Goal: Obtain resource: Download file/media

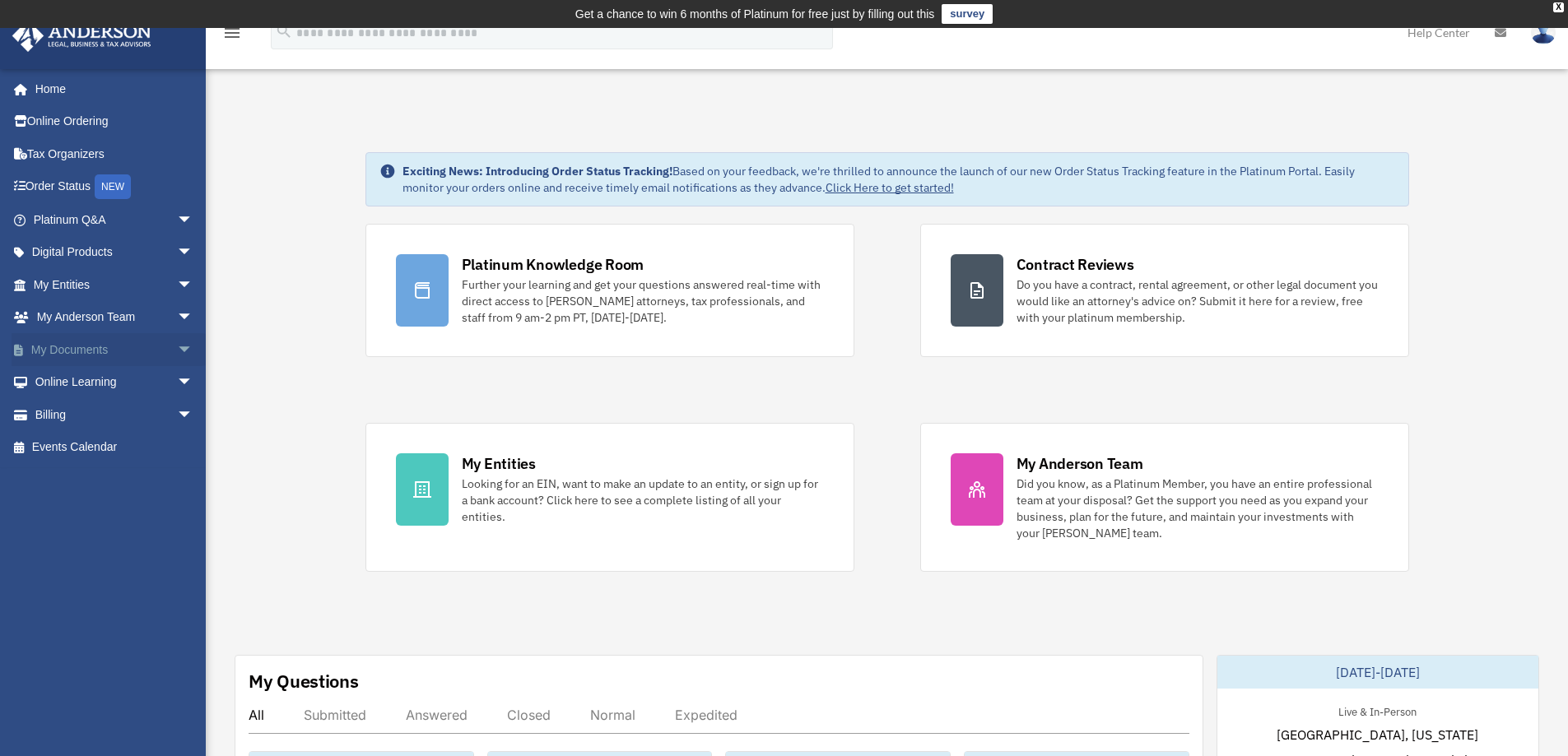
click at [177, 347] on span "arrow_drop_down" at bounding box center [193, 350] width 33 height 34
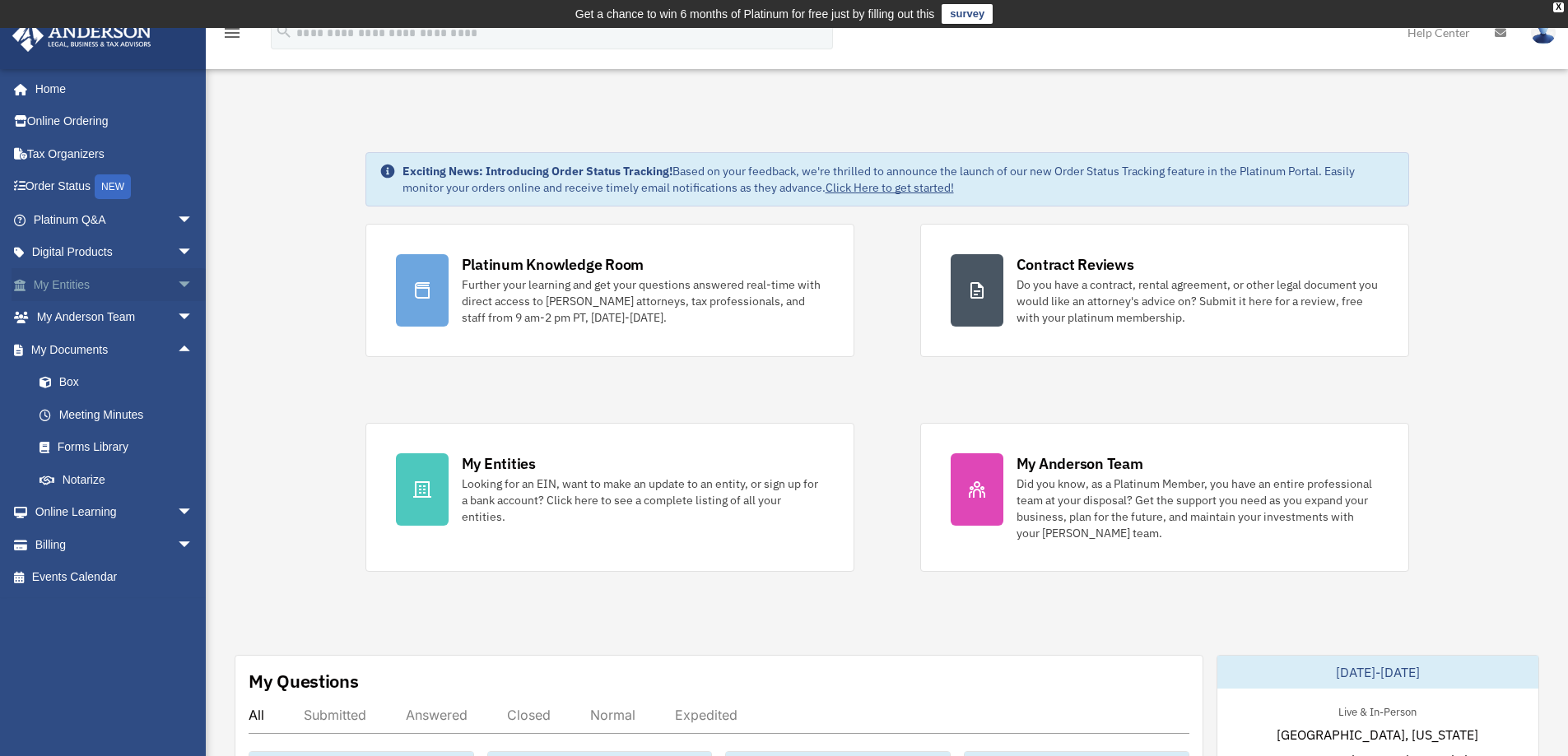
click at [177, 282] on span "arrow_drop_down" at bounding box center [193, 285] width 33 height 34
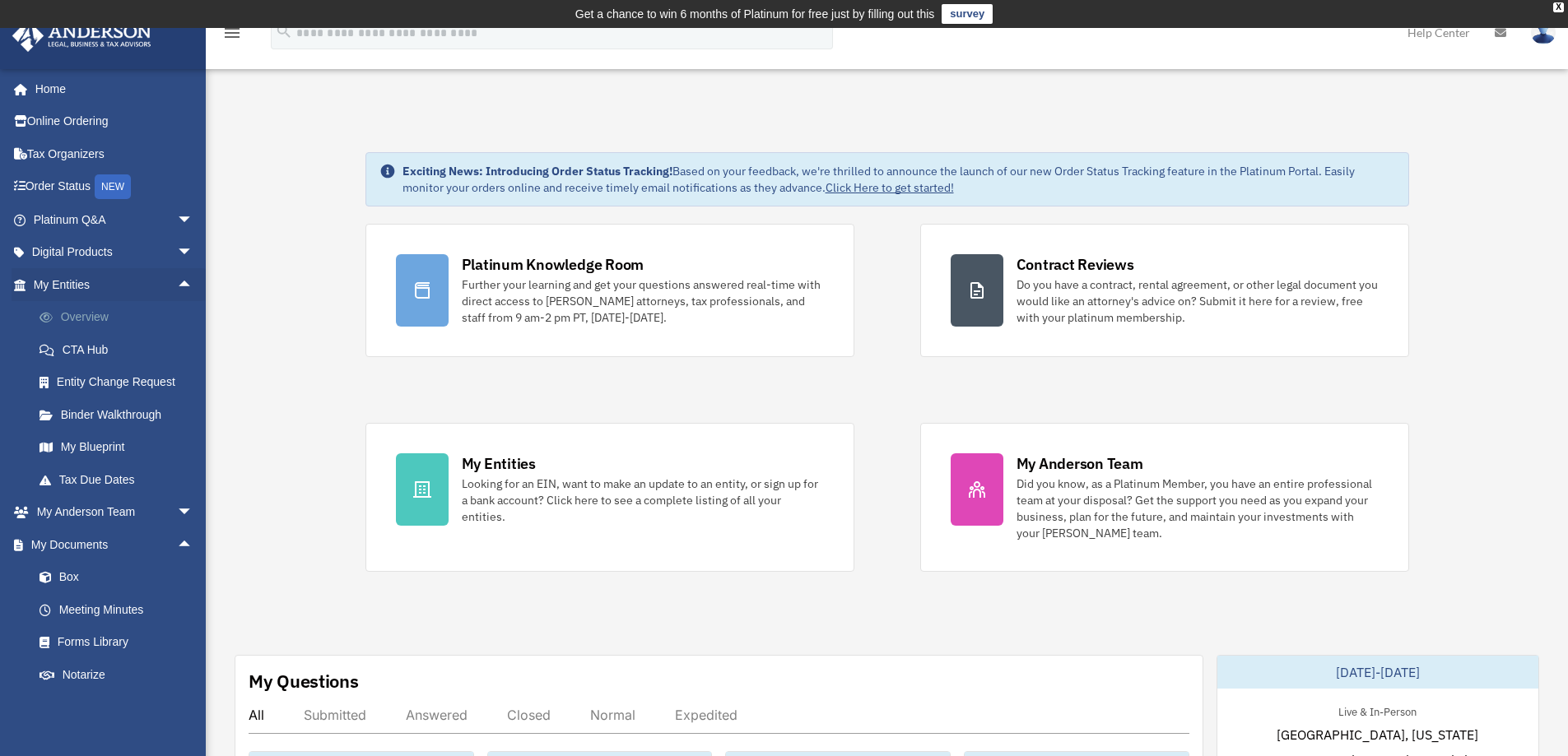
click at [91, 315] on link "Overview" at bounding box center [120, 317] width 195 height 33
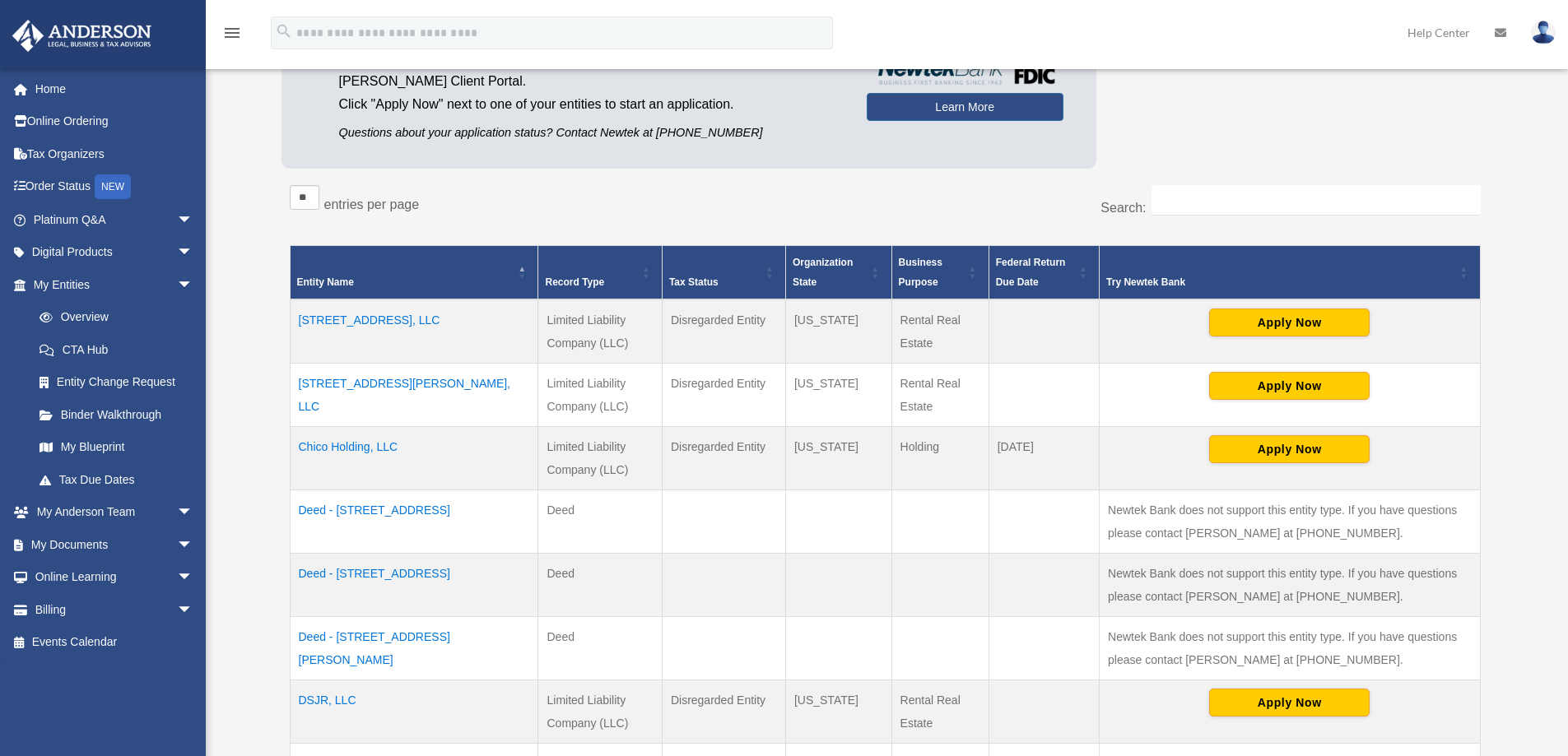
scroll to position [329, 0]
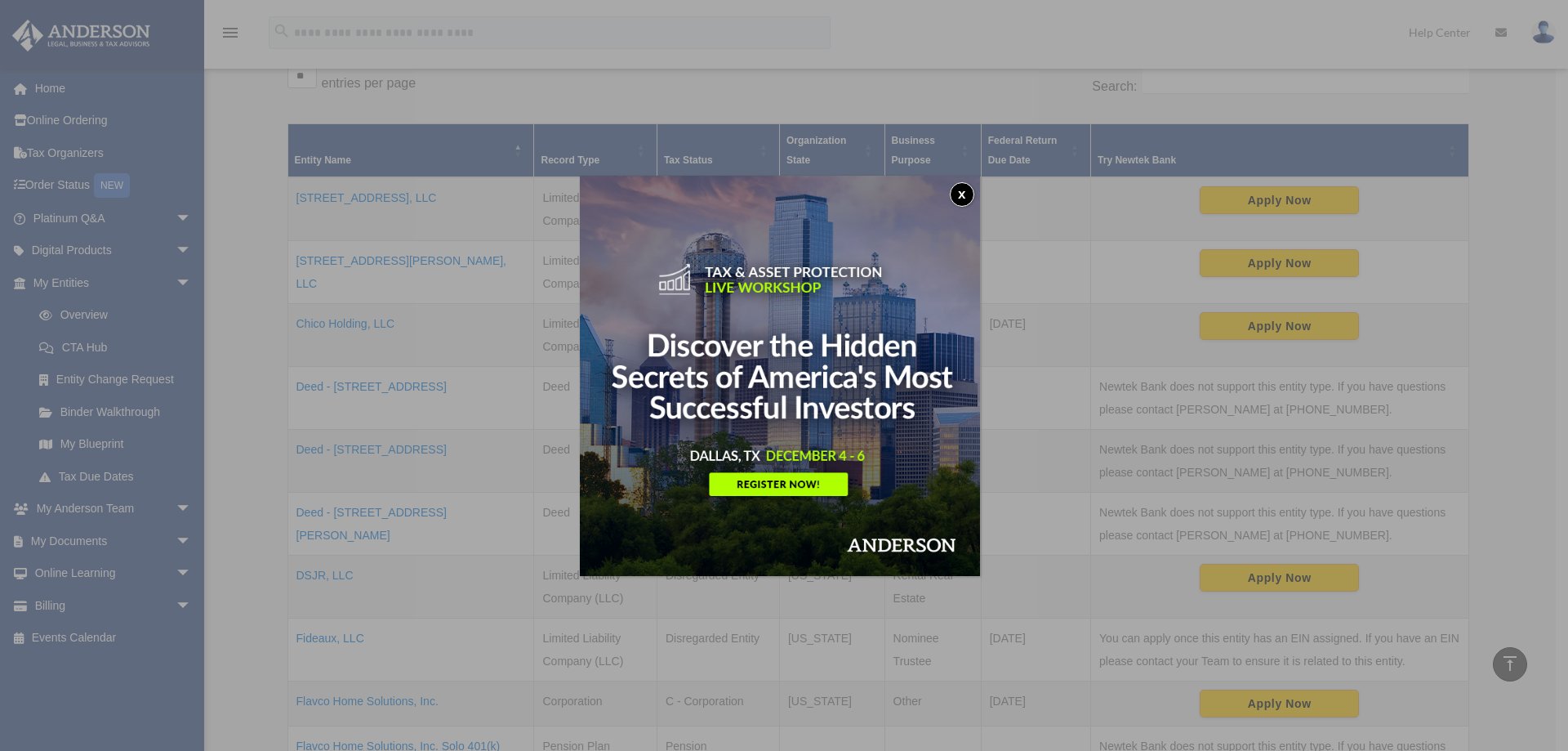
click at [967, 193] on button "x" at bounding box center [962, 194] width 24 height 24
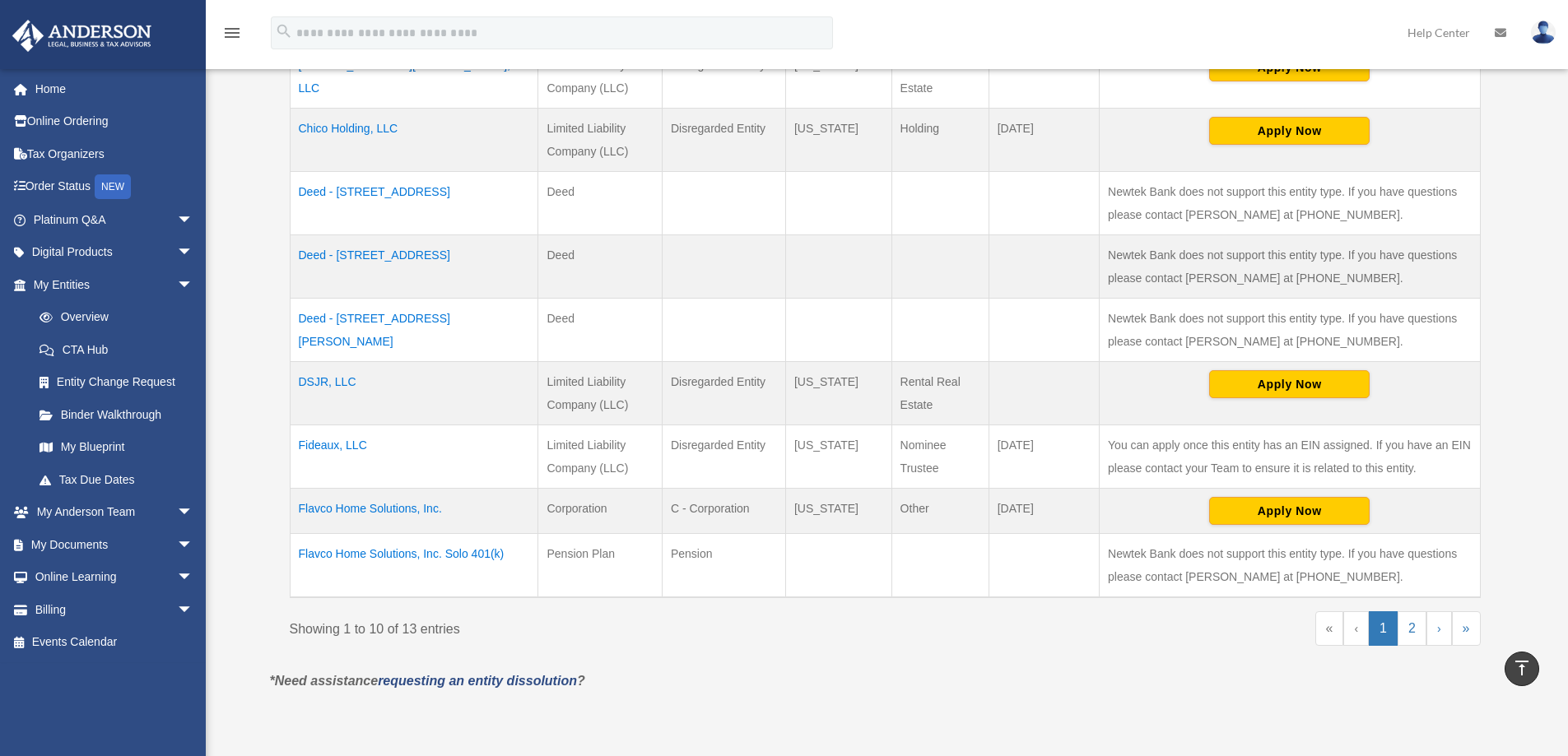
scroll to position [493, 0]
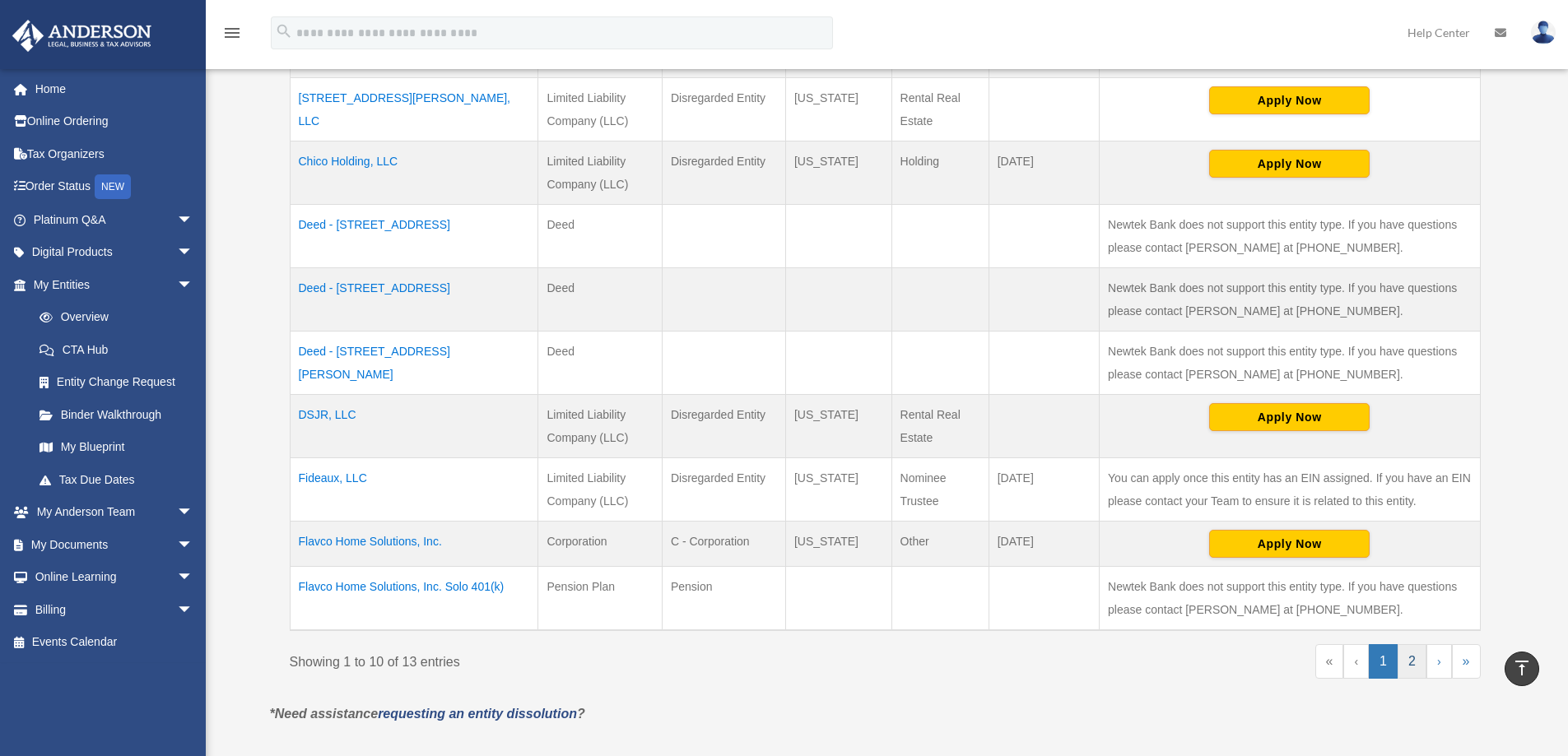
click at [1406, 655] on link "2" at bounding box center [1412, 661] width 29 height 35
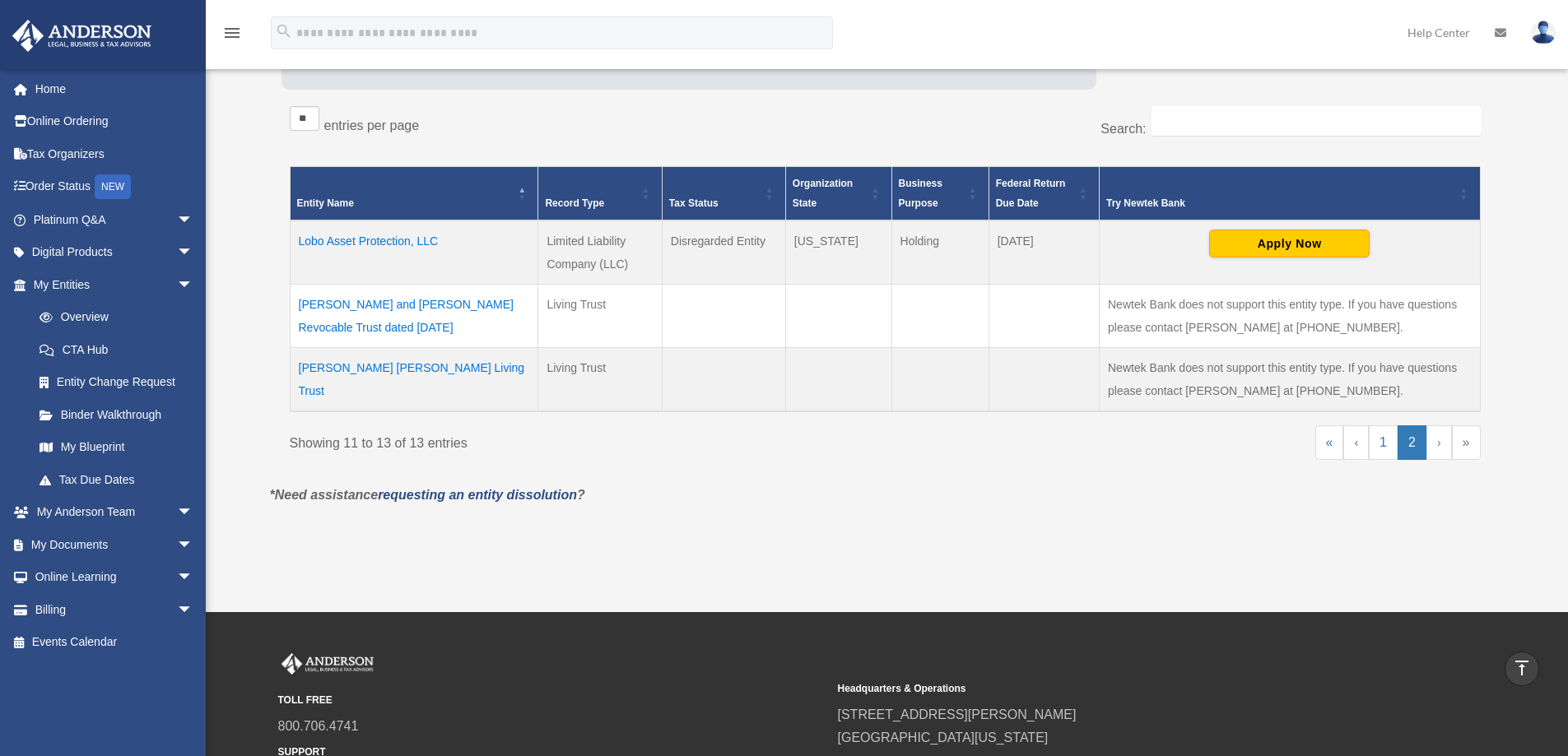
scroll to position [122, 0]
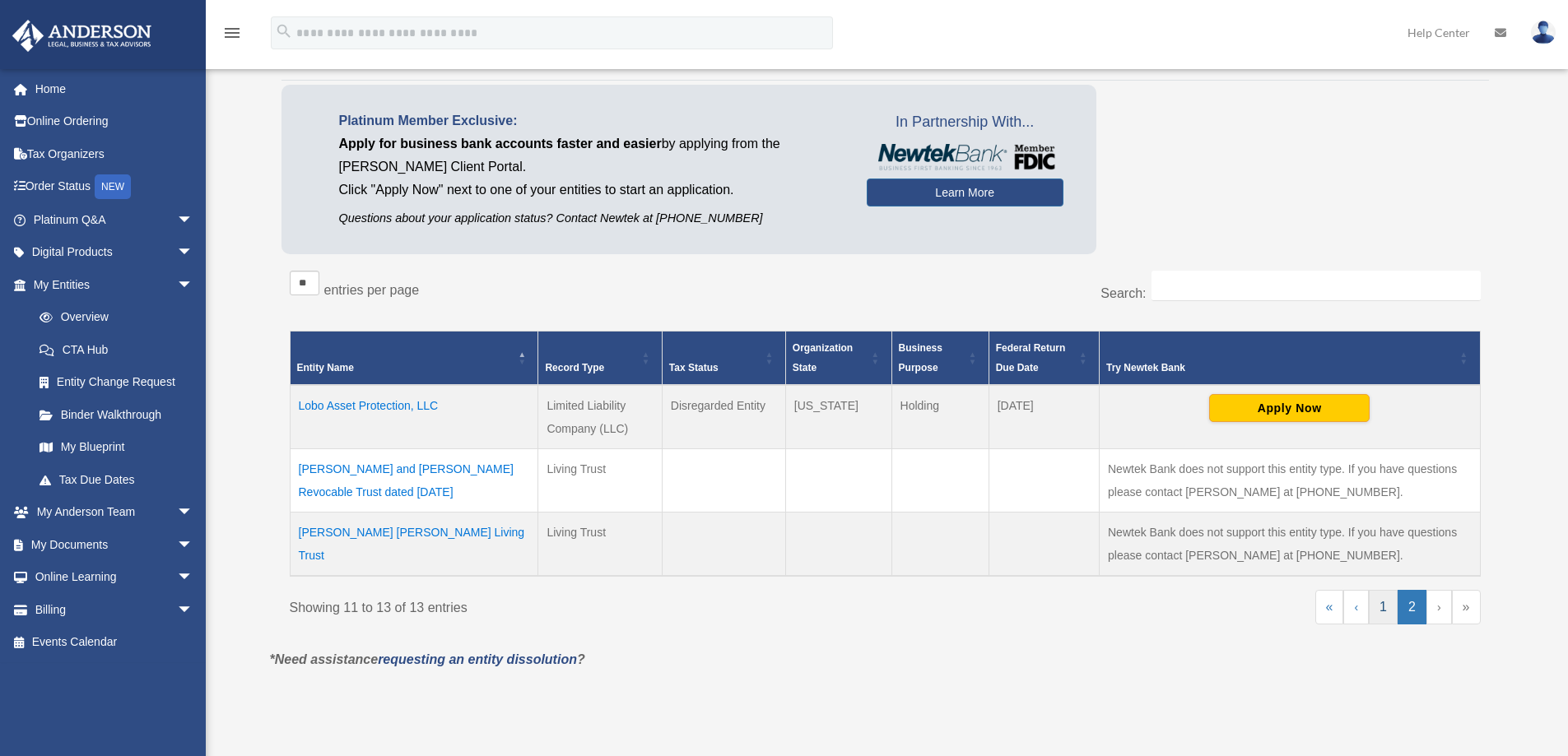
click at [1389, 605] on link "1" at bounding box center [1383, 607] width 29 height 35
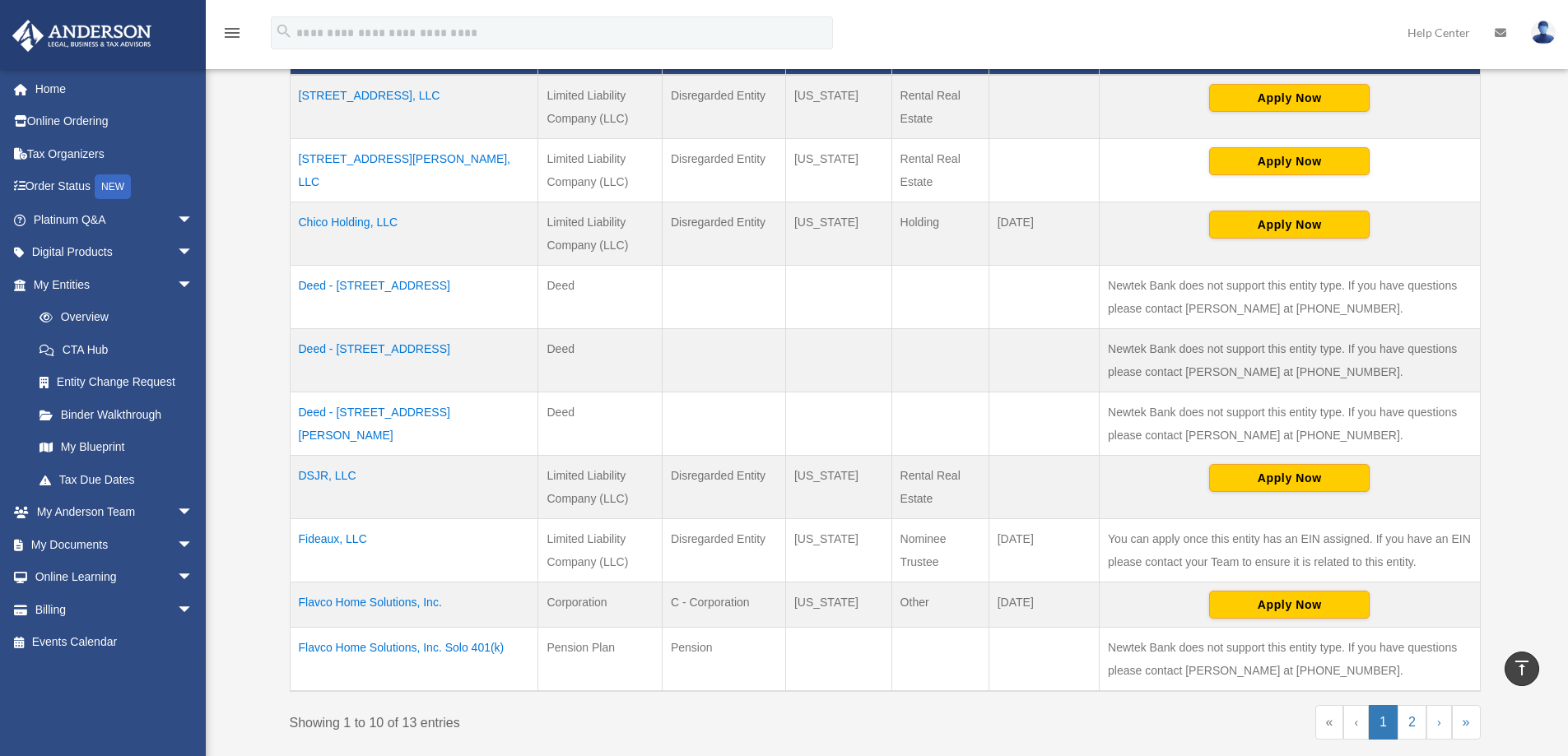
scroll to position [493, 0]
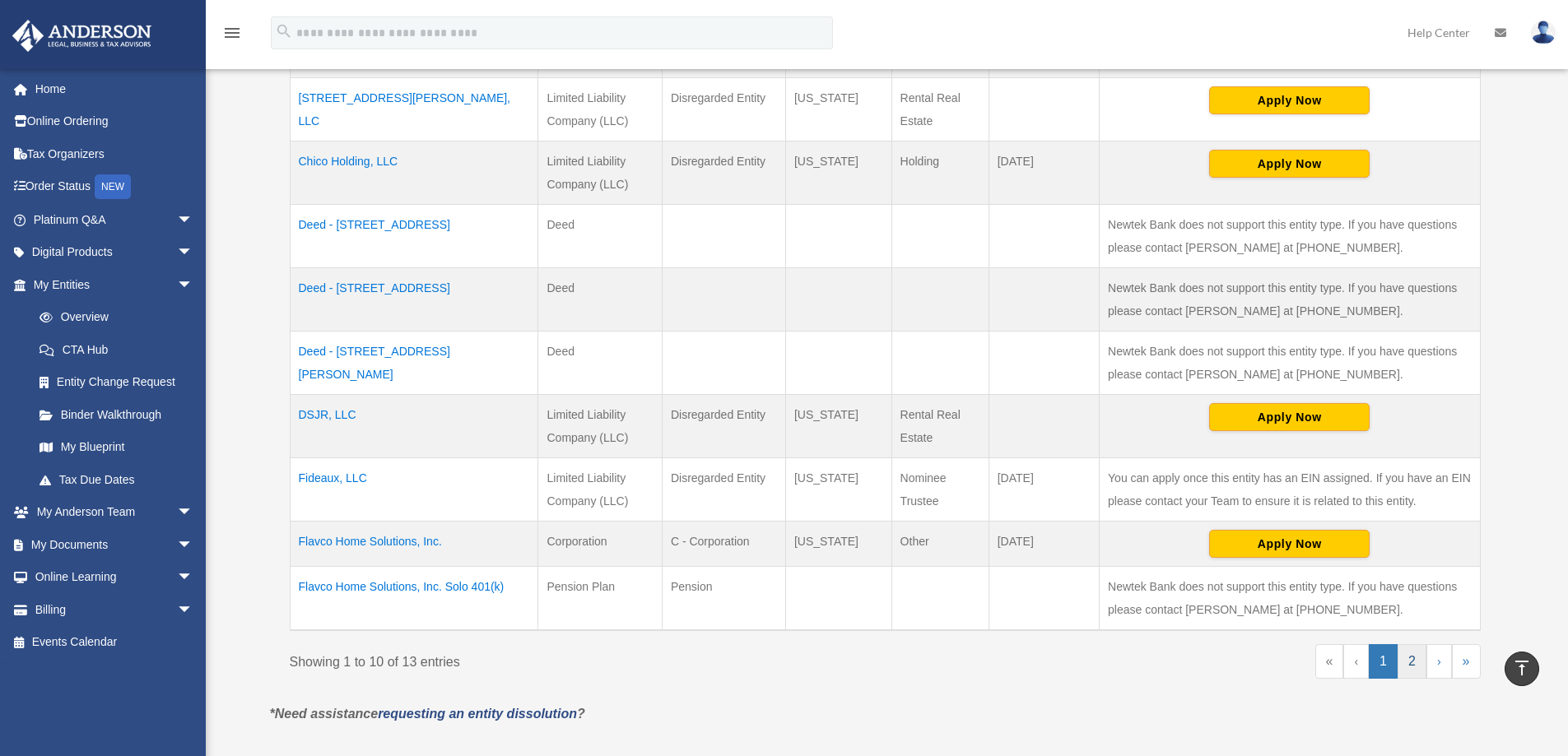
click at [1410, 667] on link "2" at bounding box center [1412, 661] width 29 height 35
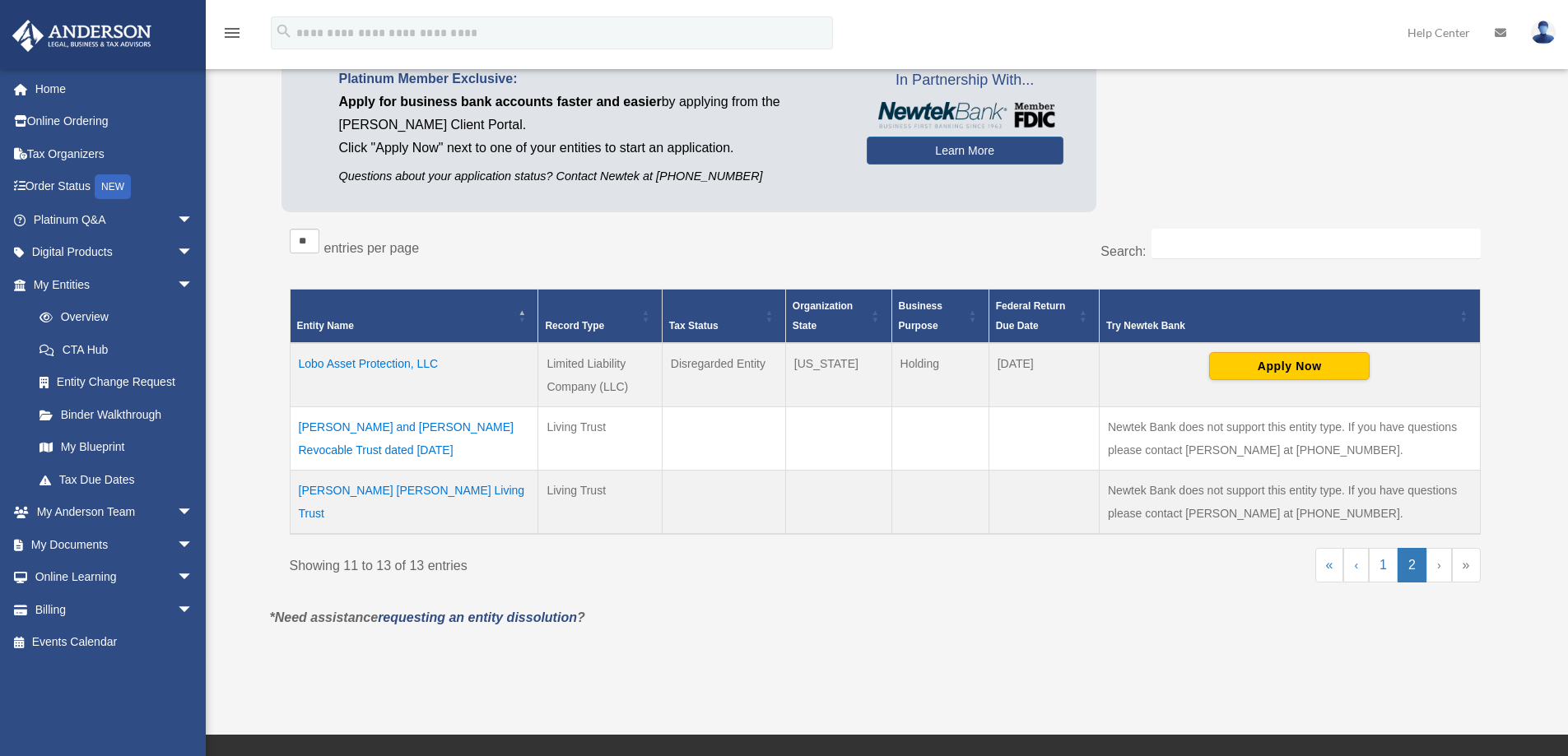
scroll to position [0, 0]
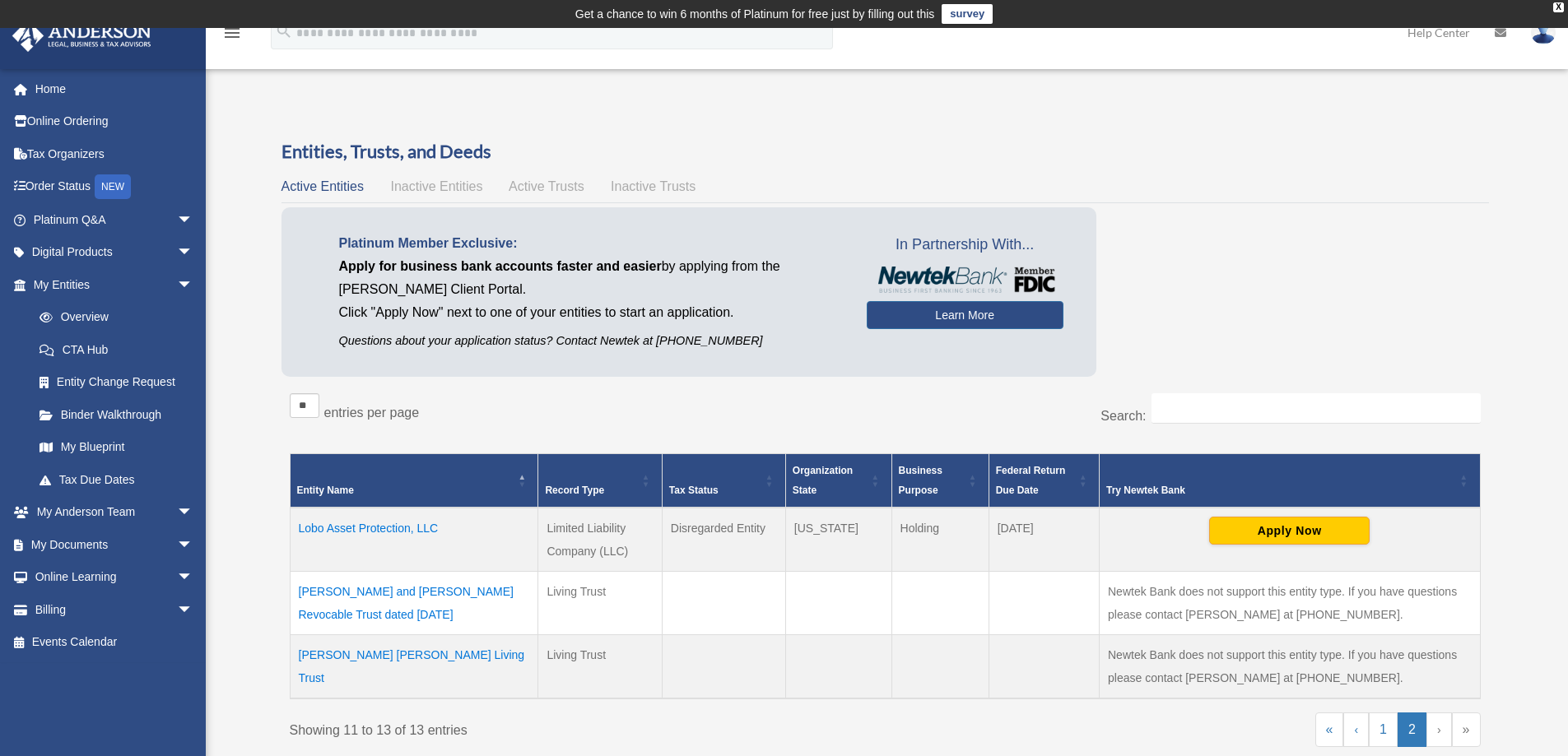
click at [457, 185] on span "Inactive Entities" at bounding box center [436, 186] width 92 height 14
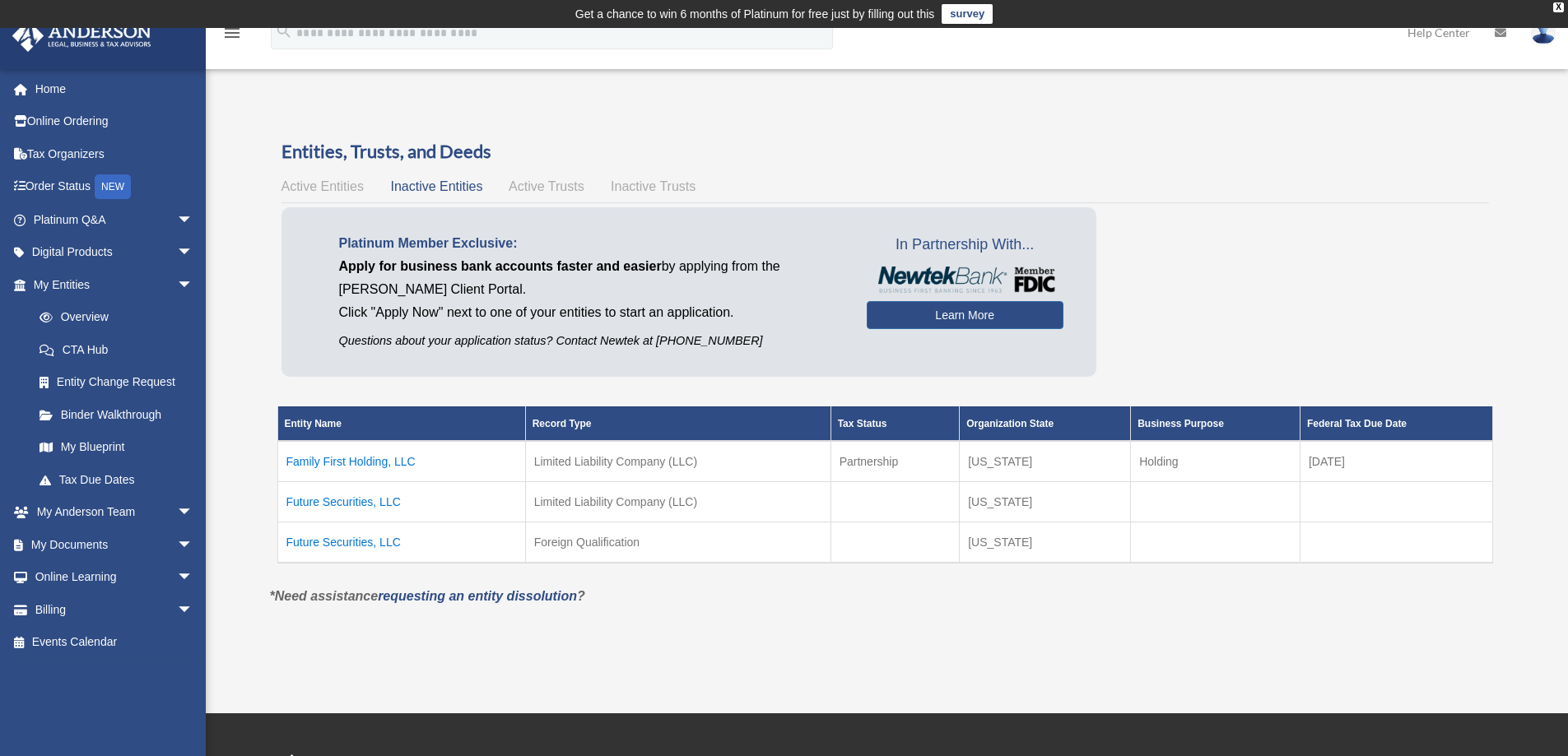
click at [554, 187] on span "Active Trusts" at bounding box center [546, 186] width 76 height 14
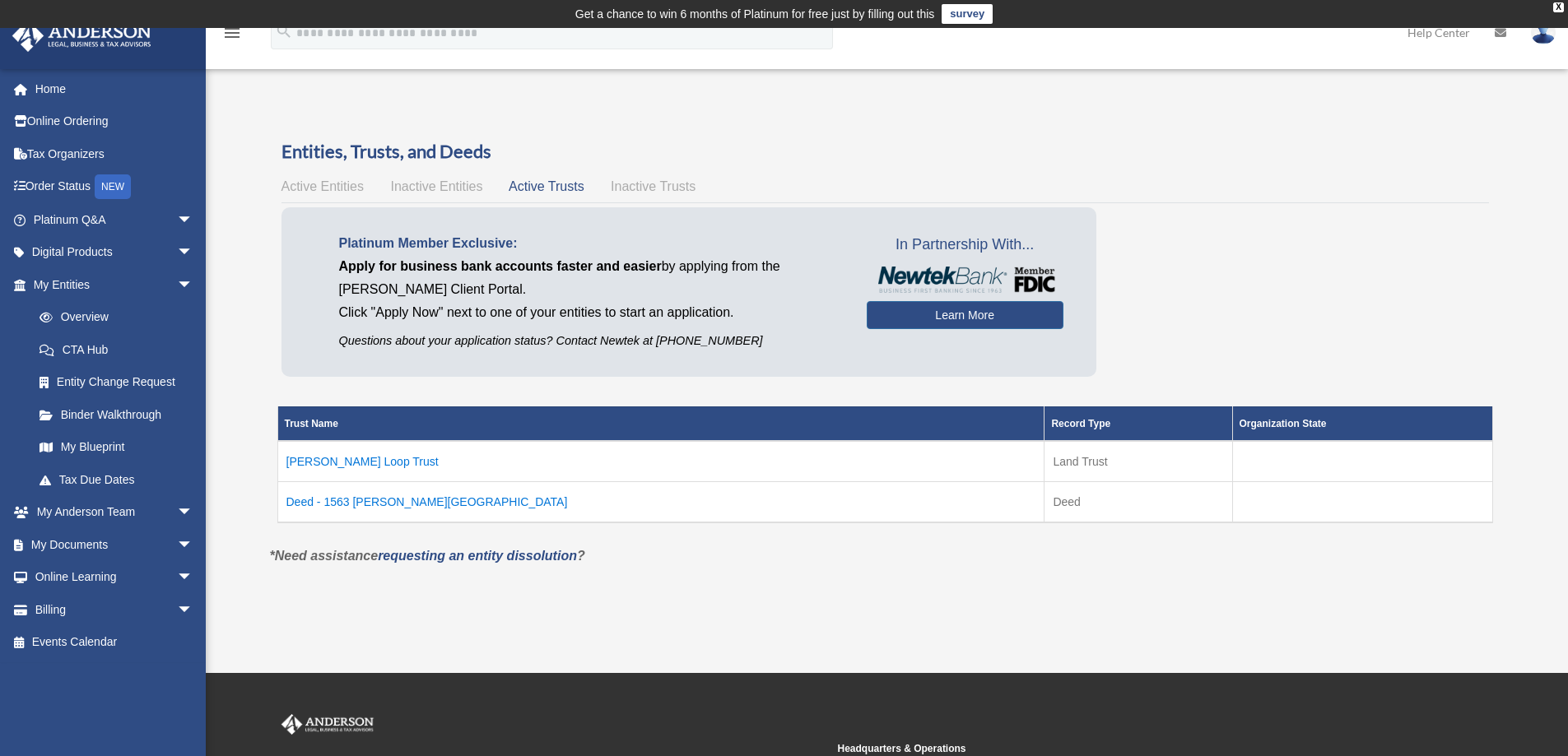
click at [356, 461] on td "[PERSON_NAME] Loop Trust" at bounding box center [661, 462] width 767 height 41
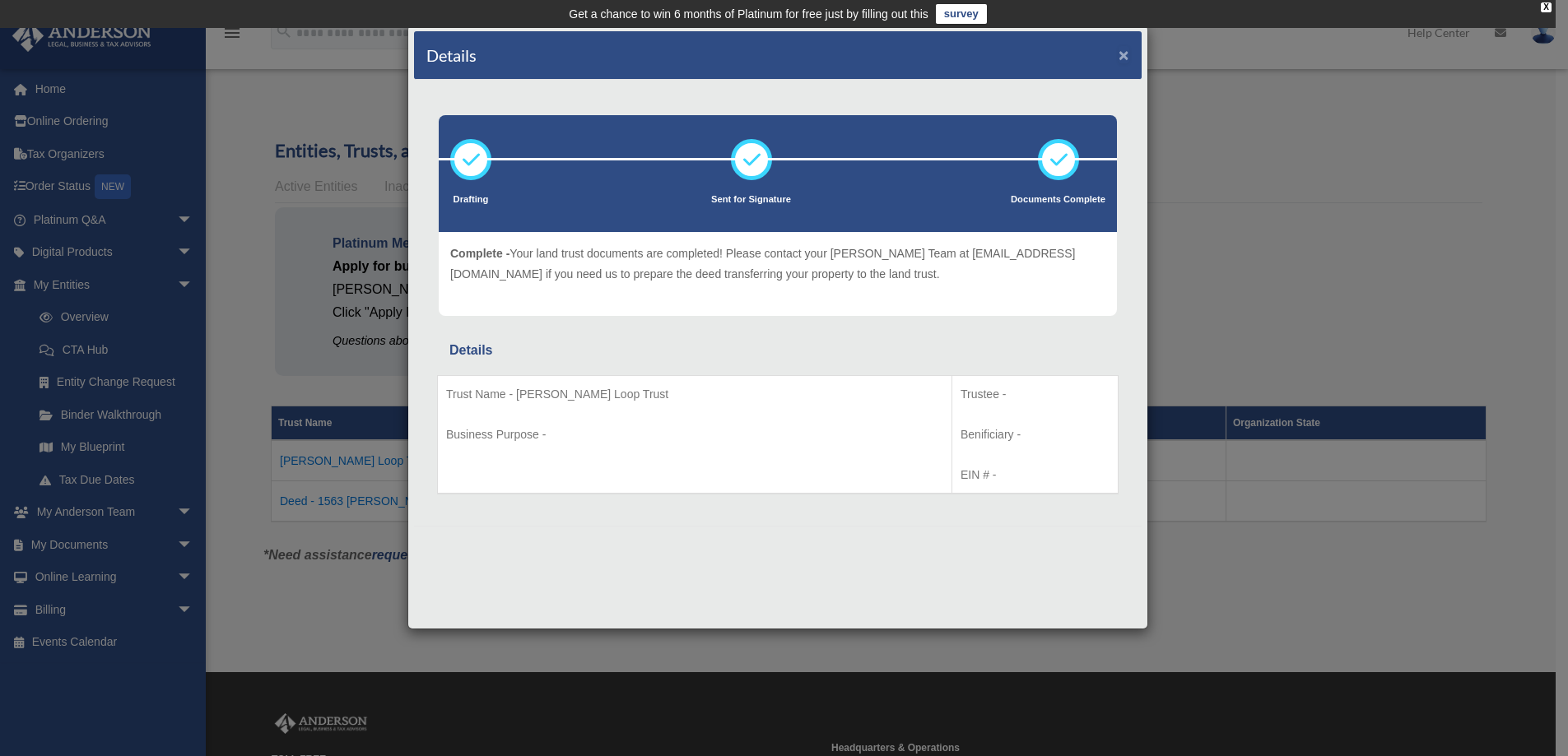
click at [1120, 52] on button "×" at bounding box center [1124, 54] width 11 height 17
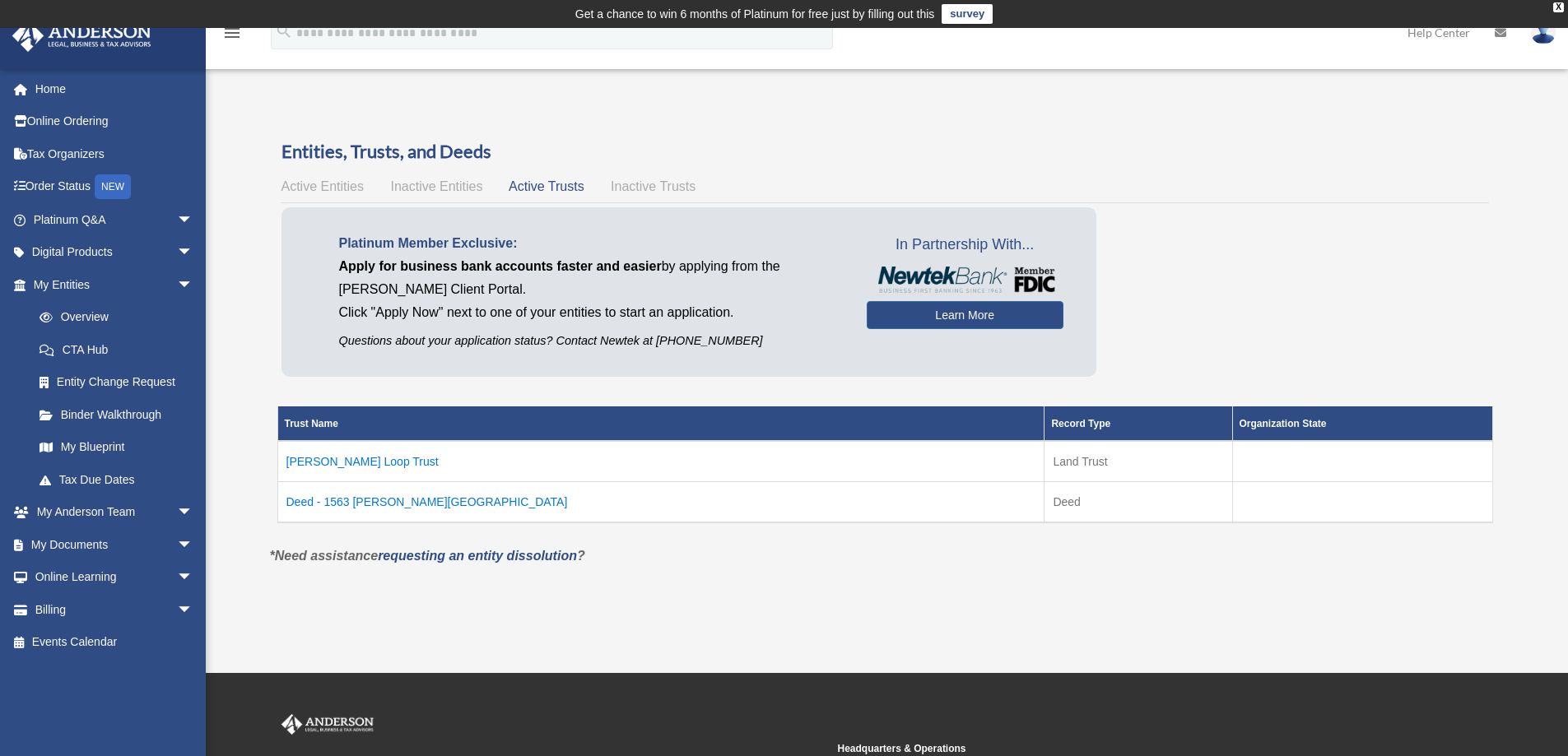
click at [638, 186] on span "Inactive Trusts" at bounding box center [653, 186] width 85 height 14
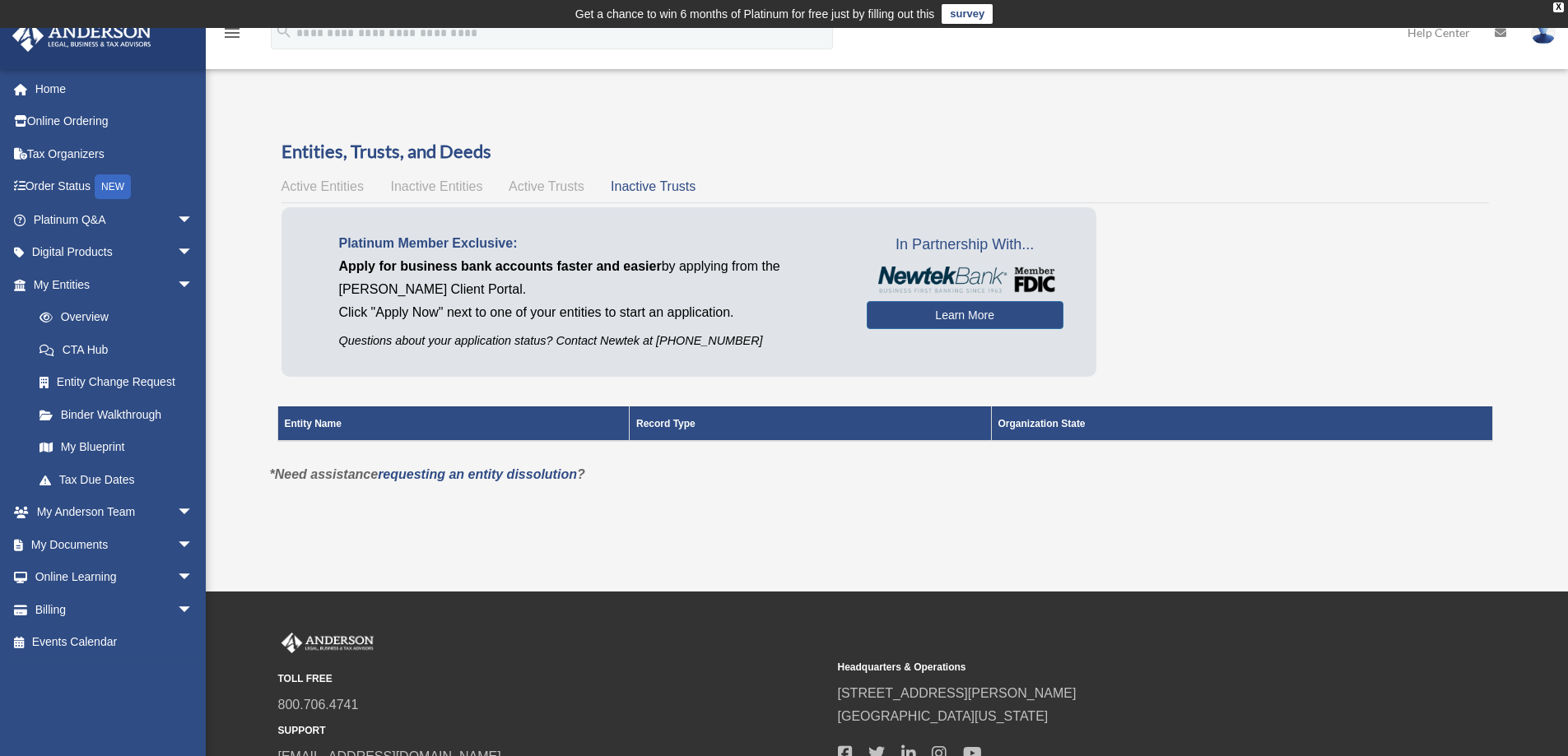
click at [553, 185] on span "Active Trusts" at bounding box center [546, 186] width 76 height 14
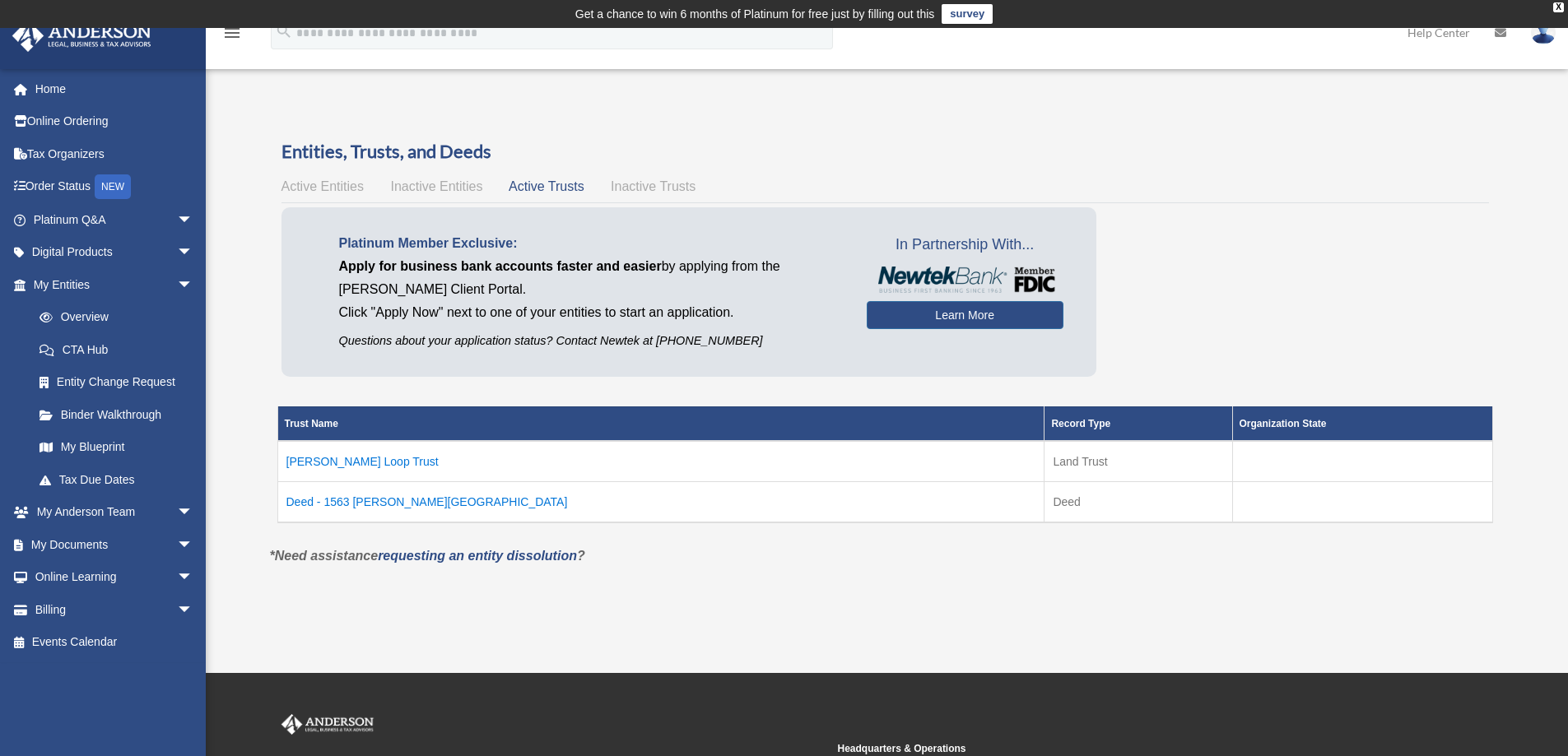
click at [350, 460] on td "[PERSON_NAME] Loop Trust" at bounding box center [661, 462] width 767 height 41
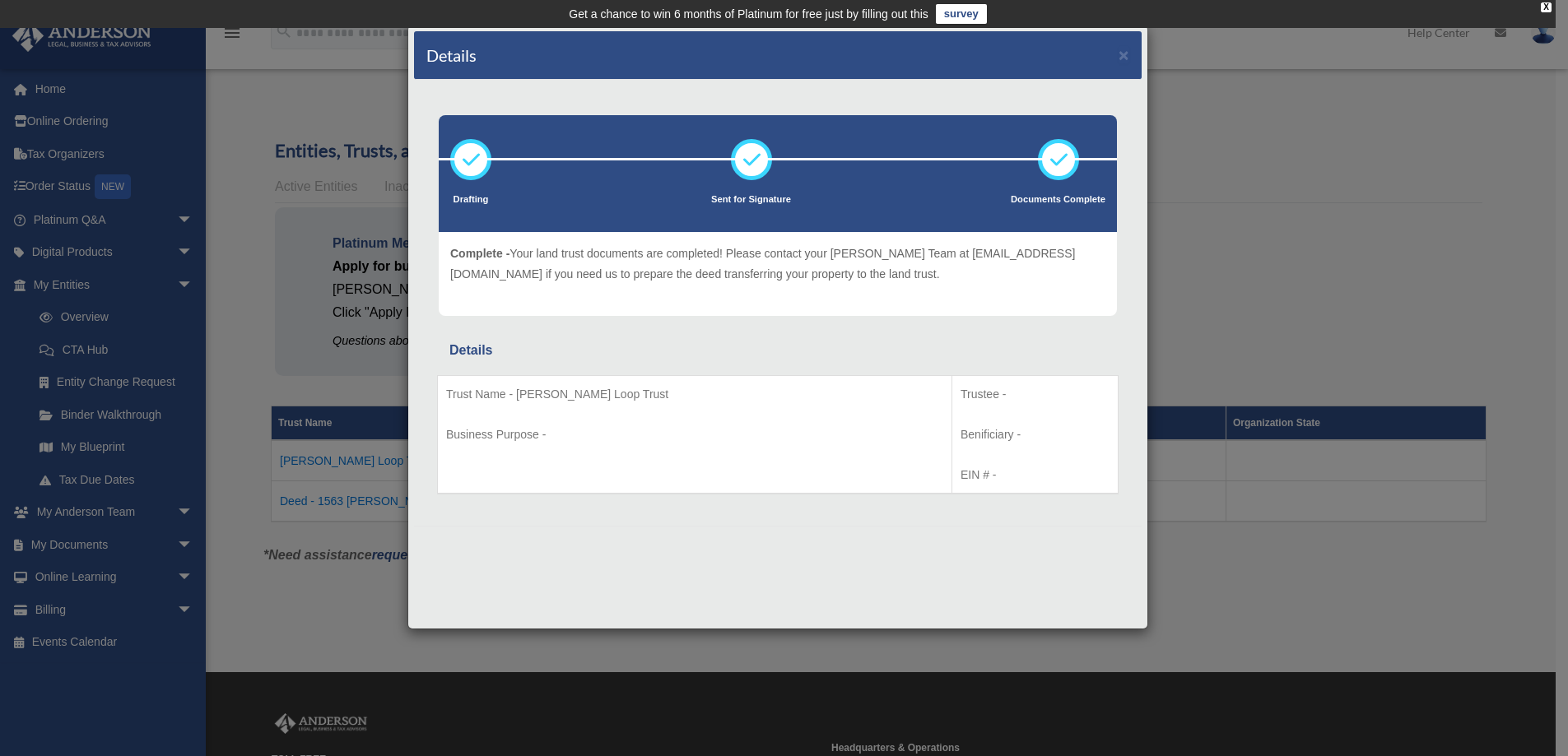
click at [1058, 161] on icon at bounding box center [1058, 160] width 49 height 49
click at [1127, 56] on button "×" at bounding box center [1124, 54] width 11 height 17
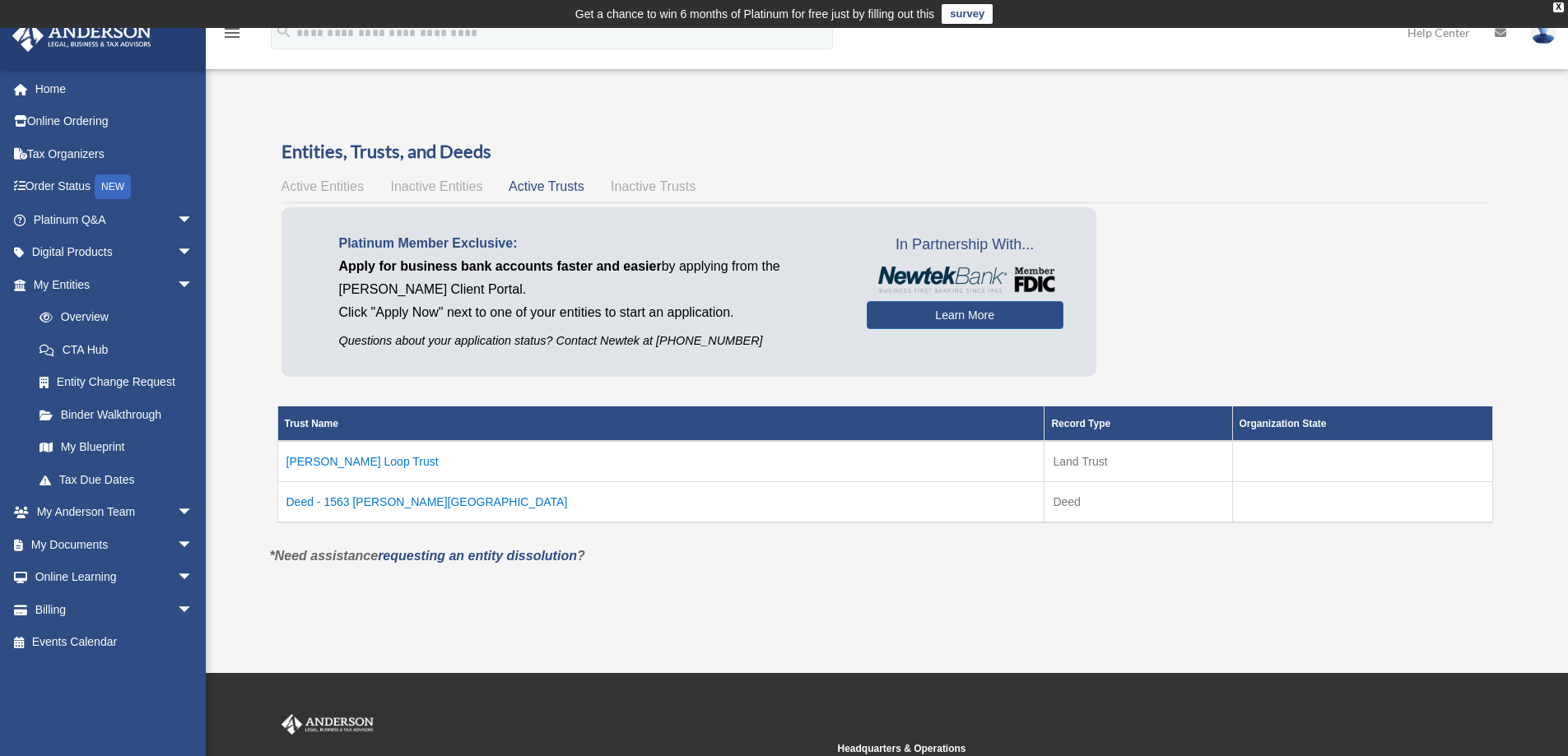
click at [403, 184] on span "Inactive Entities" at bounding box center [436, 186] width 92 height 14
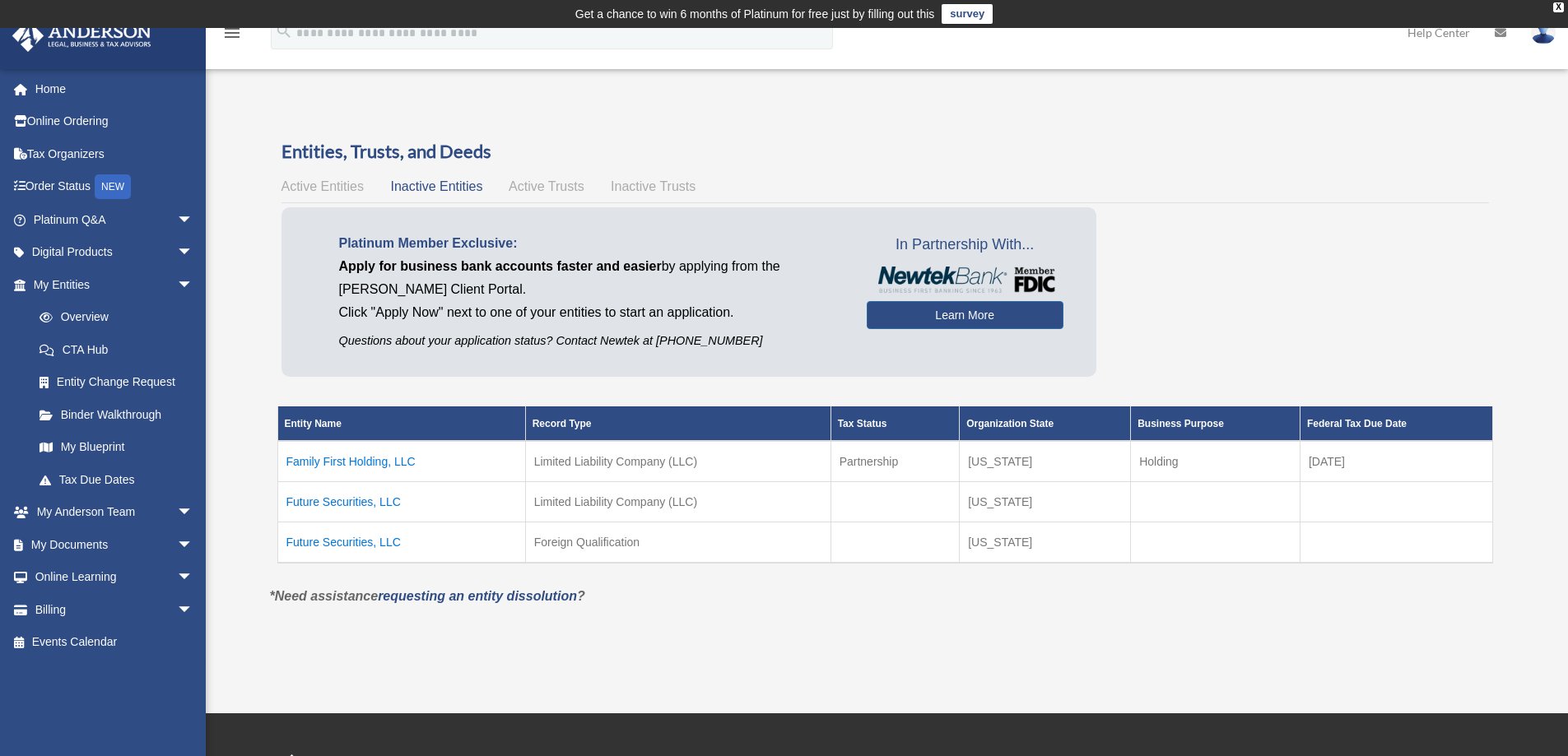
click at [329, 190] on span "Active Entities" at bounding box center [322, 186] width 83 height 14
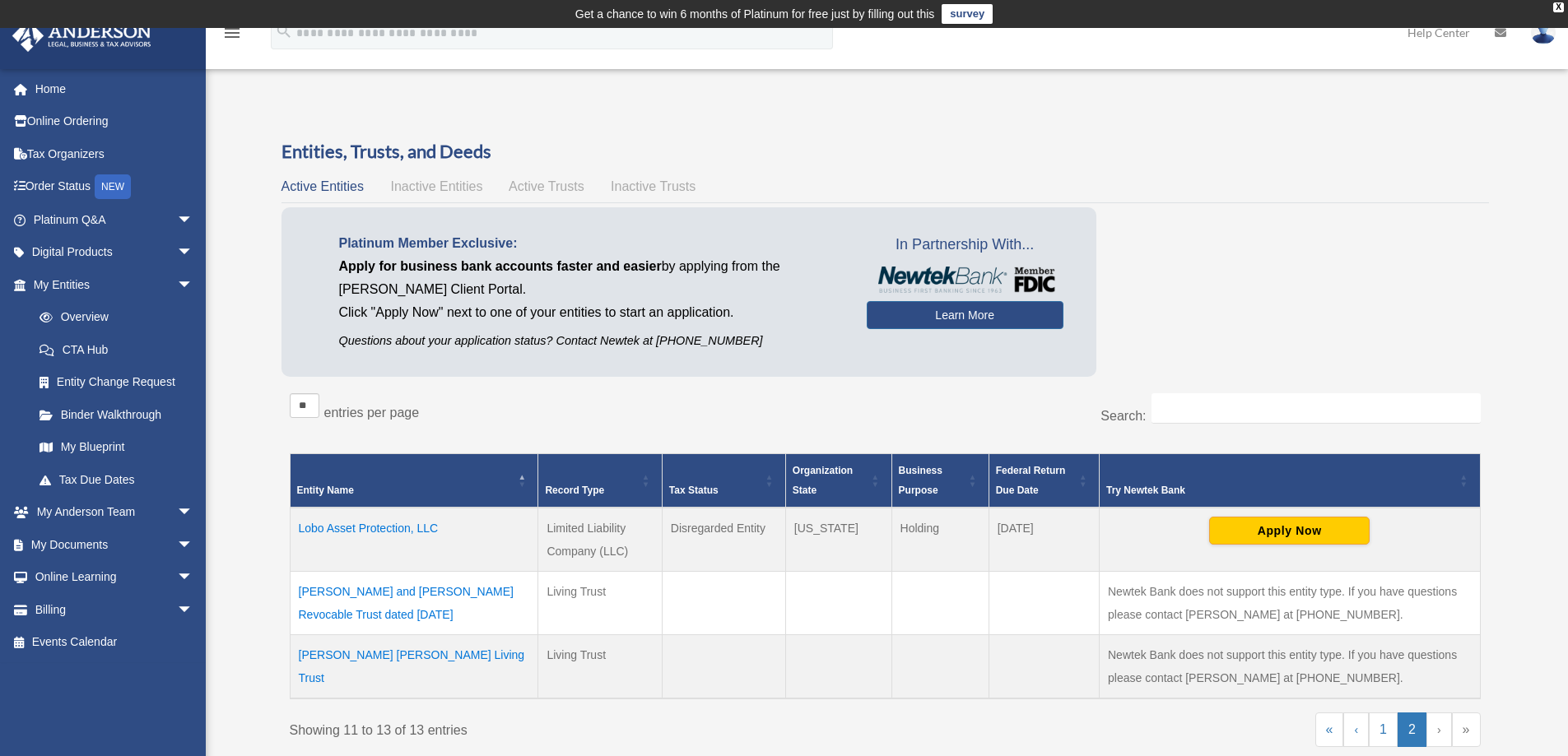
click at [551, 184] on span "Active Trusts" at bounding box center [546, 186] width 76 height 14
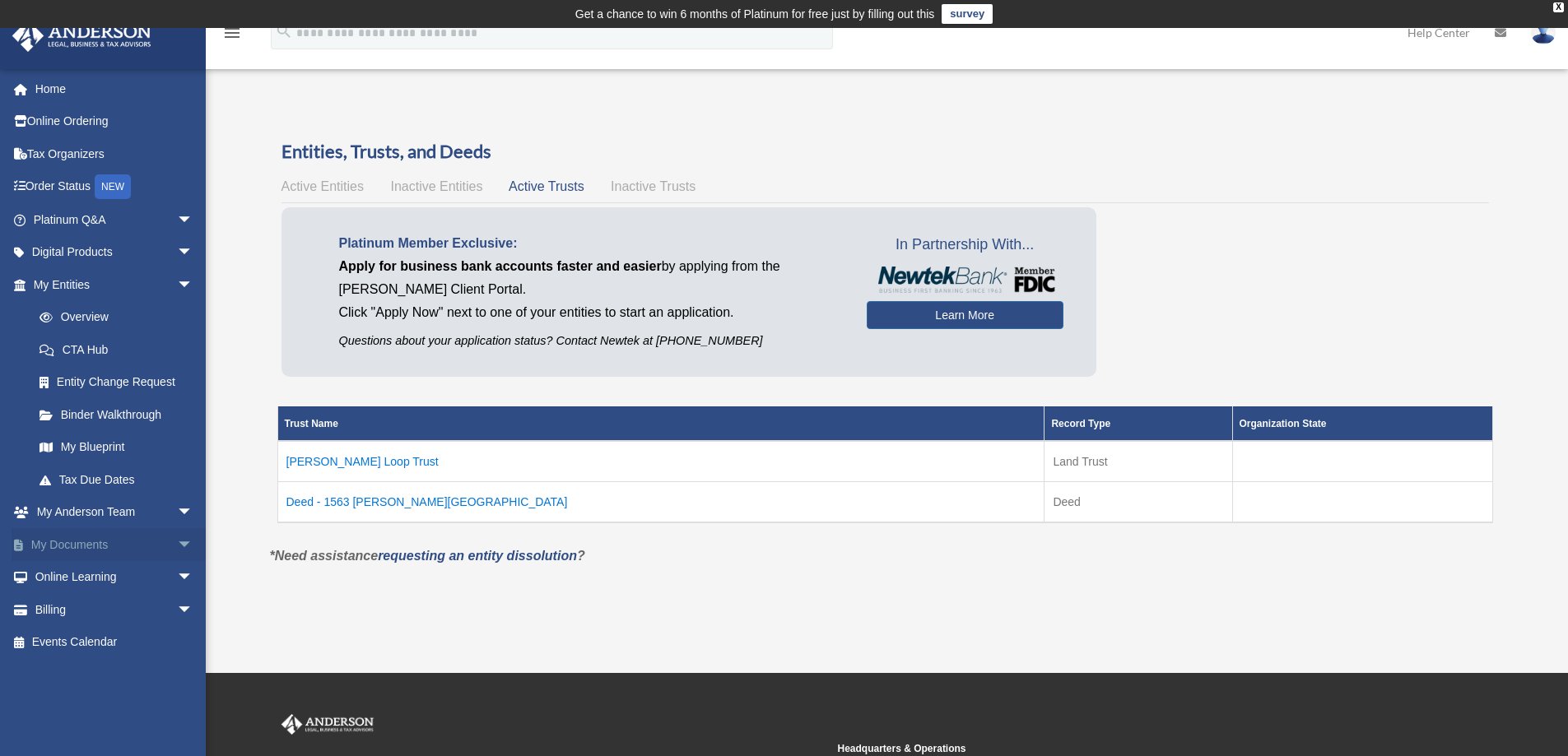
click at [177, 542] on span "arrow_drop_down" at bounding box center [193, 545] width 33 height 34
click at [81, 571] on link "Box" at bounding box center [120, 577] width 195 height 33
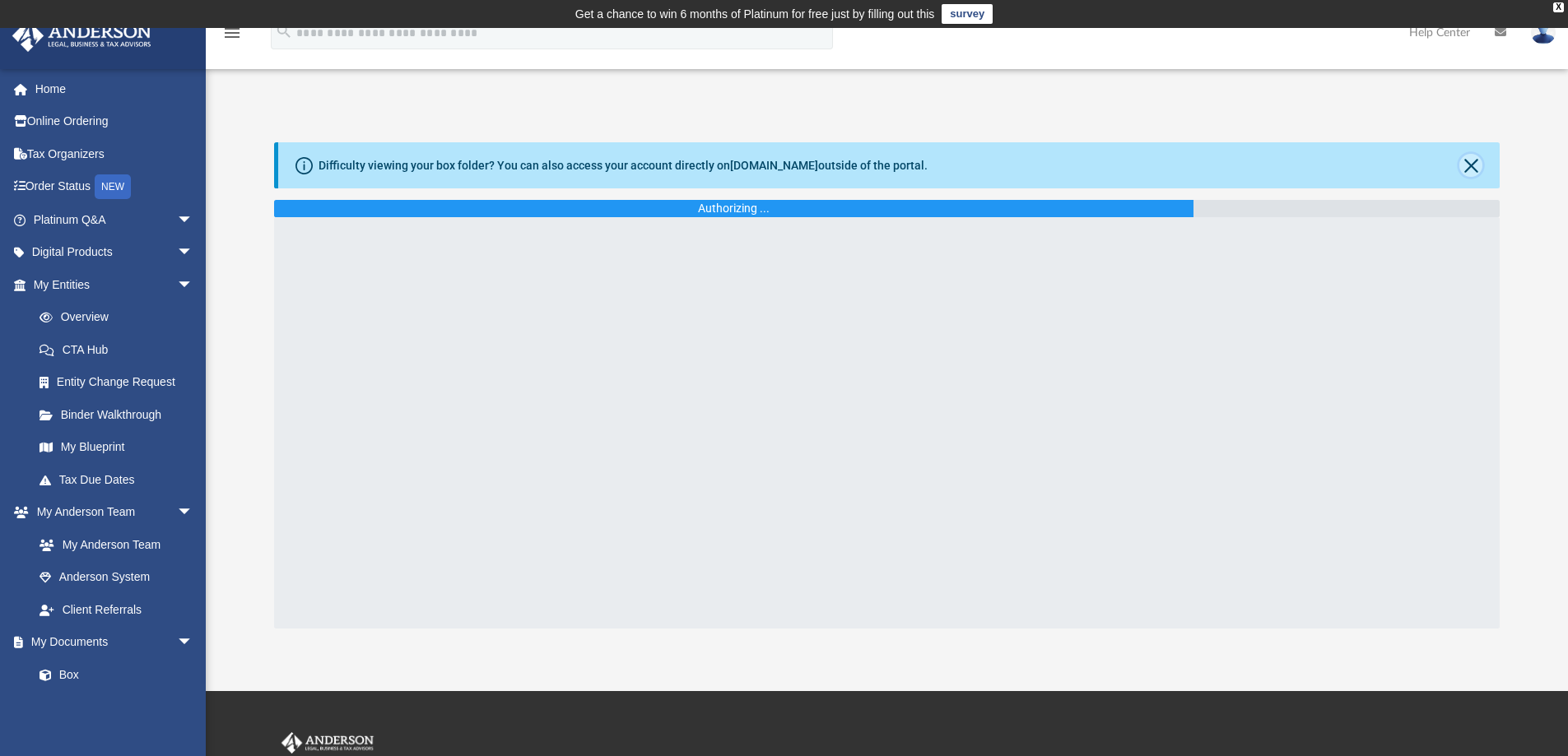
click at [1471, 166] on button "Close" at bounding box center [1470, 165] width 23 height 23
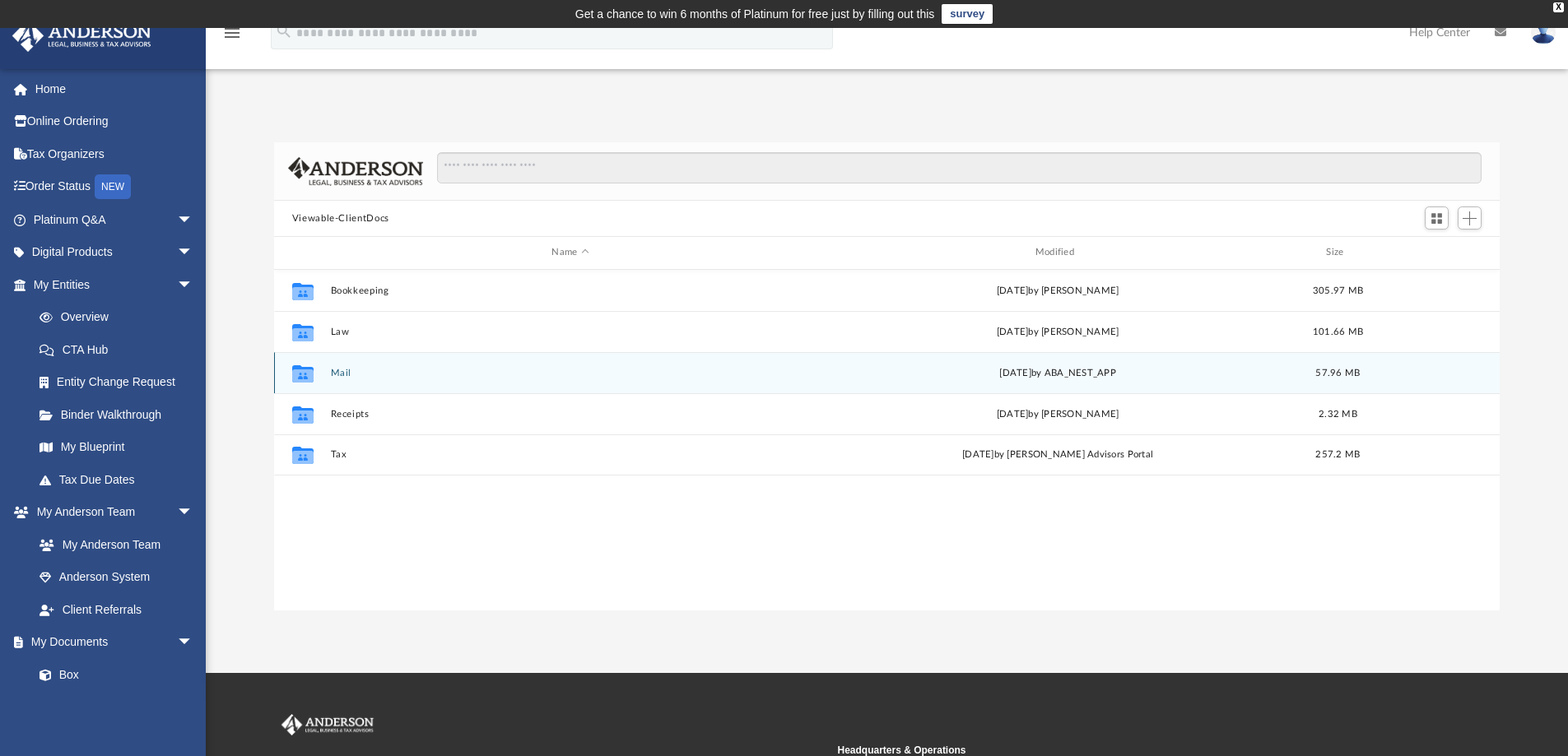
scroll to position [362, 1213]
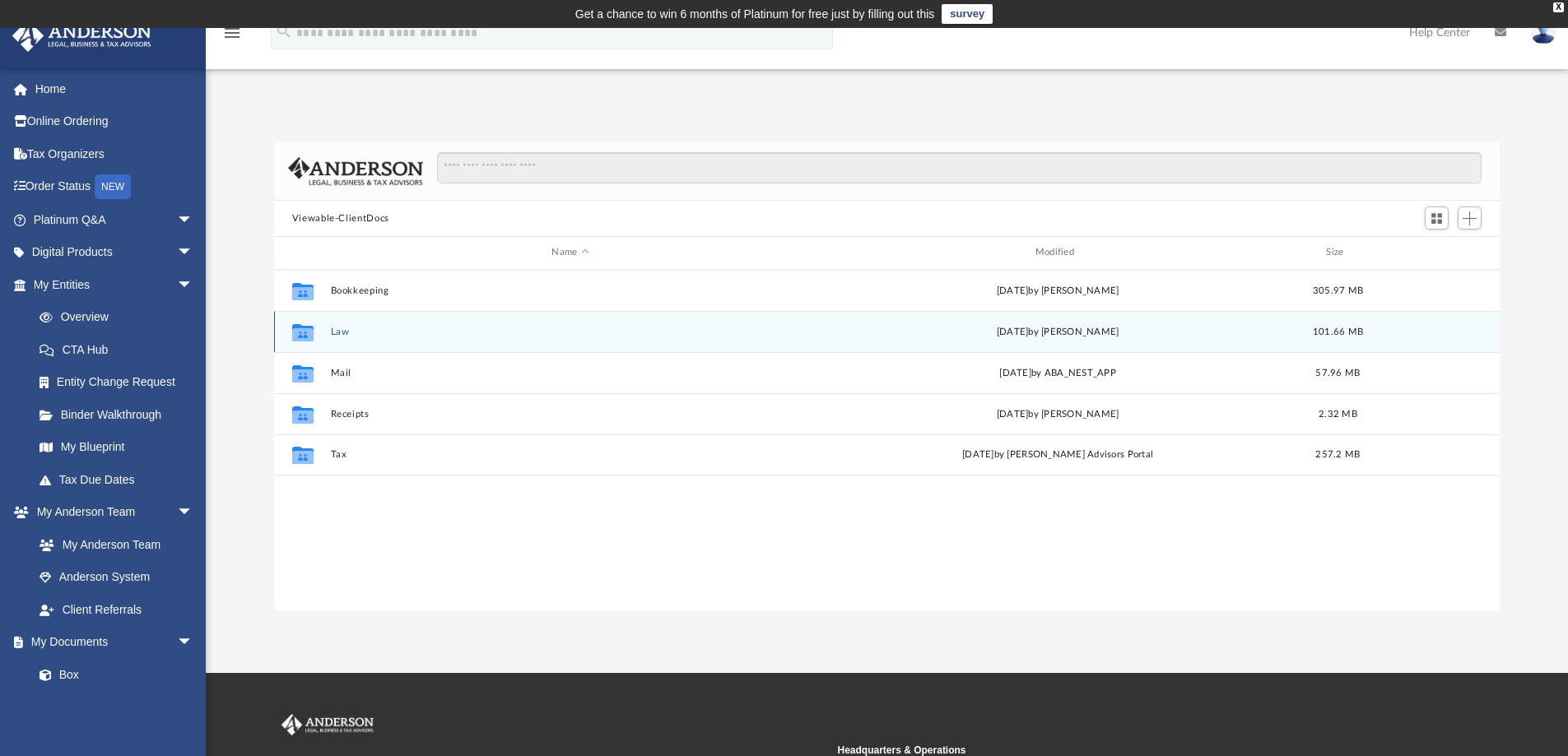
click at [308, 329] on icon "grid" at bounding box center [302, 333] width 21 height 13
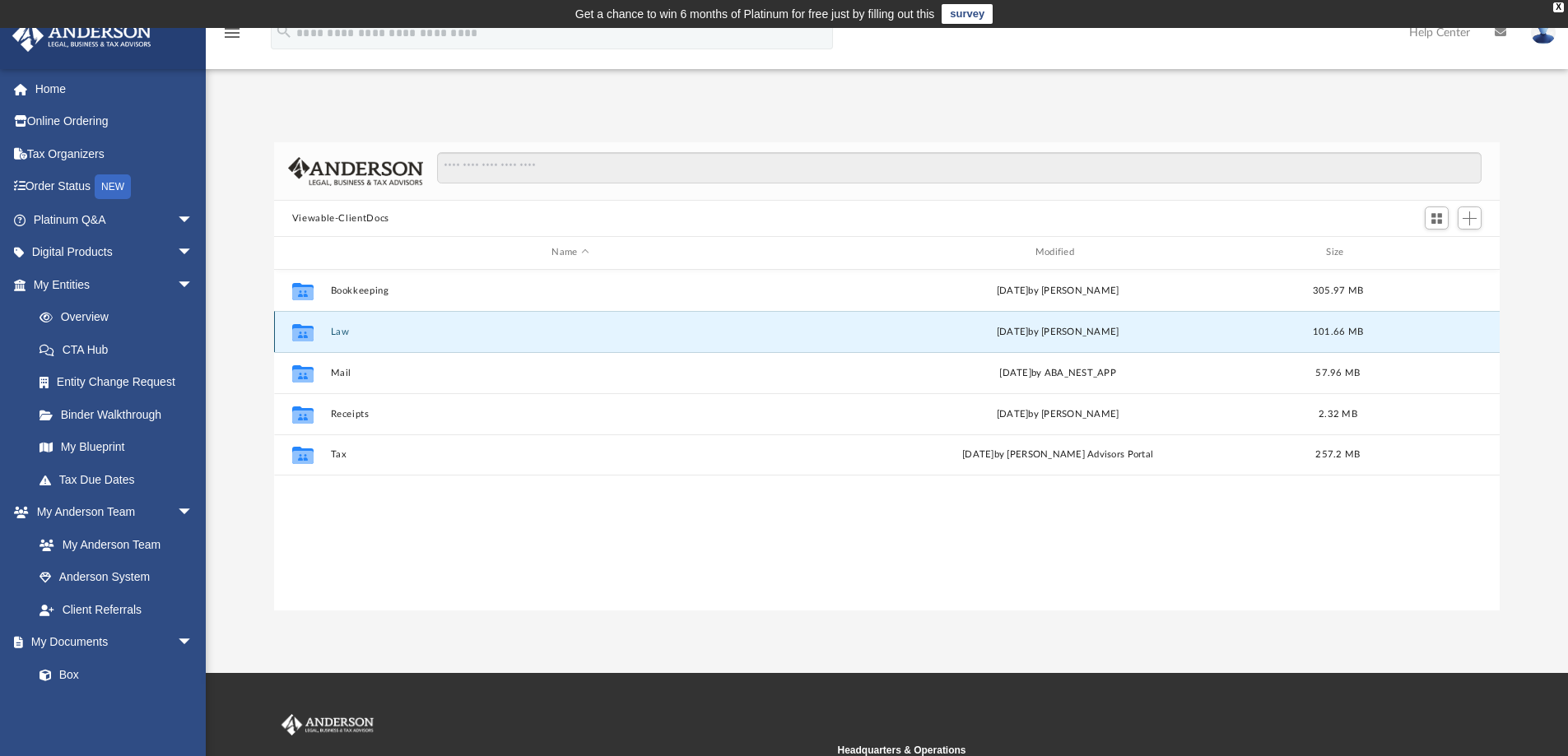
click at [308, 333] on icon "grid" at bounding box center [302, 333] width 21 height 13
click at [309, 334] on icon "grid" at bounding box center [302, 333] width 21 height 13
click at [443, 329] on button "Law" at bounding box center [570, 332] width 480 height 11
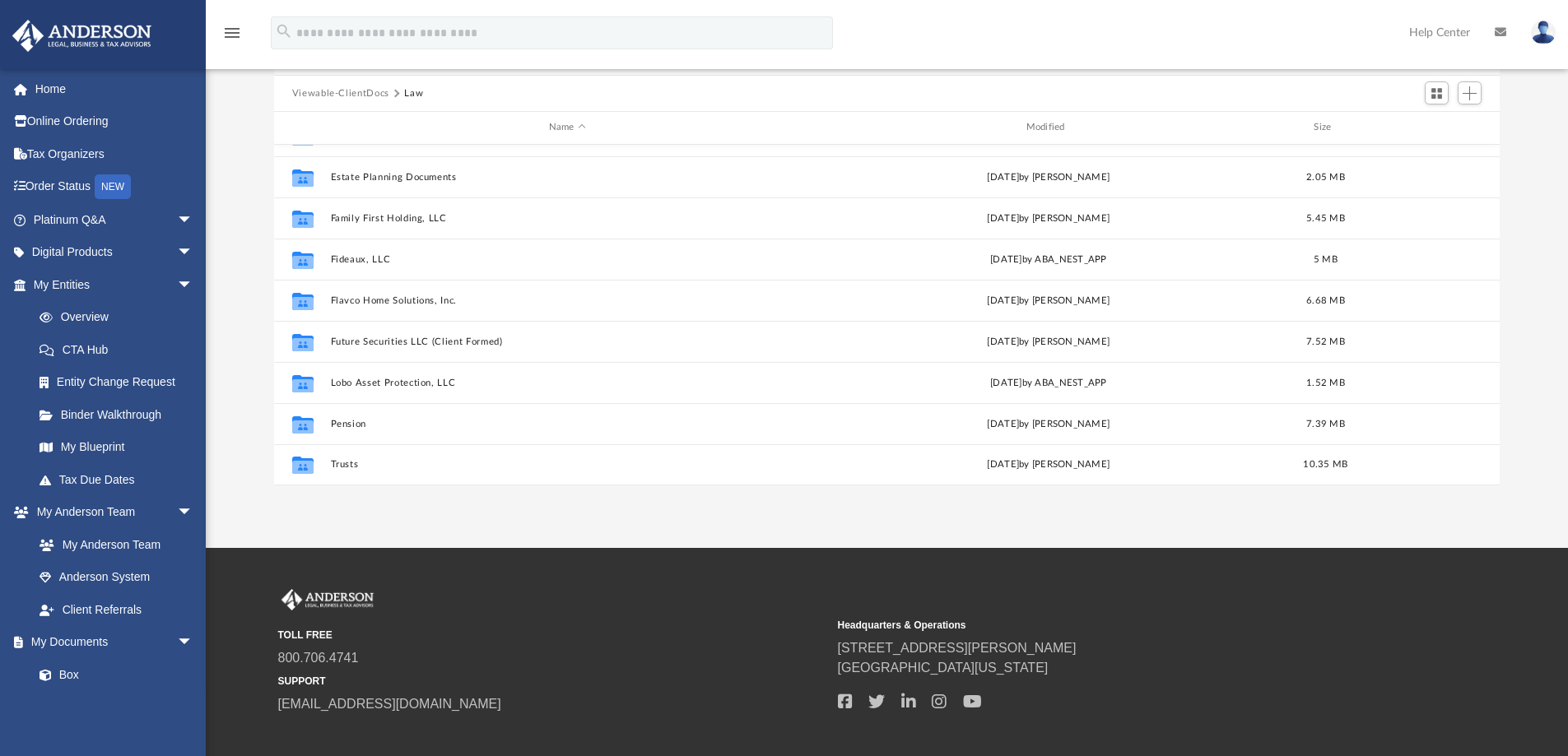
scroll to position [164, 0]
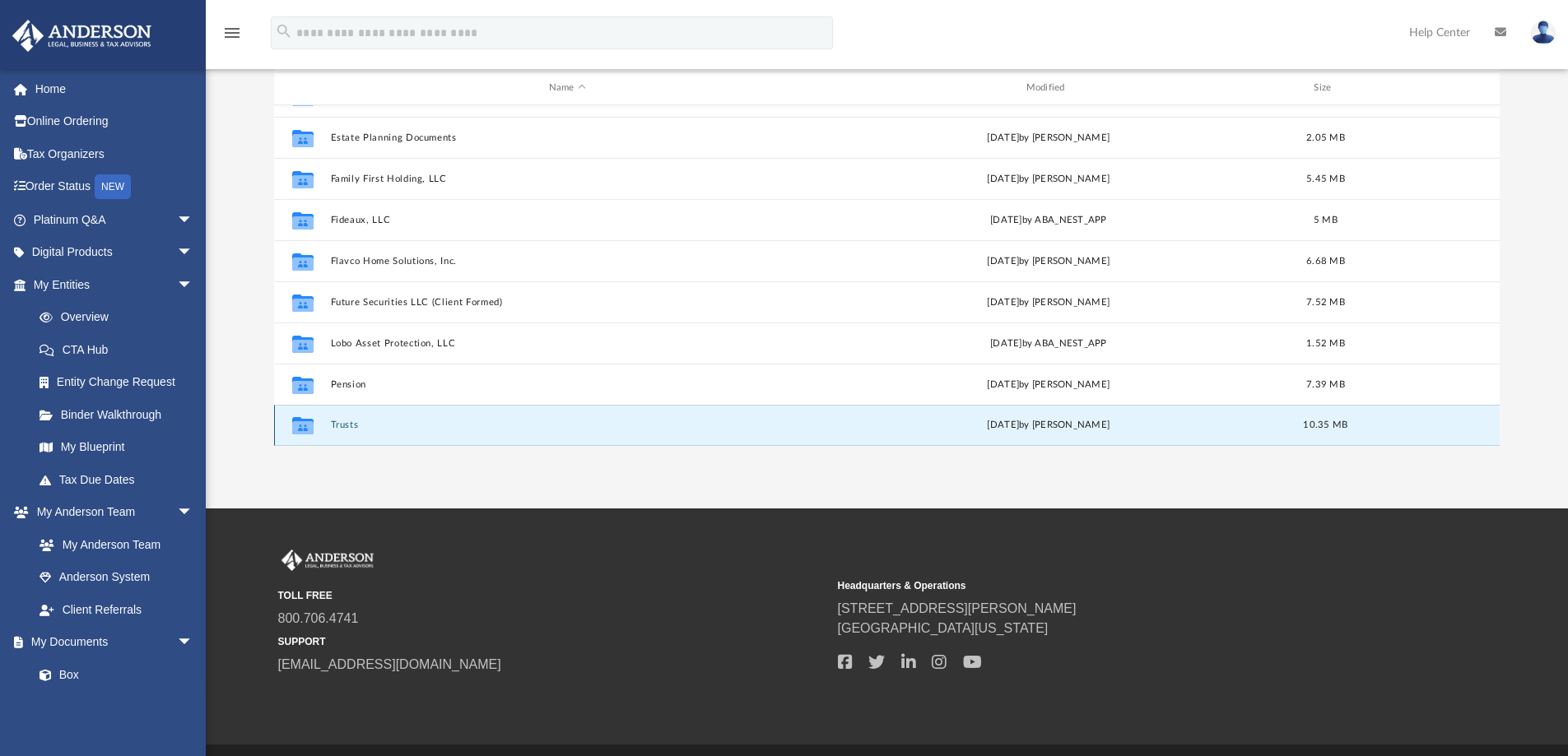
click at [356, 427] on button "Trusts" at bounding box center [567, 424] width 474 height 11
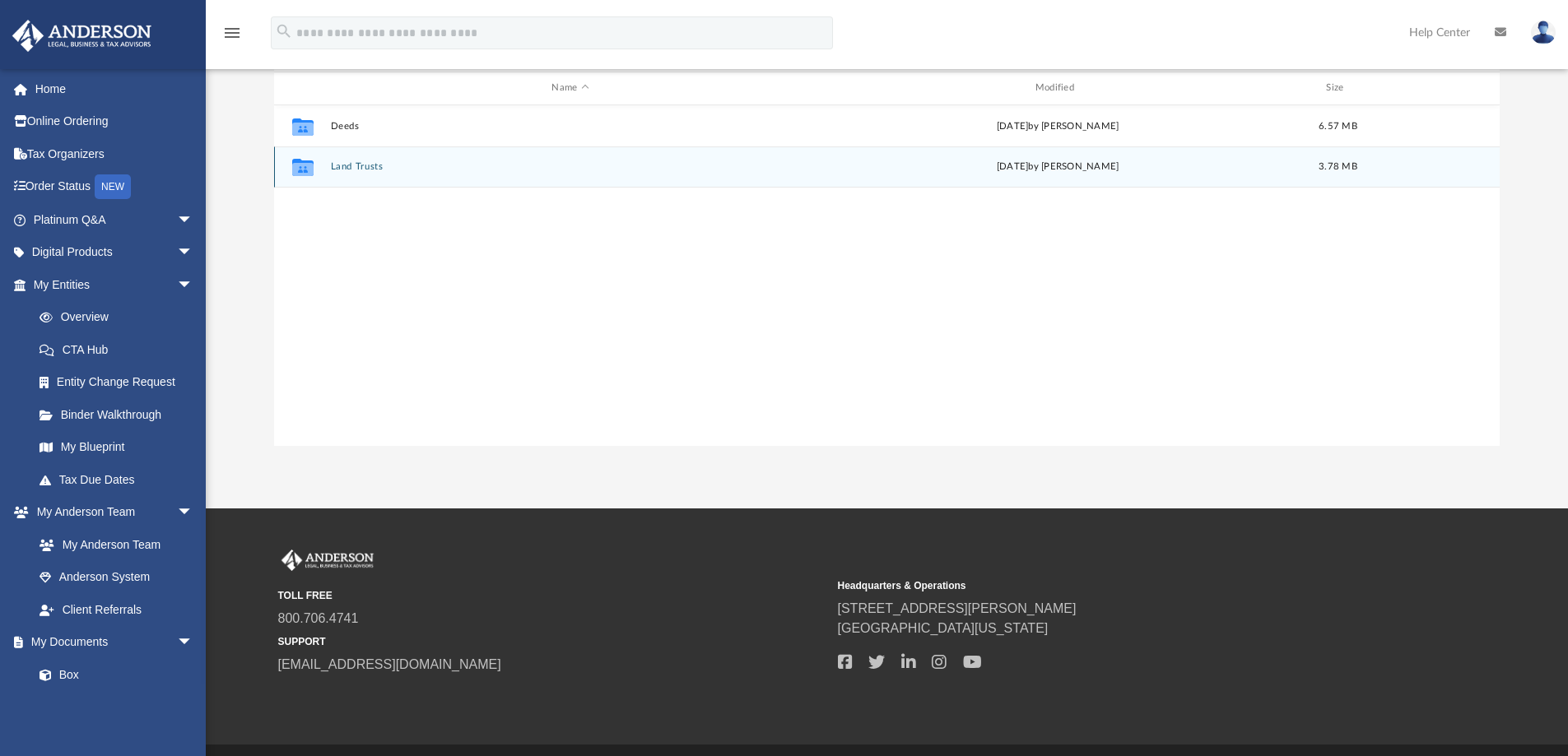
click at [366, 167] on button "Land Trusts" at bounding box center [570, 167] width 480 height 11
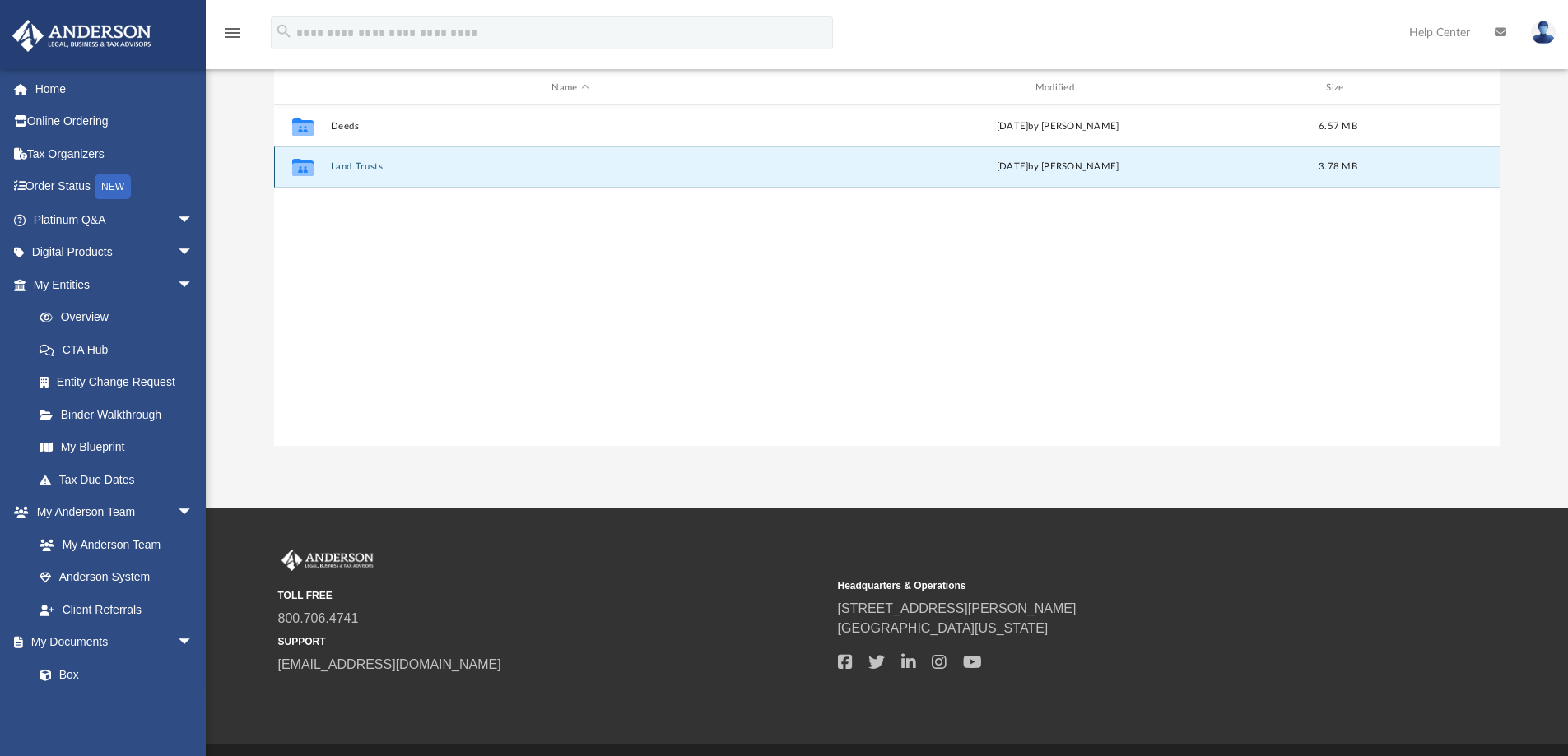
click at [366, 167] on button "Land Trusts" at bounding box center [570, 167] width 480 height 11
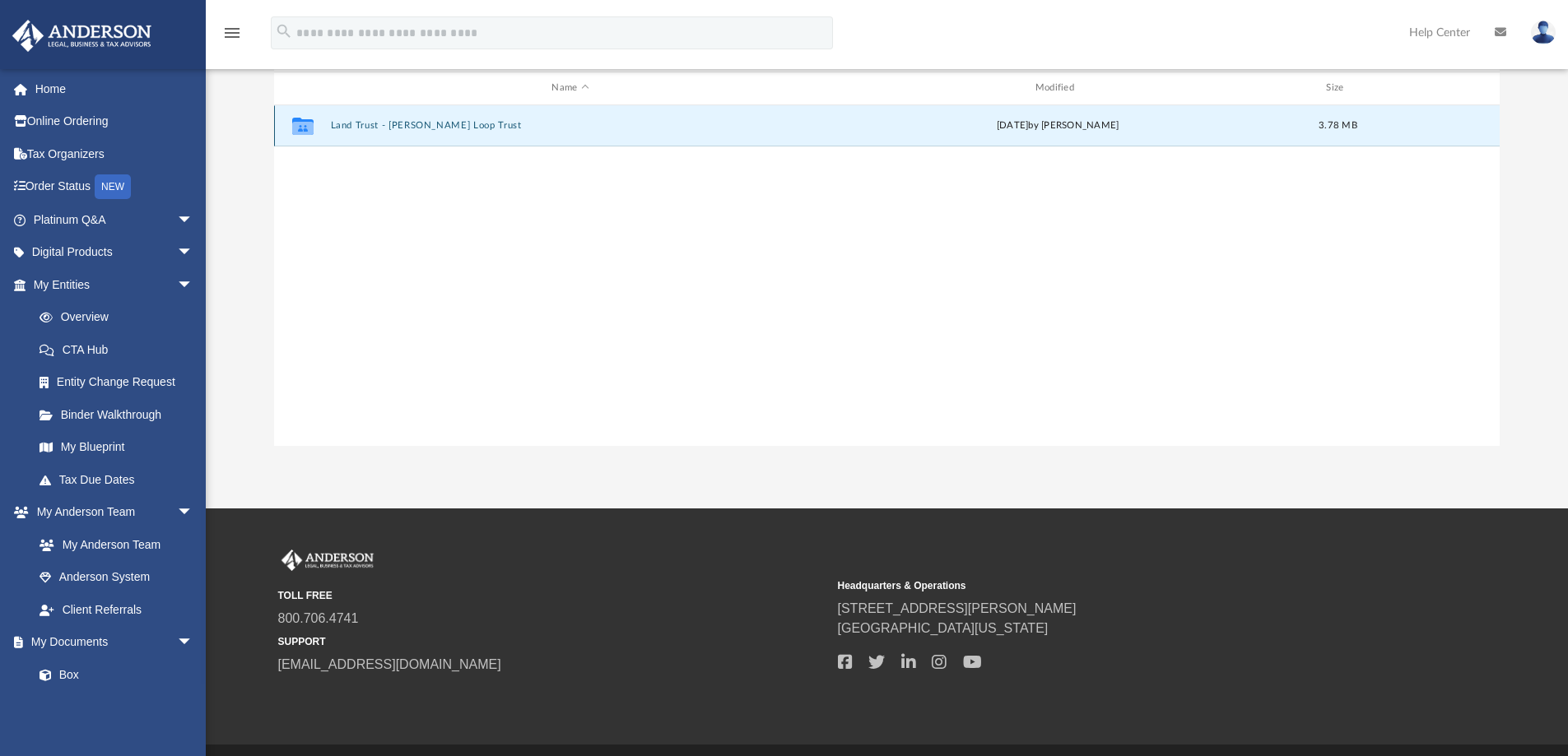
click at [421, 122] on button "Land Trust - [PERSON_NAME] Loop Trust" at bounding box center [570, 125] width 480 height 11
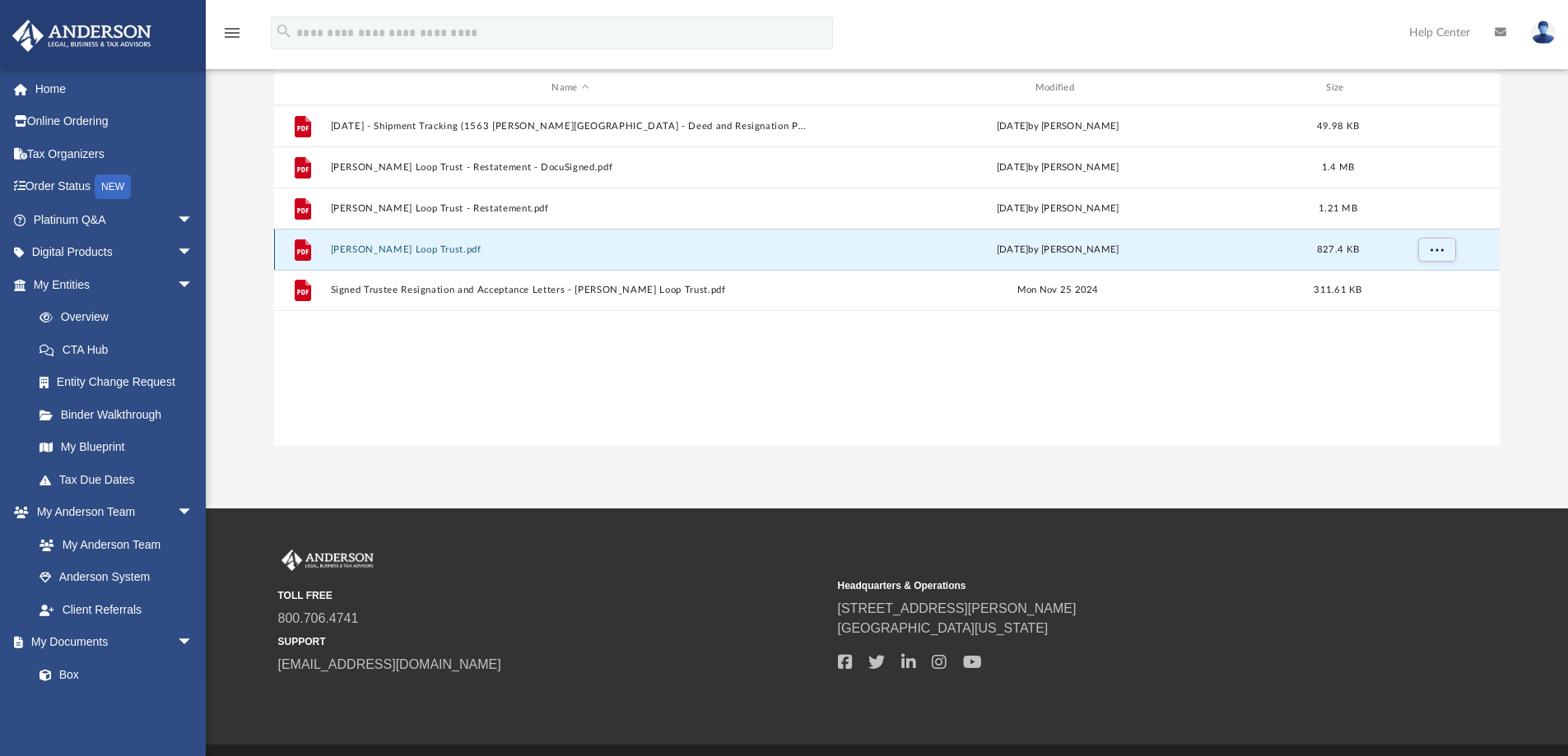
click at [368, 249] on button "[PERSON_NAME] Loop Trust.pdf" at bounding box center [570, 249] width 480 height 11
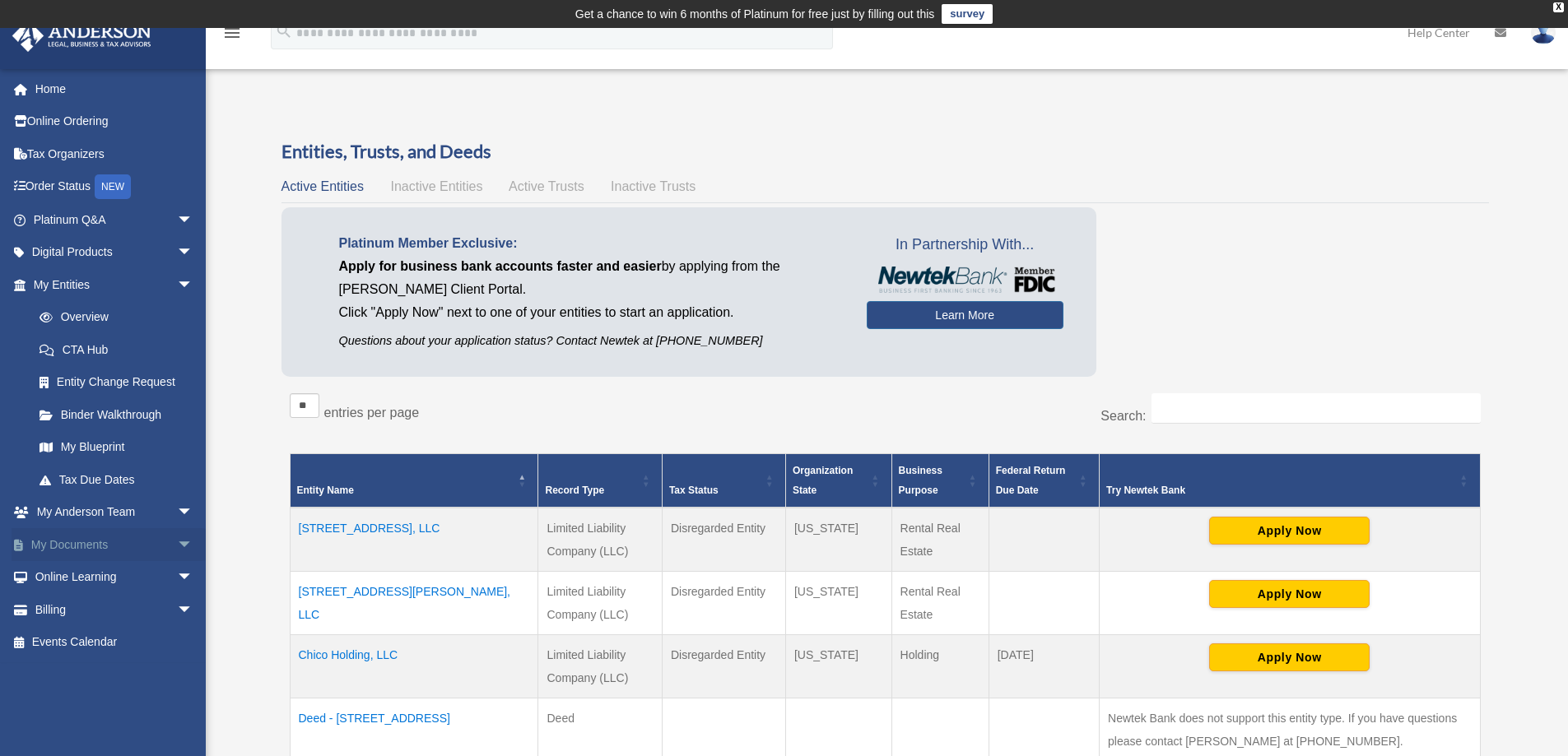
click at [177, 542] on span "arrow_drop_down" at bounding box center [193, 545] width 33 height 34
click at [71, 574] on link "Box" at bounding box center [120, 577] width 195 height 33
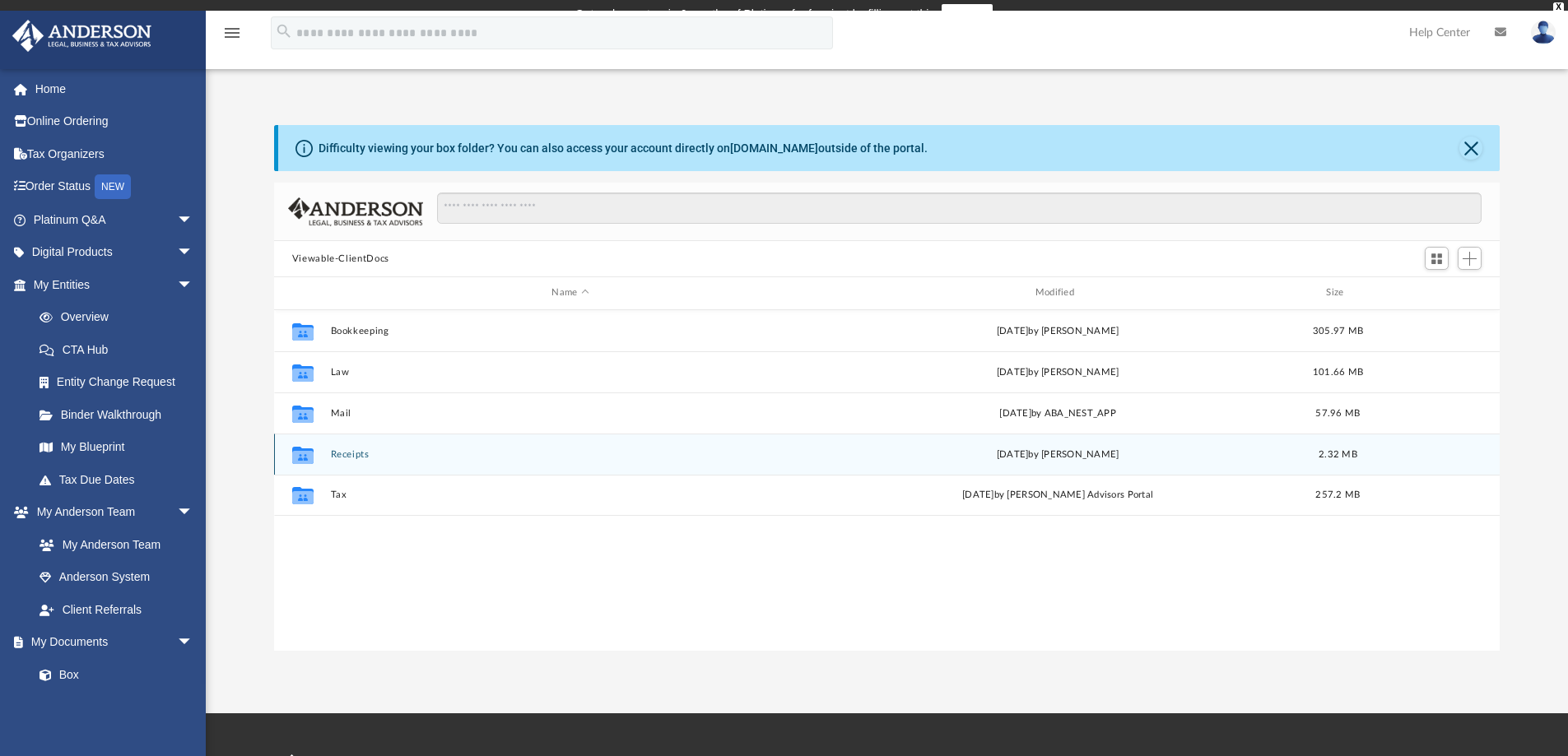
scroll to position [362, 1213]
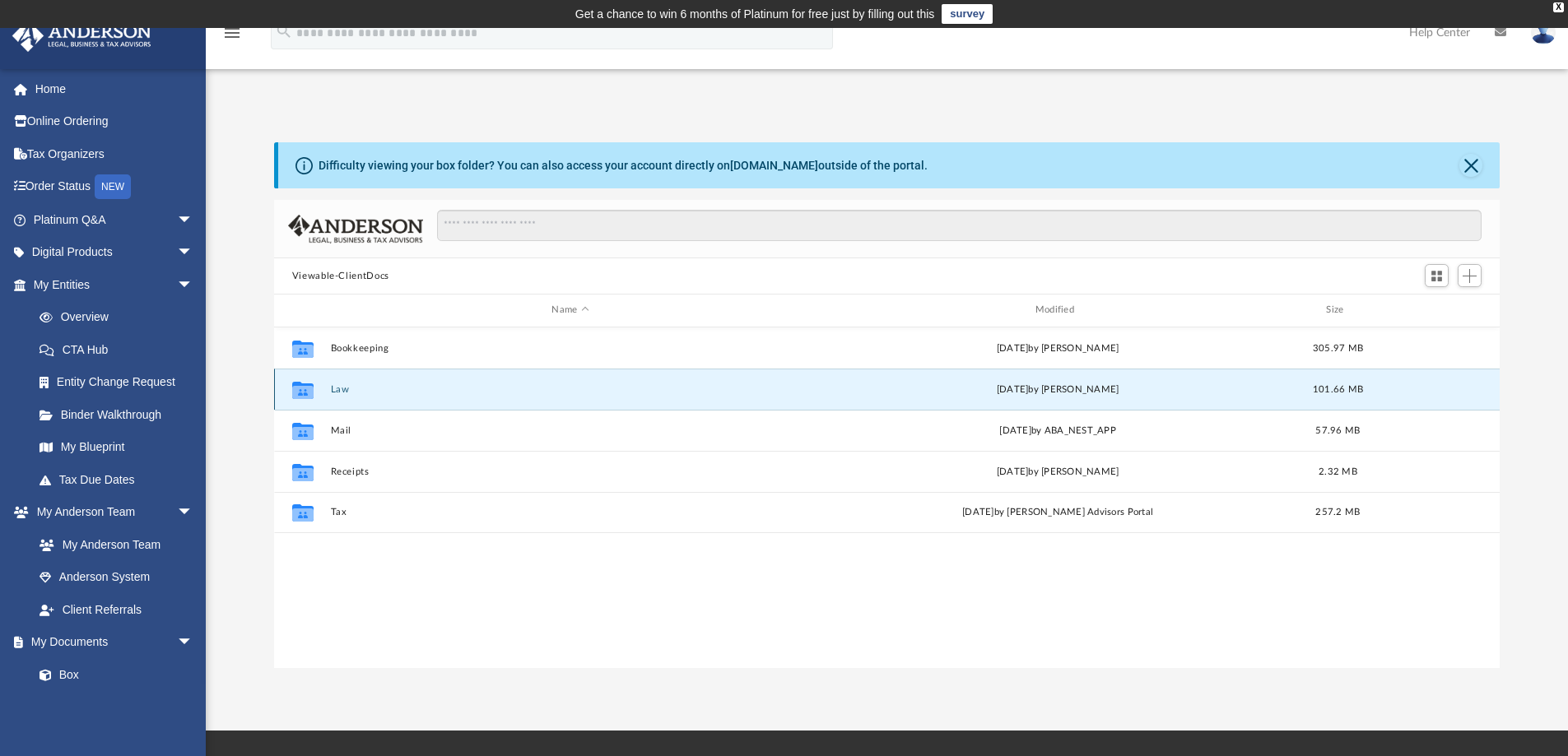
click at [335, 393] on button "Law" at bounding box center [570, 389] width 480 height 11
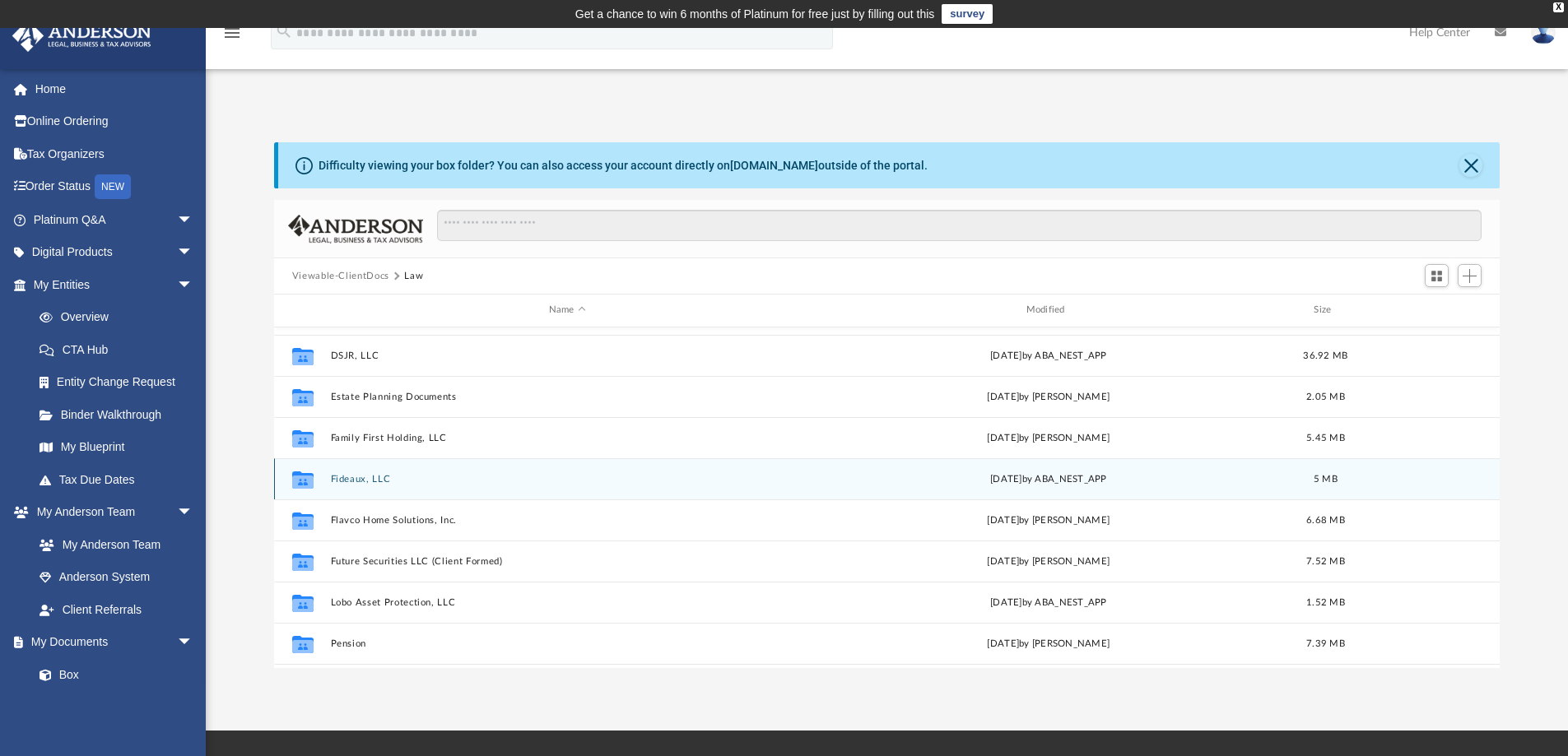
scroll to position [153, 0]
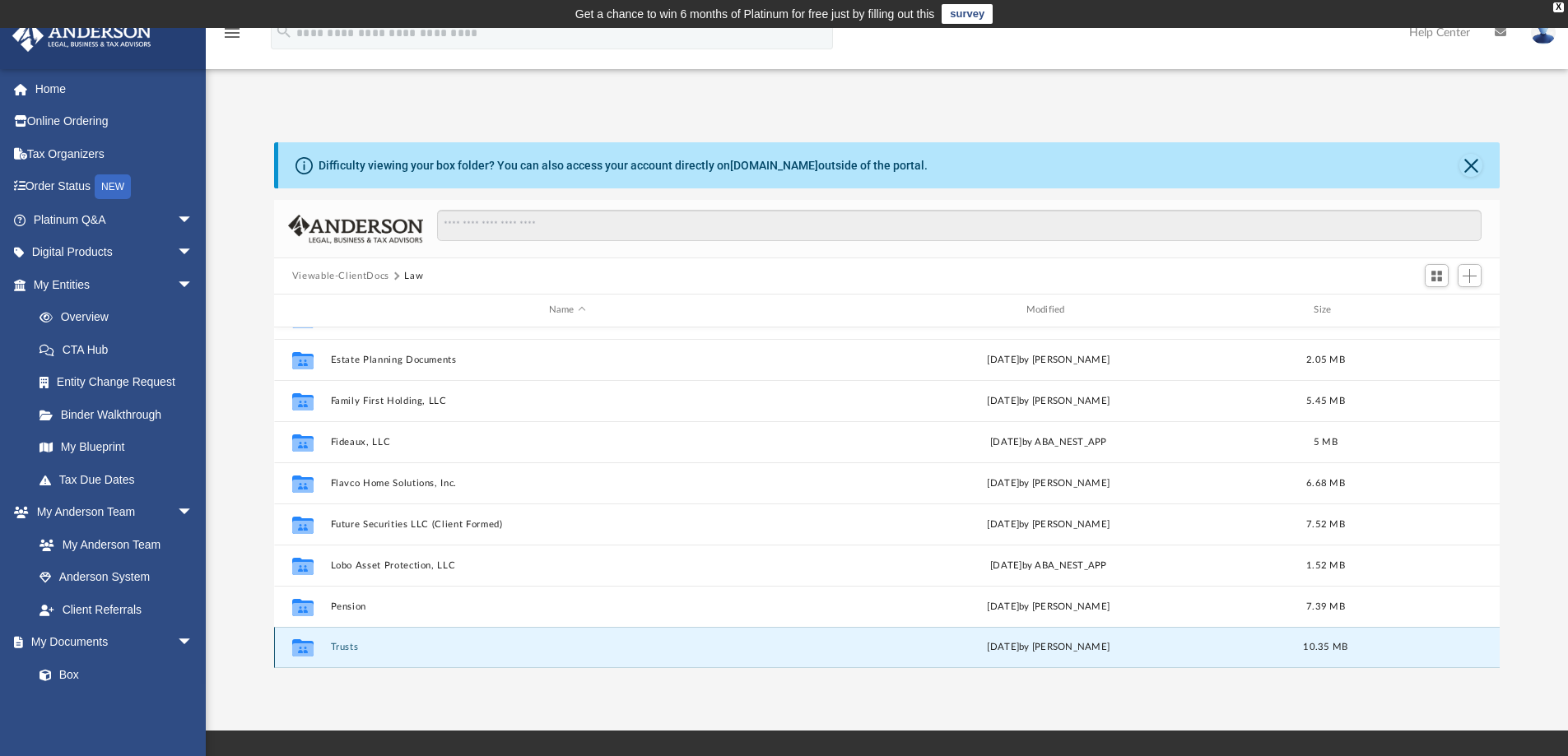
click at [391, 646] on button "Trusts" at bounding box center [567, 647] width 474 height 11
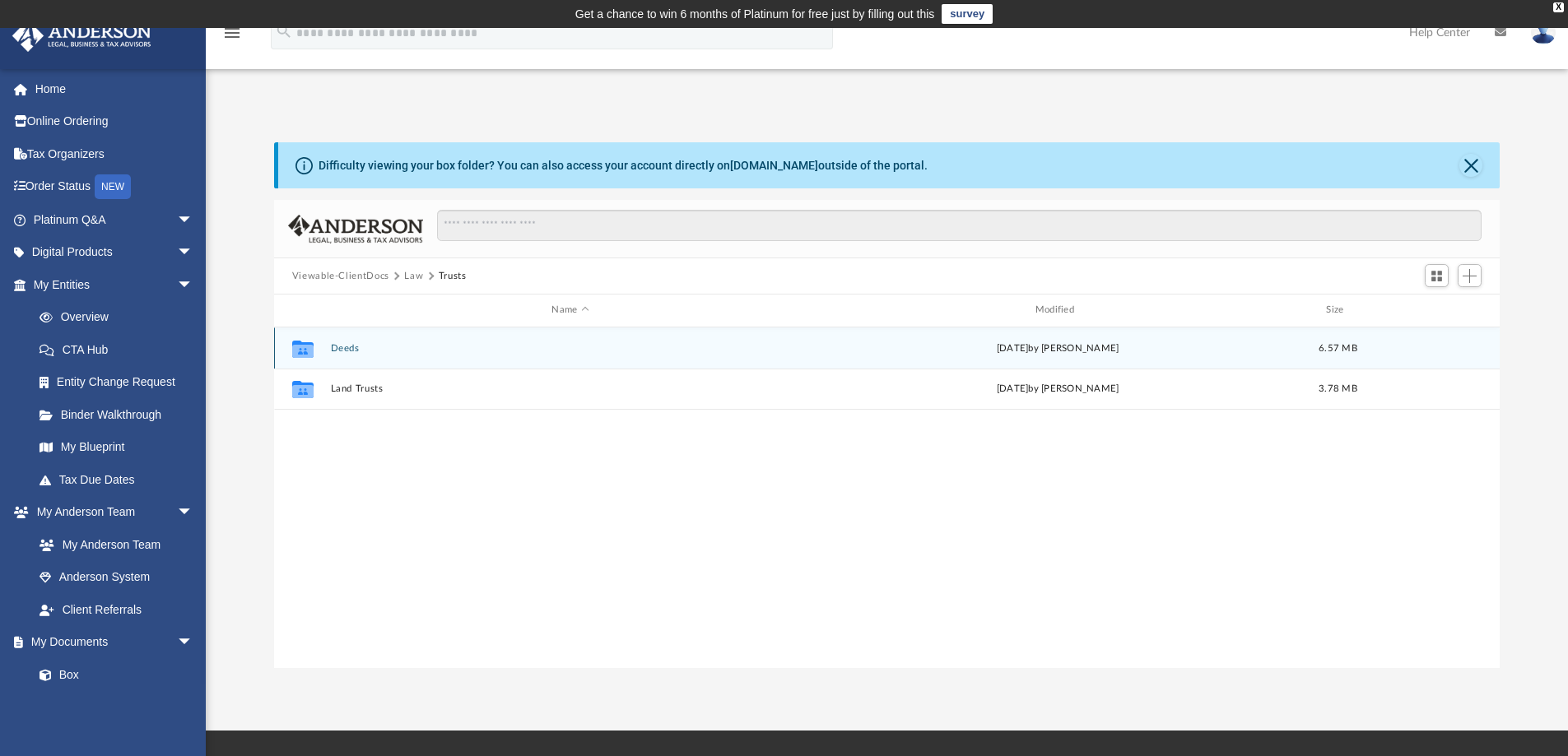
click at [390, 345] on button "Deeds" at bounding box center [570, 348] width 480 height 11
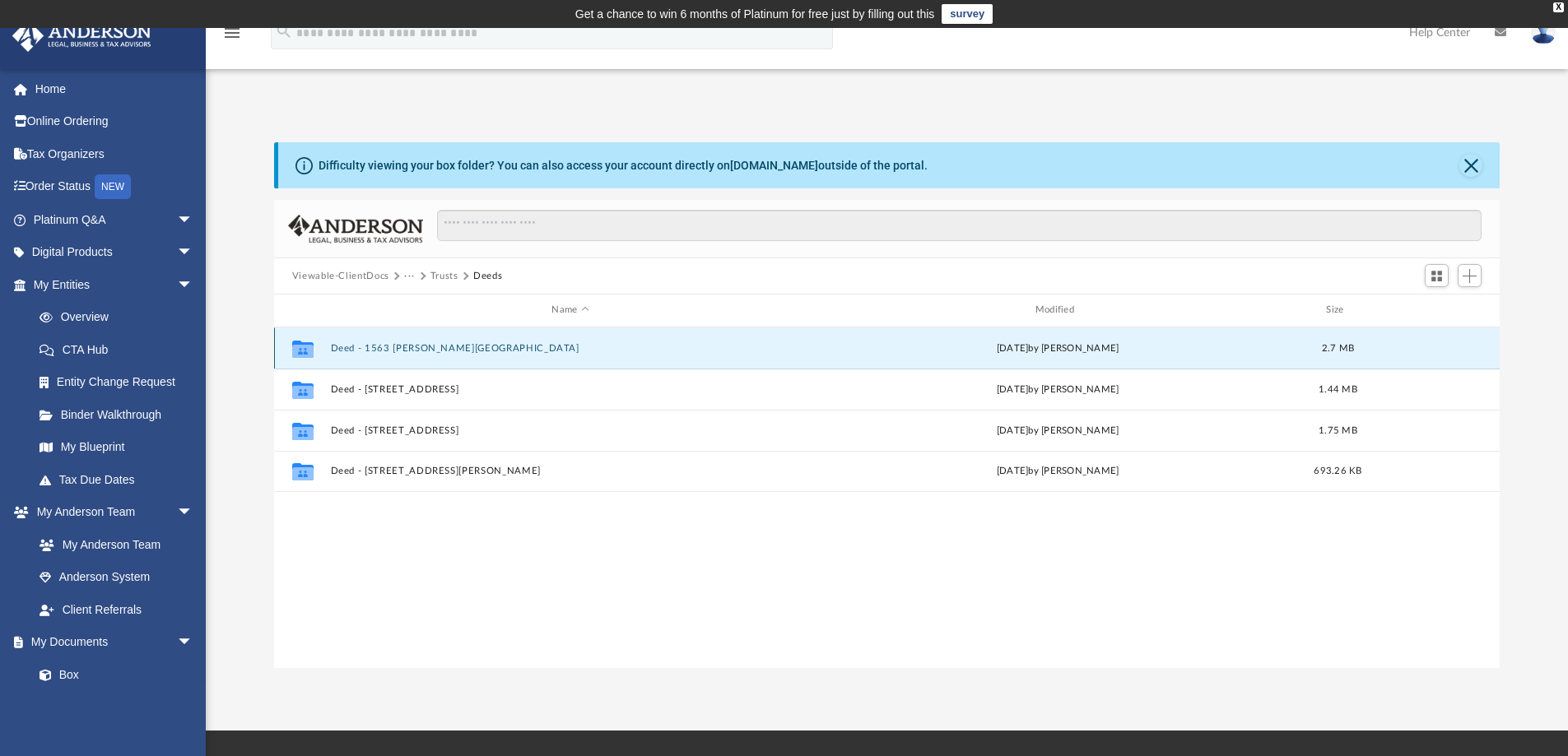
click at [398, 344] on button "Deed - 1563 [PERSON_NAME][GEOGRAPHIC_DATA]" at bounding box center [570, 348] width 480 height 11
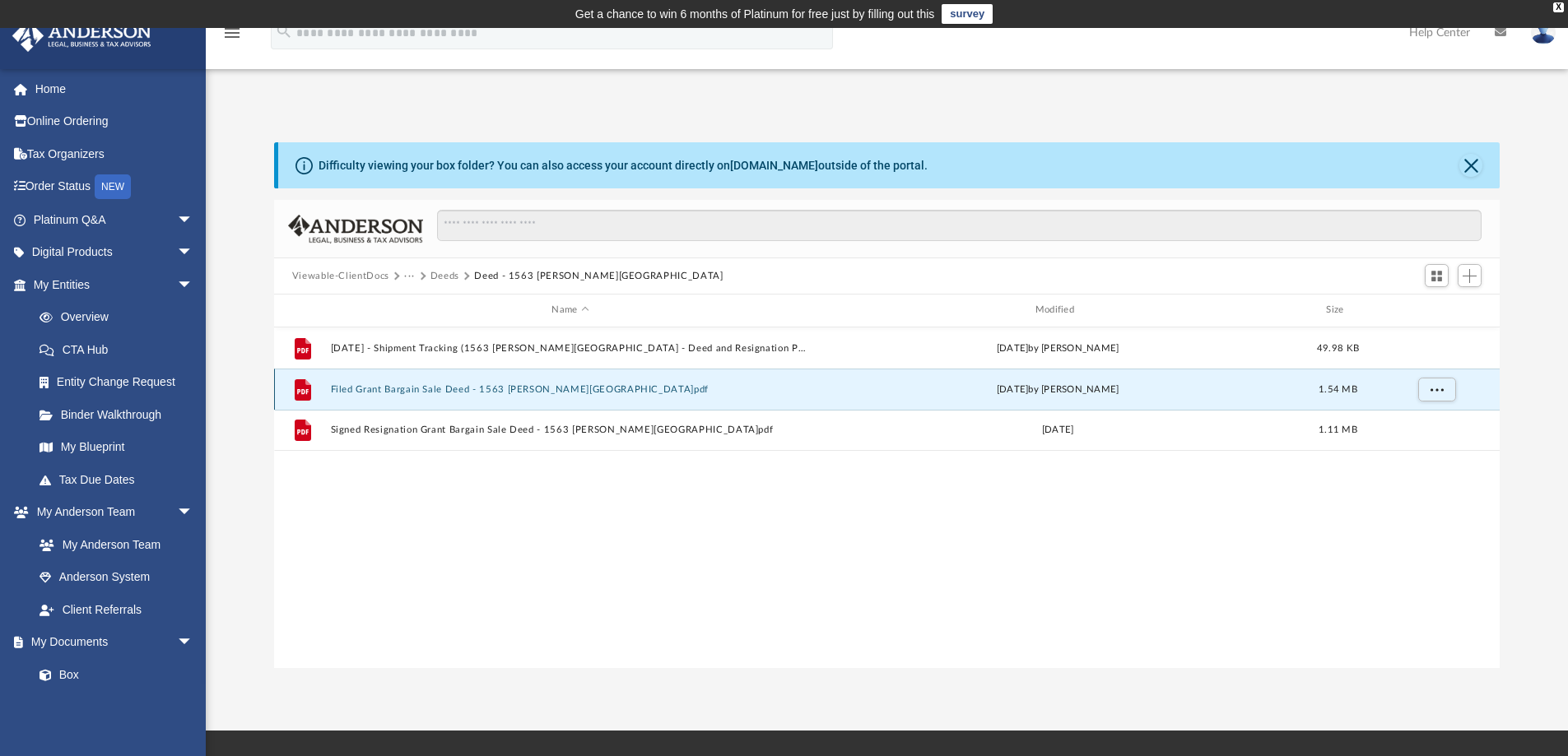
click at [442, 387] on button "Filed Grant Bargain Sale Deed - 1563 [PERSON_NAME][GEOGRAPHIC_DATA]pdf" at bounding box center [570, 389] width 480 height 11
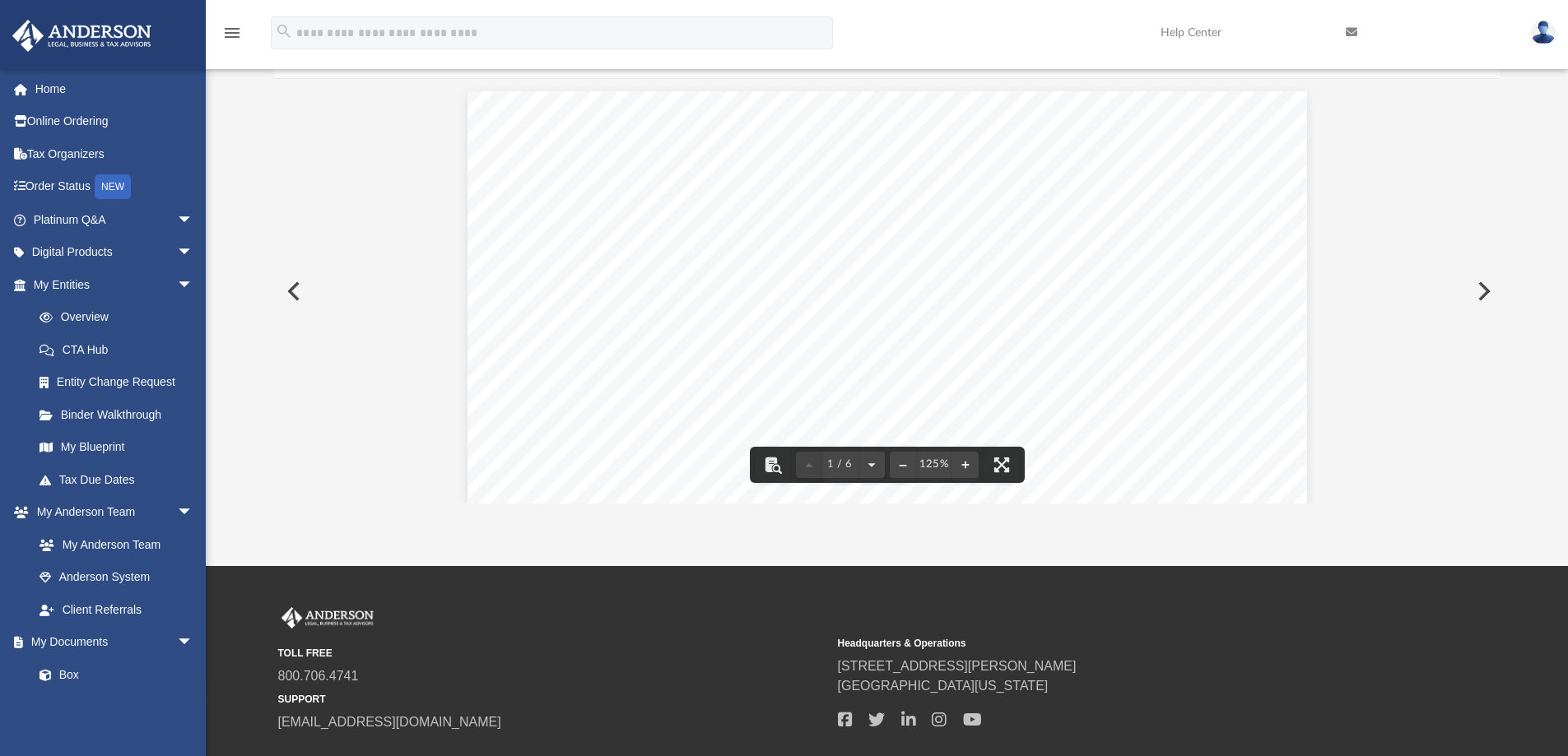
click at [291, 295] on button "Preview" at bounding box center [292, 291] width 37 height 46
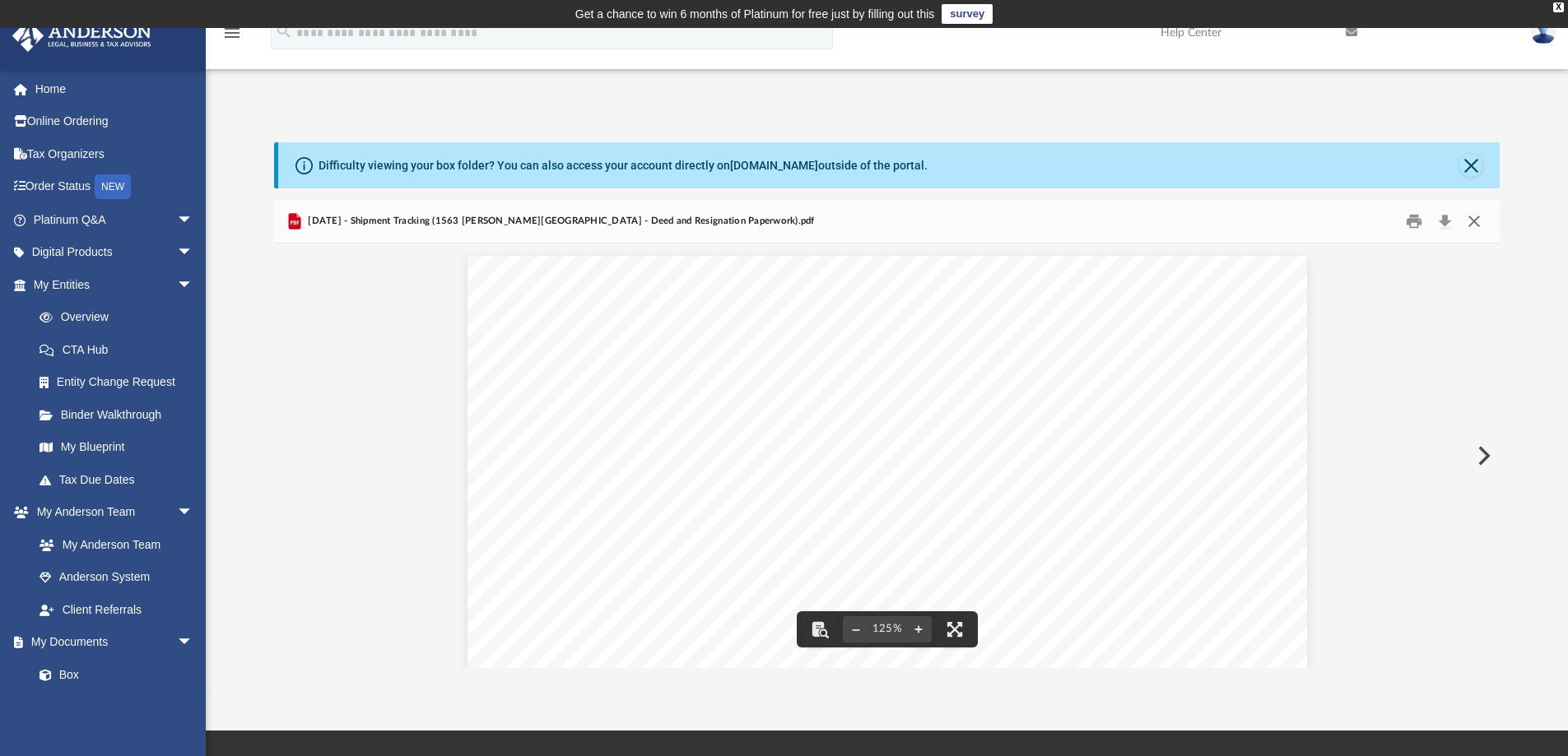
click at [1481, 223] on button "Close" at bounding box center [1474, 222] width 30 height 26
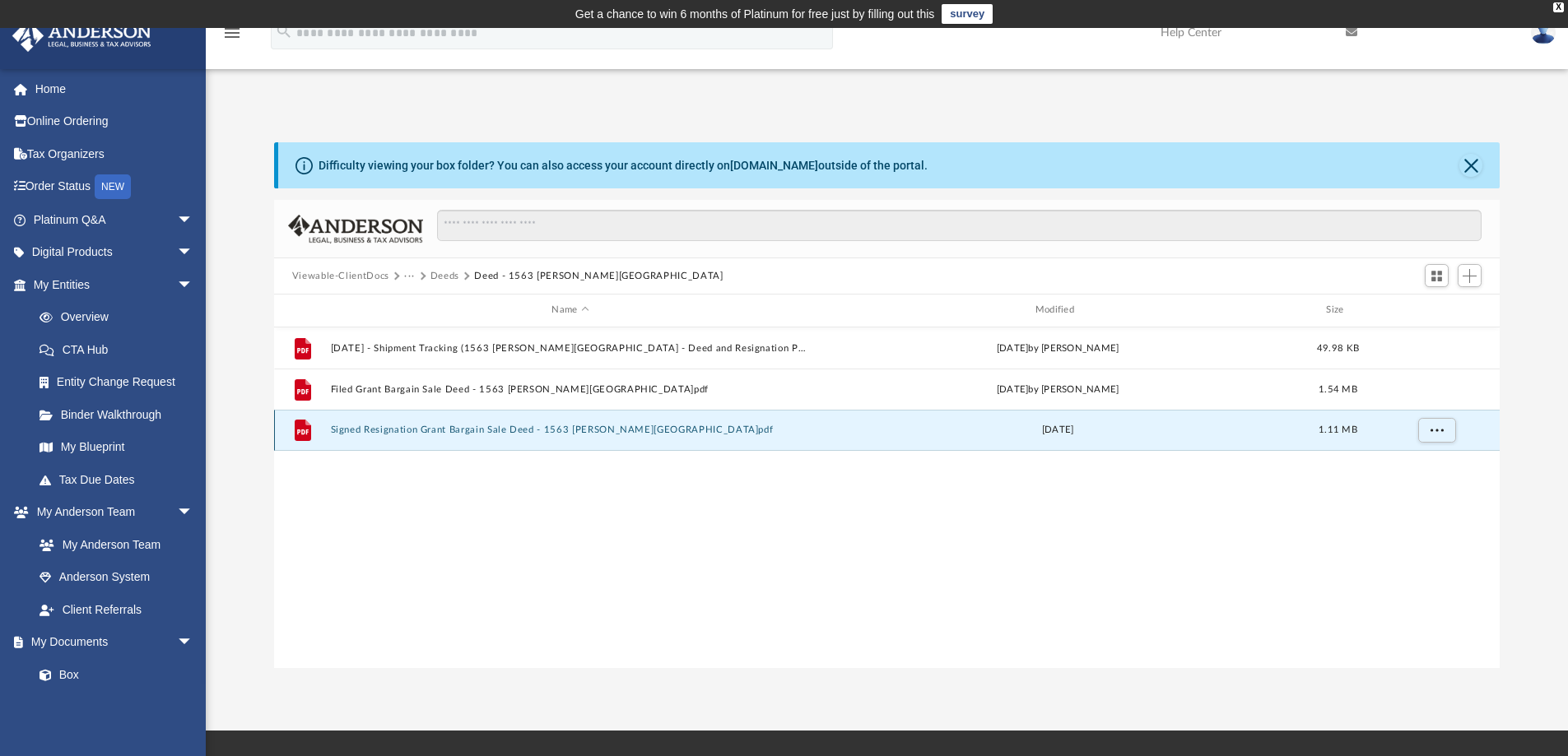
click at [455, 431] on button "Signed Resignation Grant Bargain Sale Deed - 1563 [PERSON_NAME][GEOGRAPHIC_DATA…" at bounding box center [570, 429] width 480 height 11
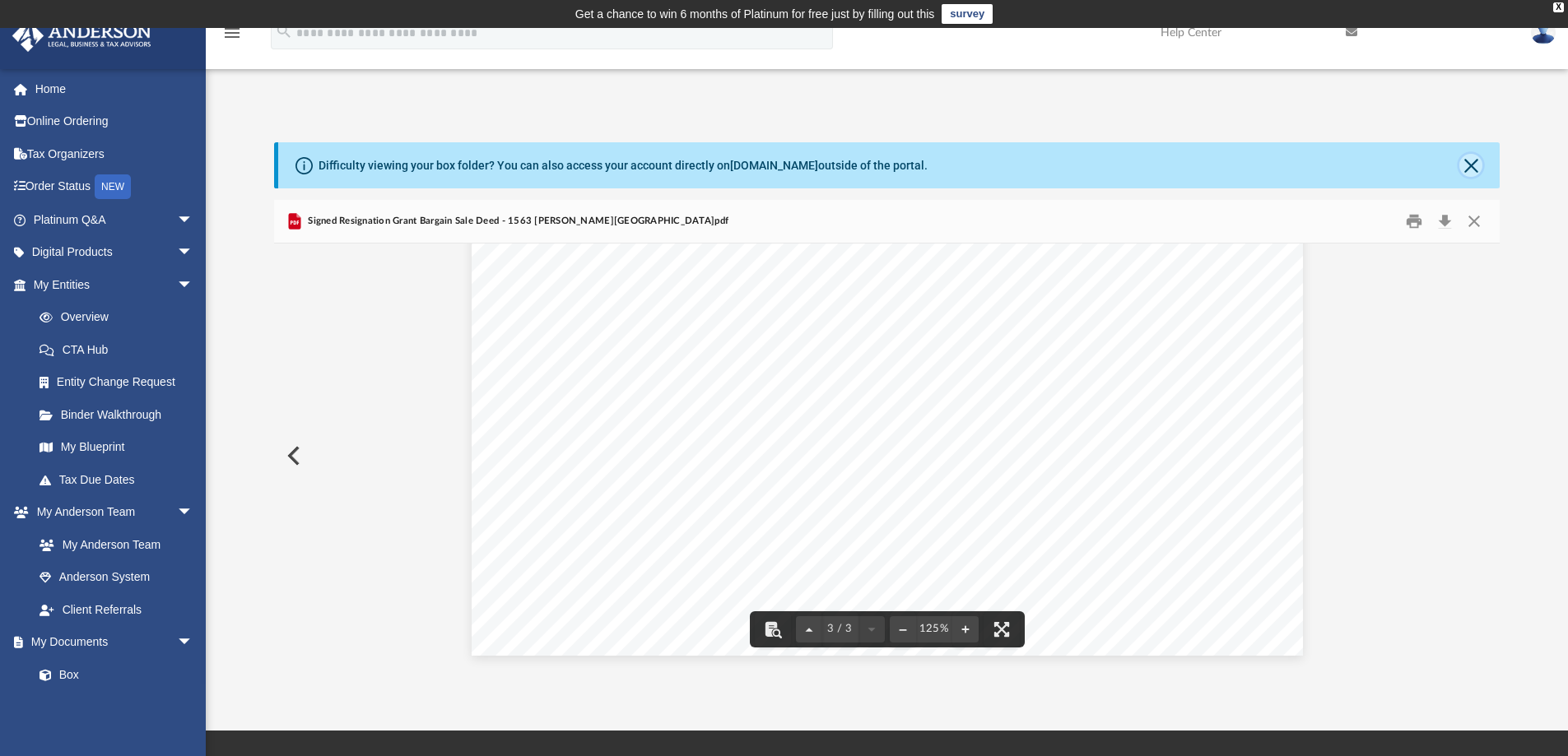
click at [1473, 160] on button "Close" at bounding box center [1470, 165] width 23 height 23
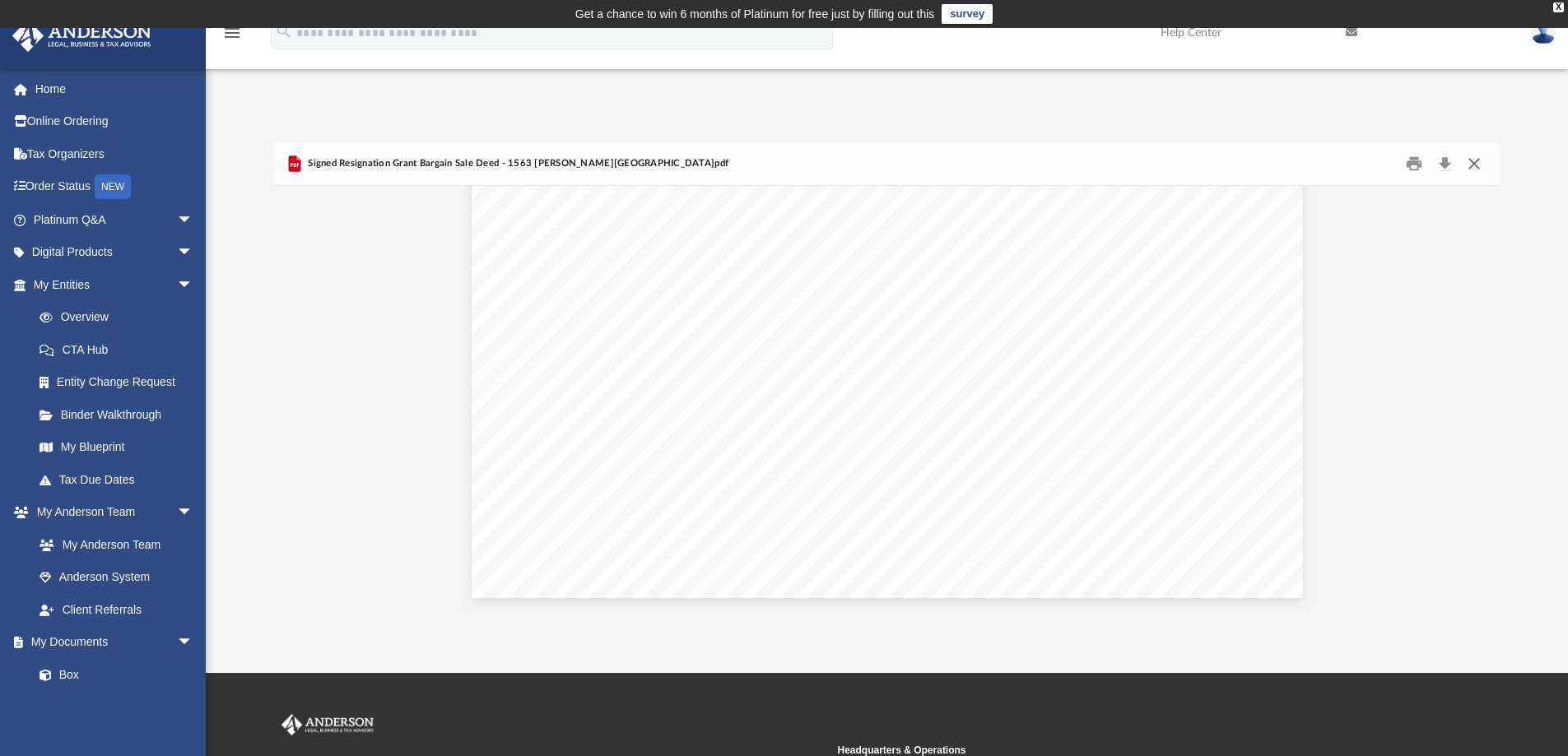
click at [1478, 164] on button "Close" at bounding box center [1474, 164] width 30 height 26
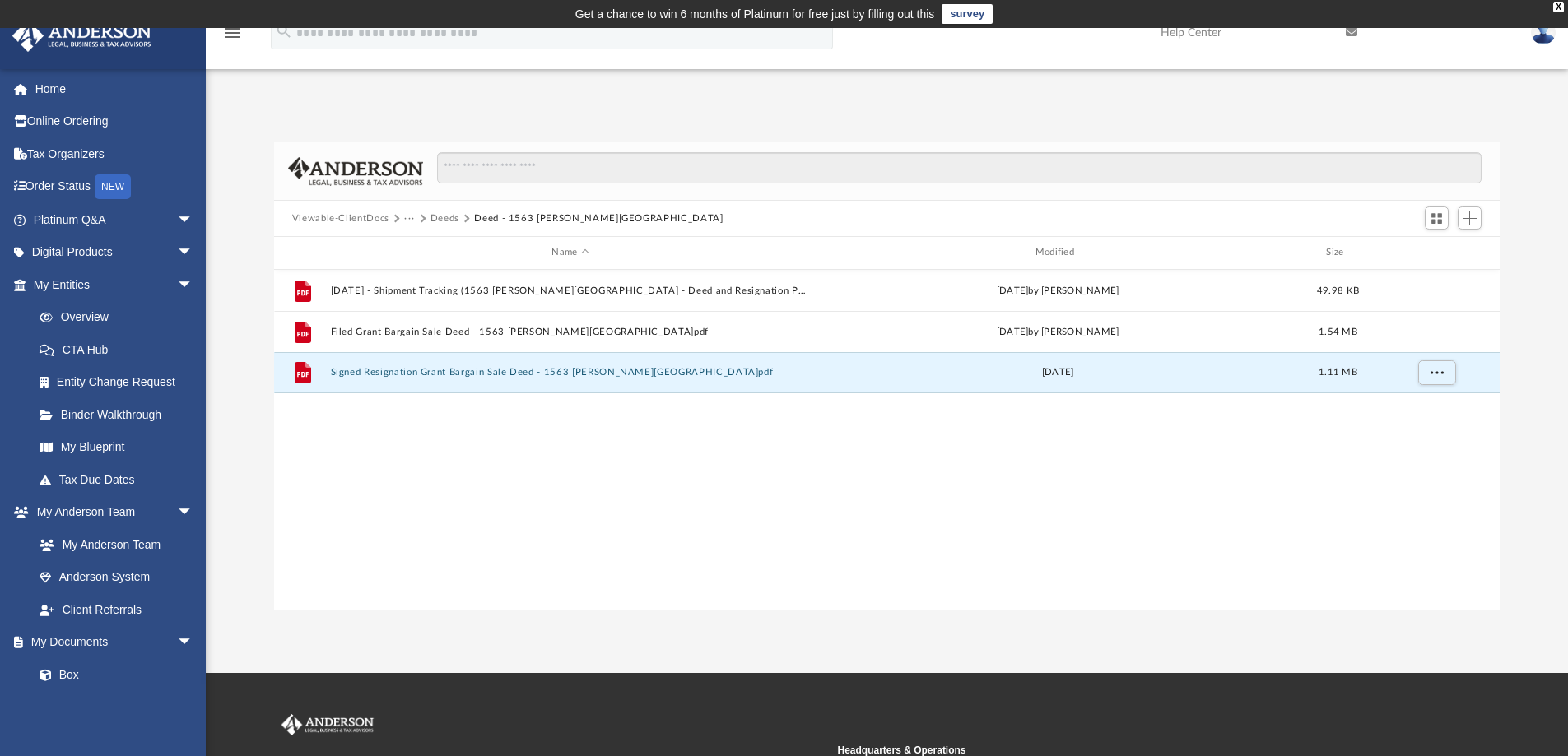
click at [441, 219] on button "Deeds" at bounding box center [445, 219] width 29 height 14
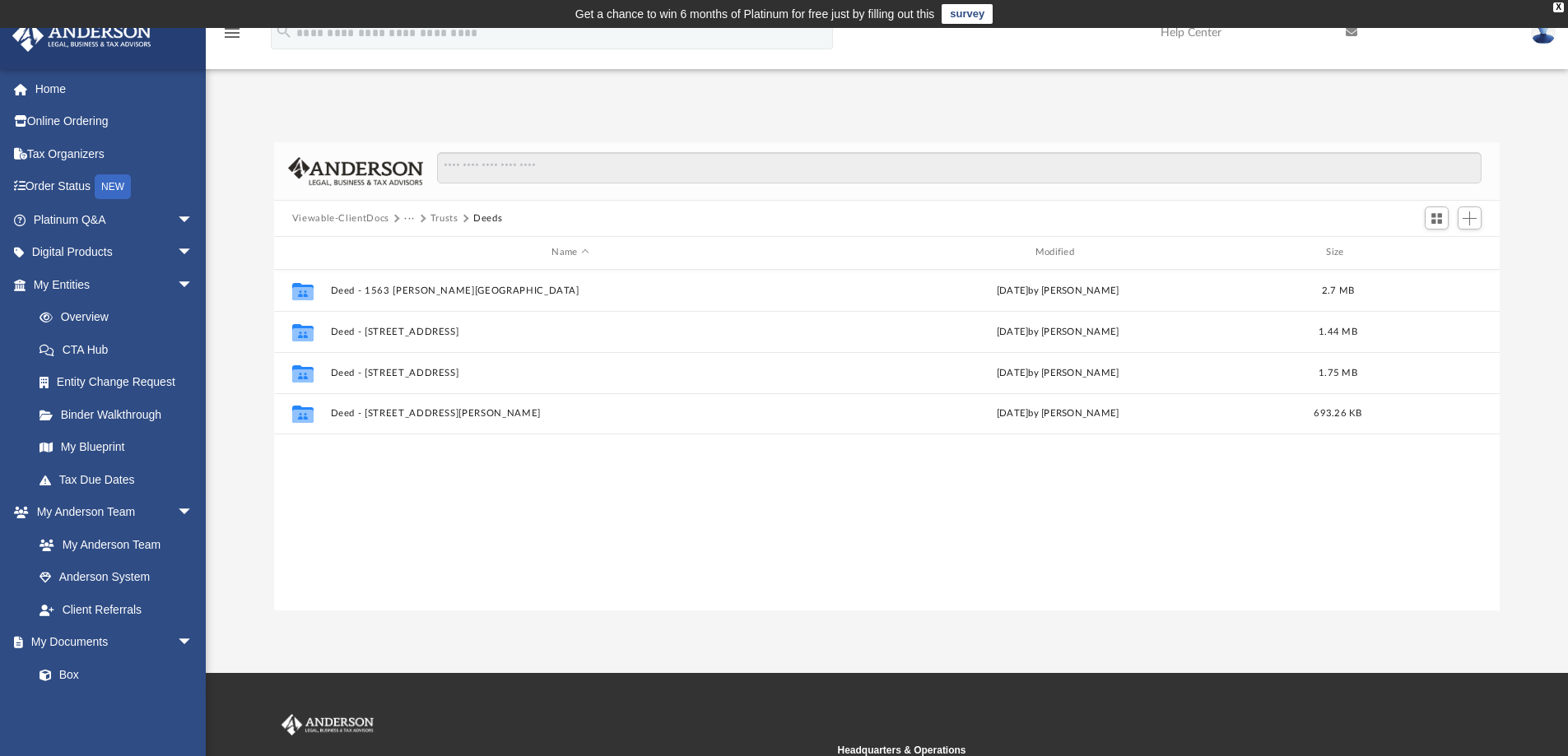
click at [443, 219] on button "Trusts" at bounding box center [444, 219] width 28 height 14
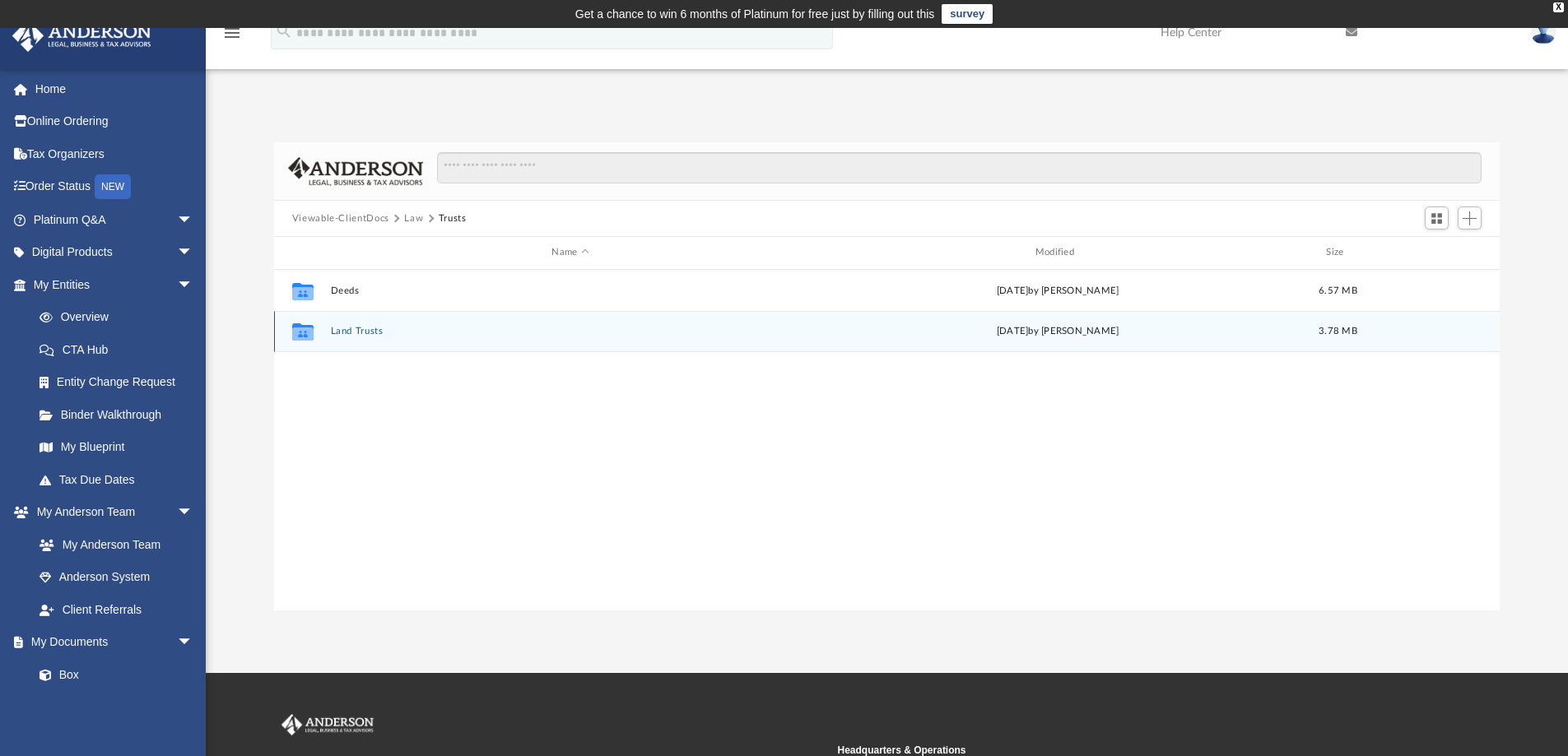
click at [360, 333] on button "Land Trusts" at bounding box center [570, 331] width 480 height 11
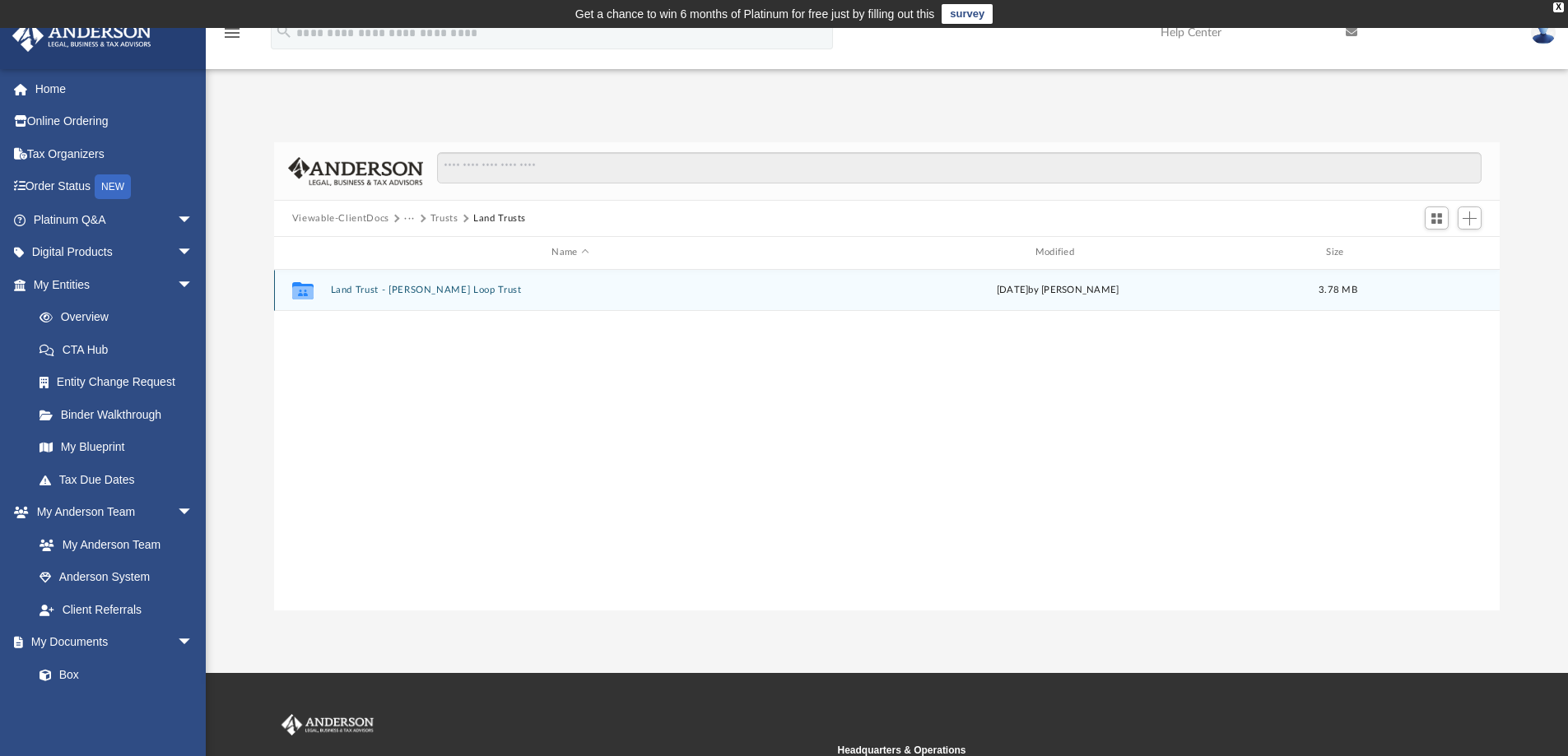
click at [384, 287] on button "Land Trust - [PERSON_NAME] Loop Trust" at bounding box center [570, 290] width 480 height 11
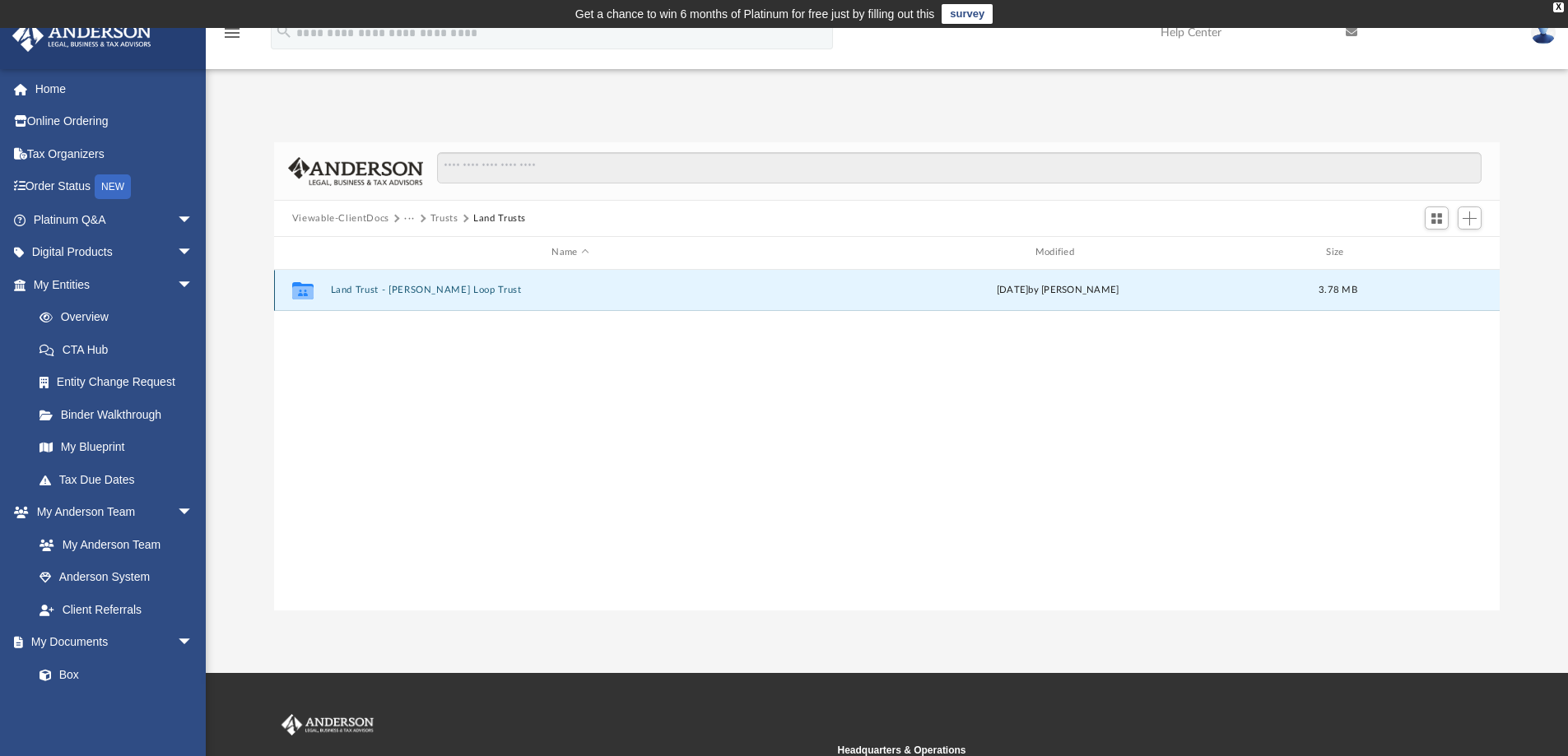
click at [384, 287] on button "Land Trust - [PERSON_NAME] Loop Trust" at bounding box center [570, 290] width 480 height 11
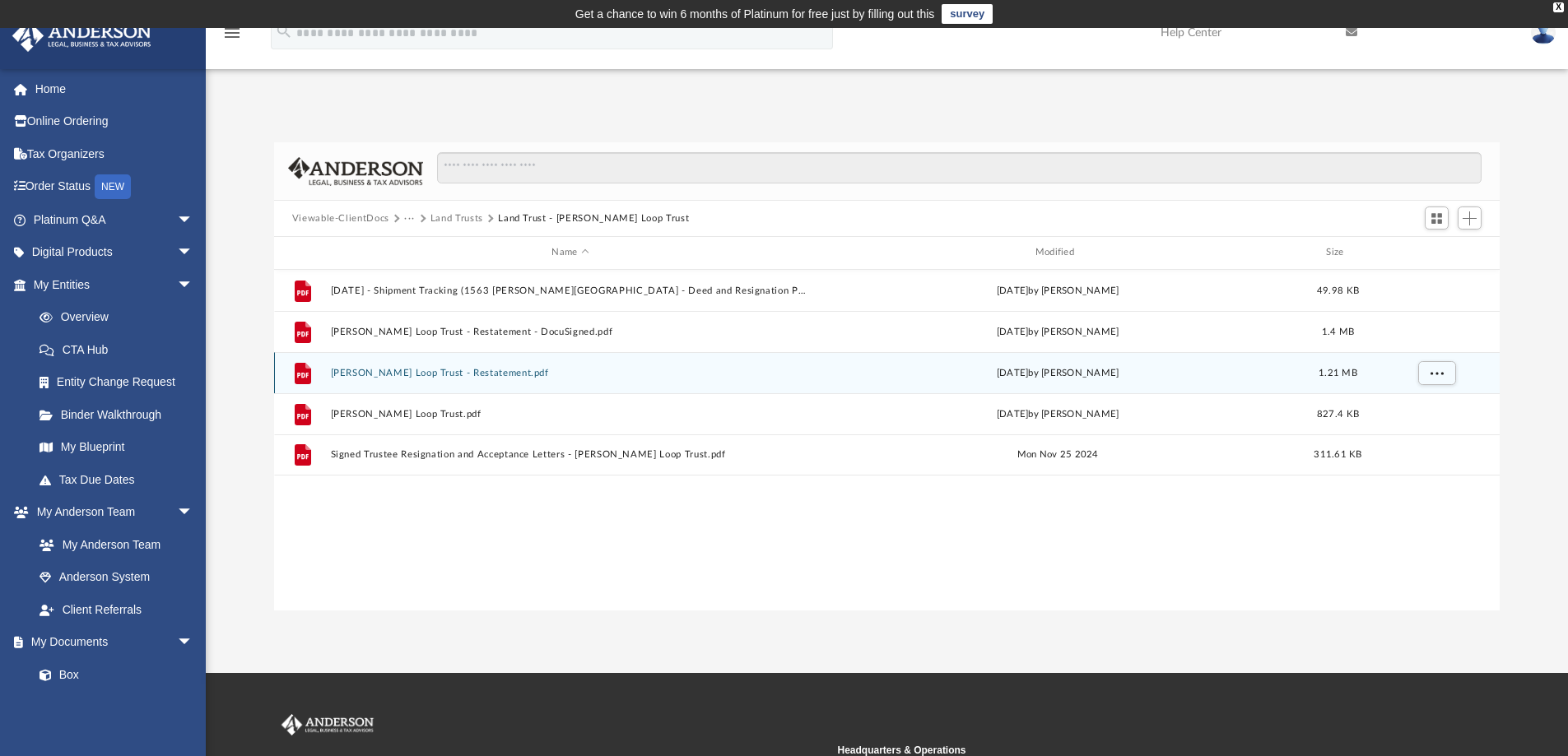
click at [383, 373] on button "[PERSON_NAME] Loop Trust - Restatement.pdf" at bounding box center [570, 372] width 480 height 11
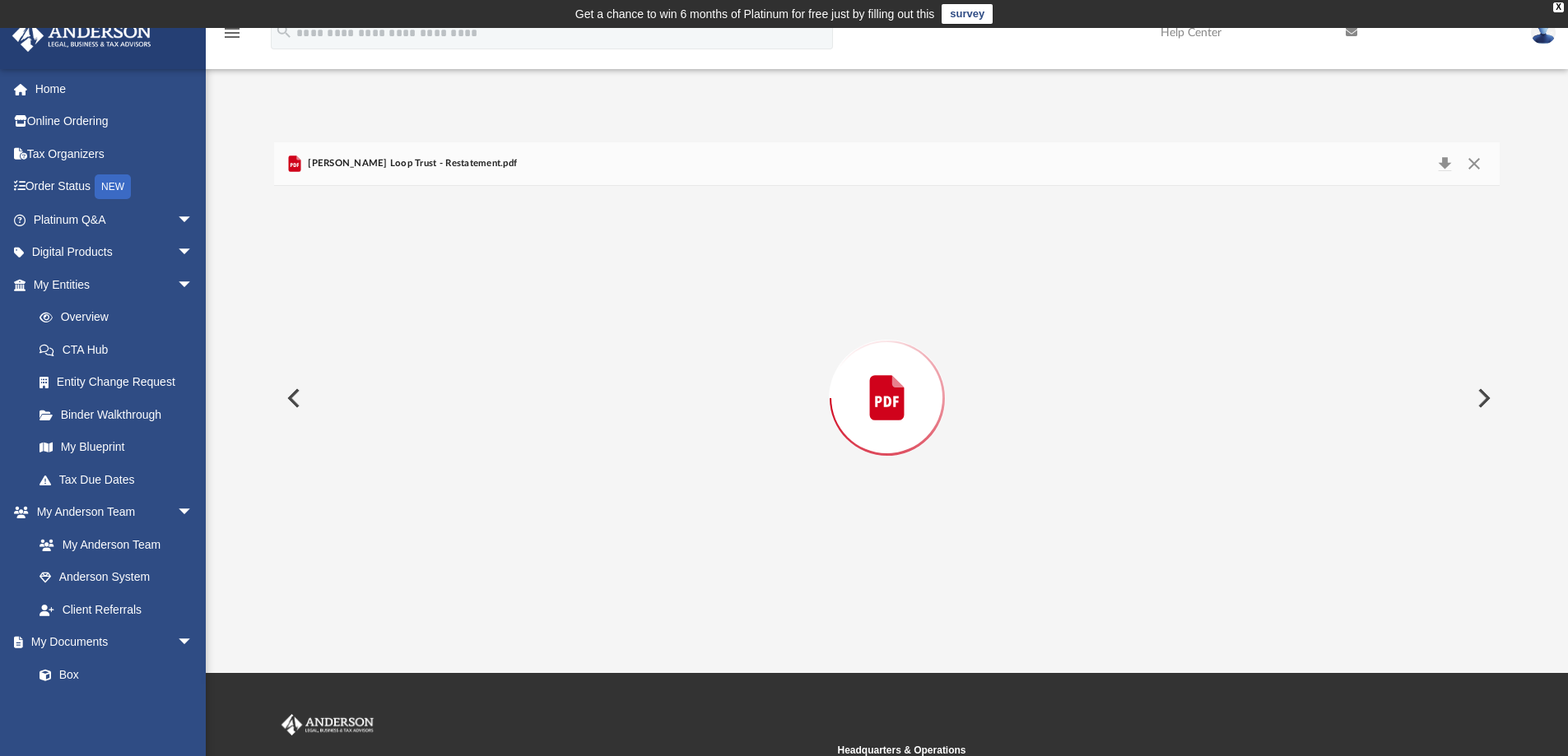
click at [384, 374] on div "Preview" at bounding box center [887, 398] width 1226 height 424
click at [1474, 165] on button "Close" at bounding box center [1474, 164] width 30 height 26
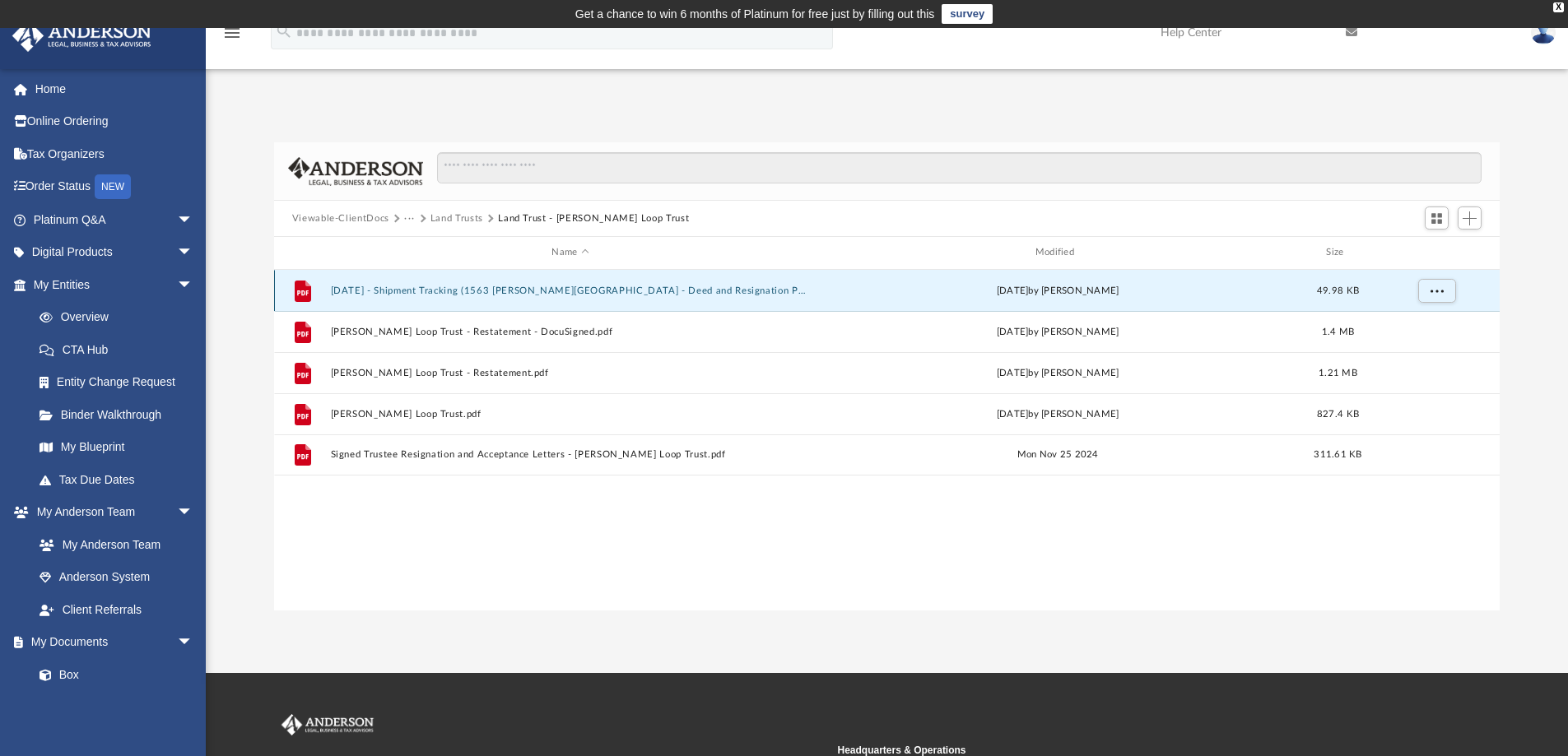
click at [451, 289] on button "[DATE] - Shipment Tracking (1563 [PERSON_NAME][GEOGRAPHIC_DATA] - Deed and Resi…" at bounding box center [570, 291] width 480 height 11
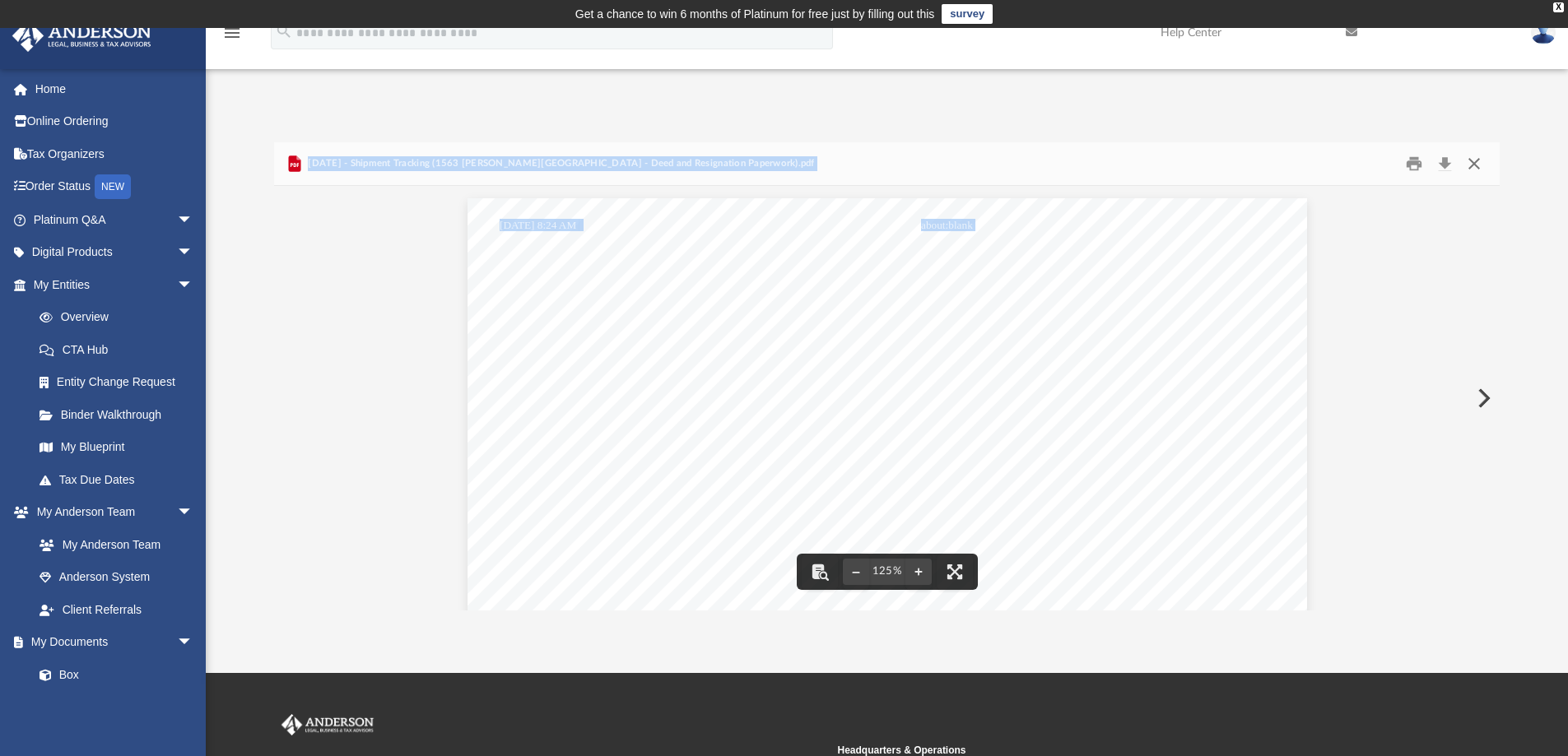
click at [1479, 164] on button "Close" at bounding box center [1474, 164] width 30 height 26
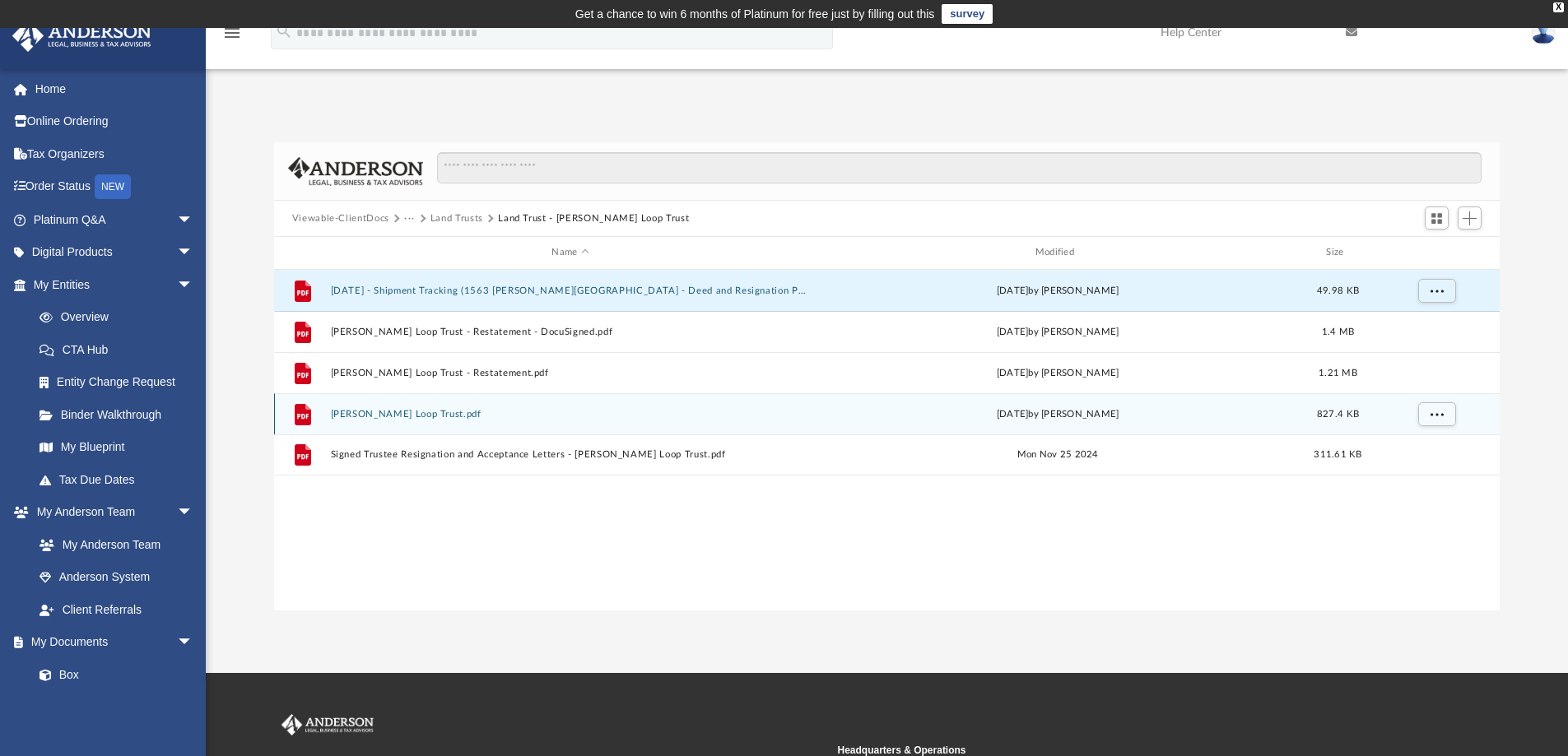
click at [368, 415] on button "[PERSON_NAME] Loop Trust.pdf" at bounding box center [570, 414] width 480 height 11
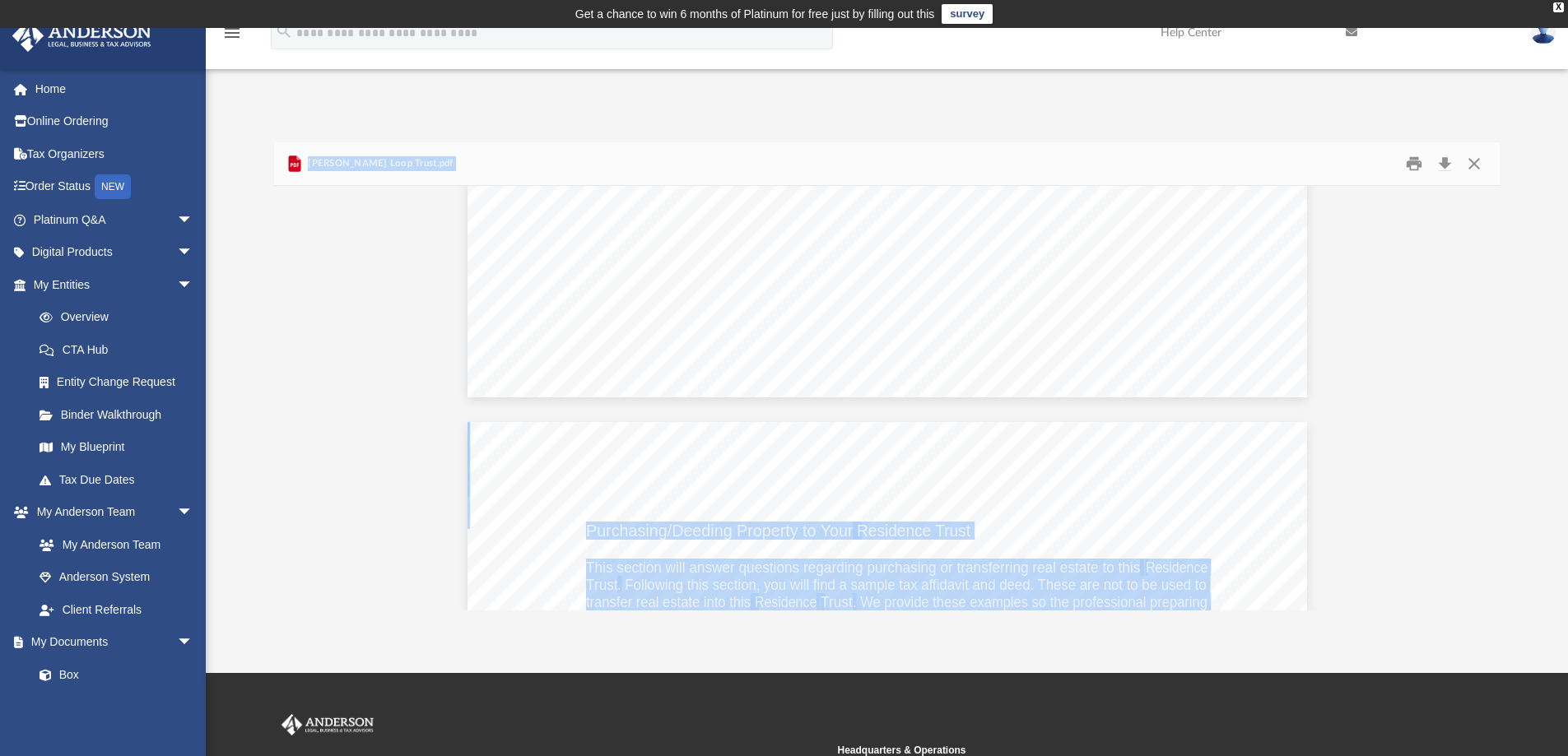
scroll to position [3126, 0]
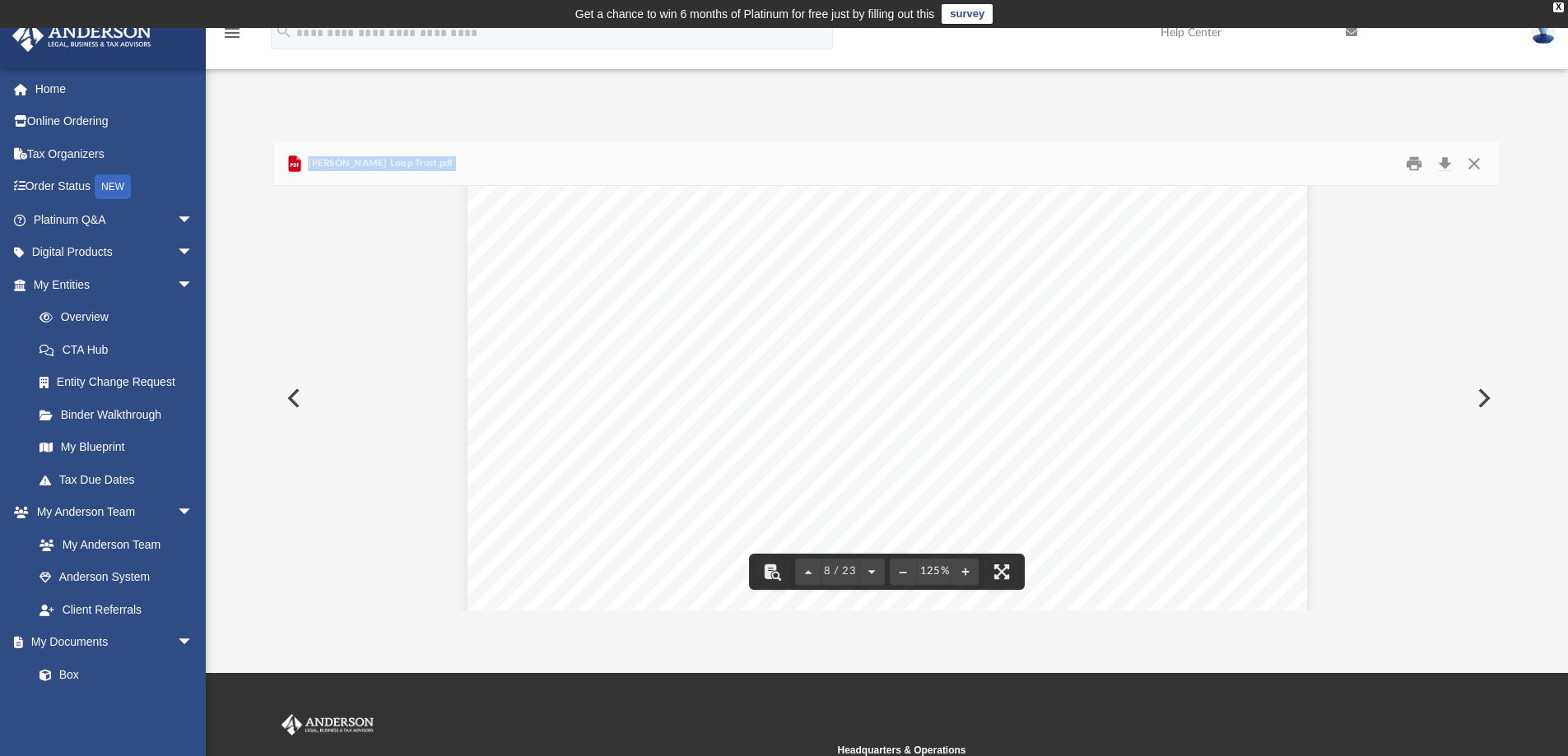
scroll to position [8639, 0]
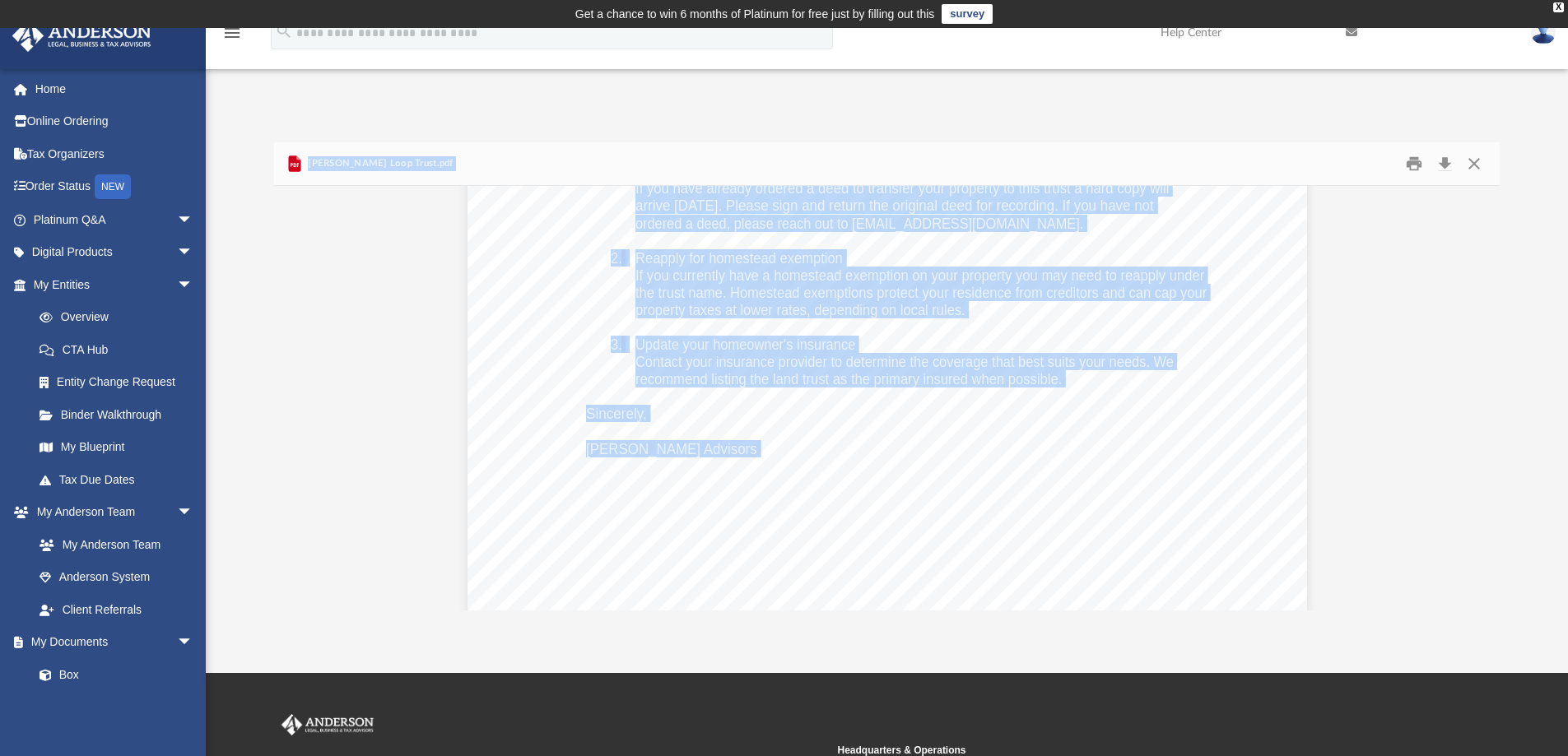
scroll to position [1481, 0]
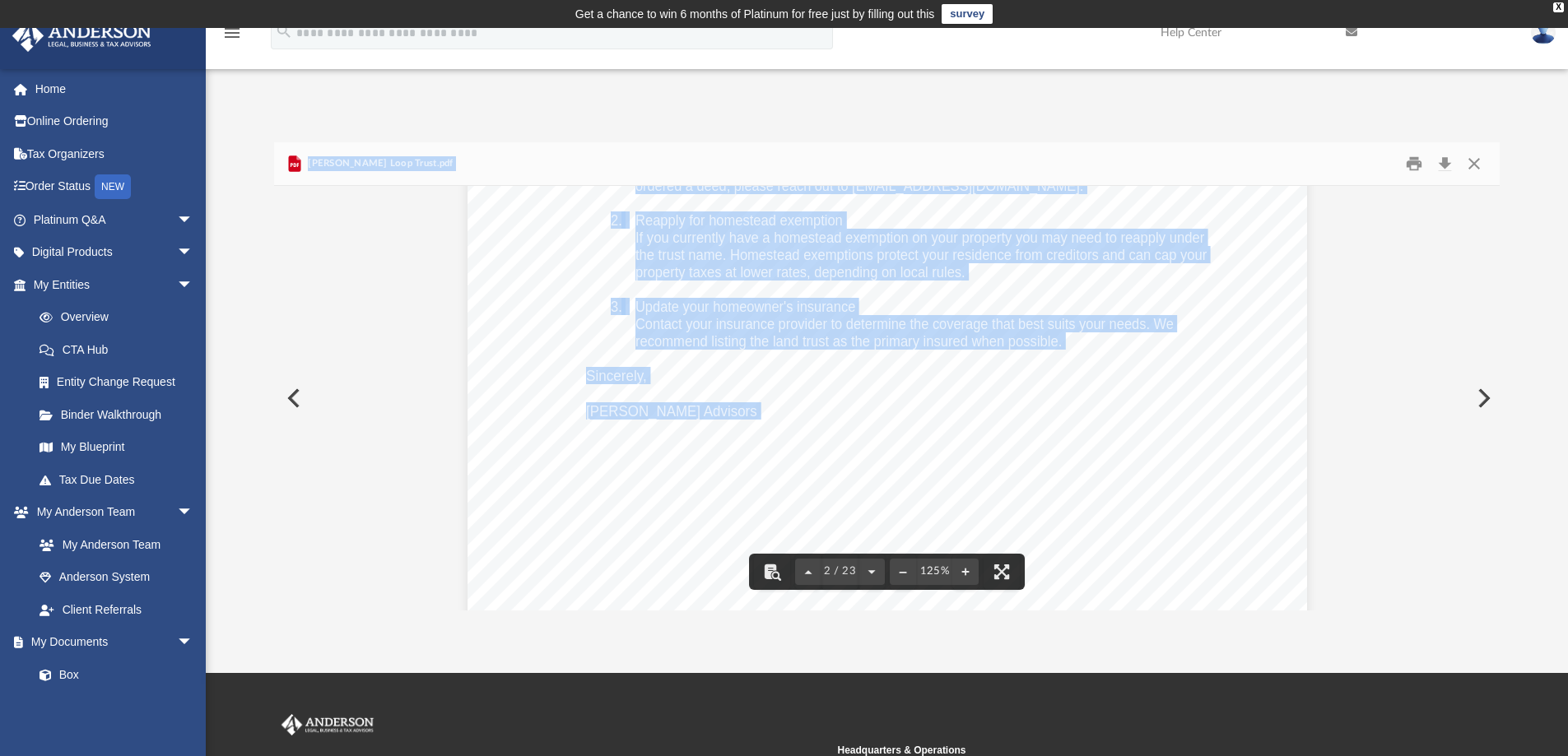
click at [1538, 37] on img at bounding box center [1542, 32] width 25 height 24
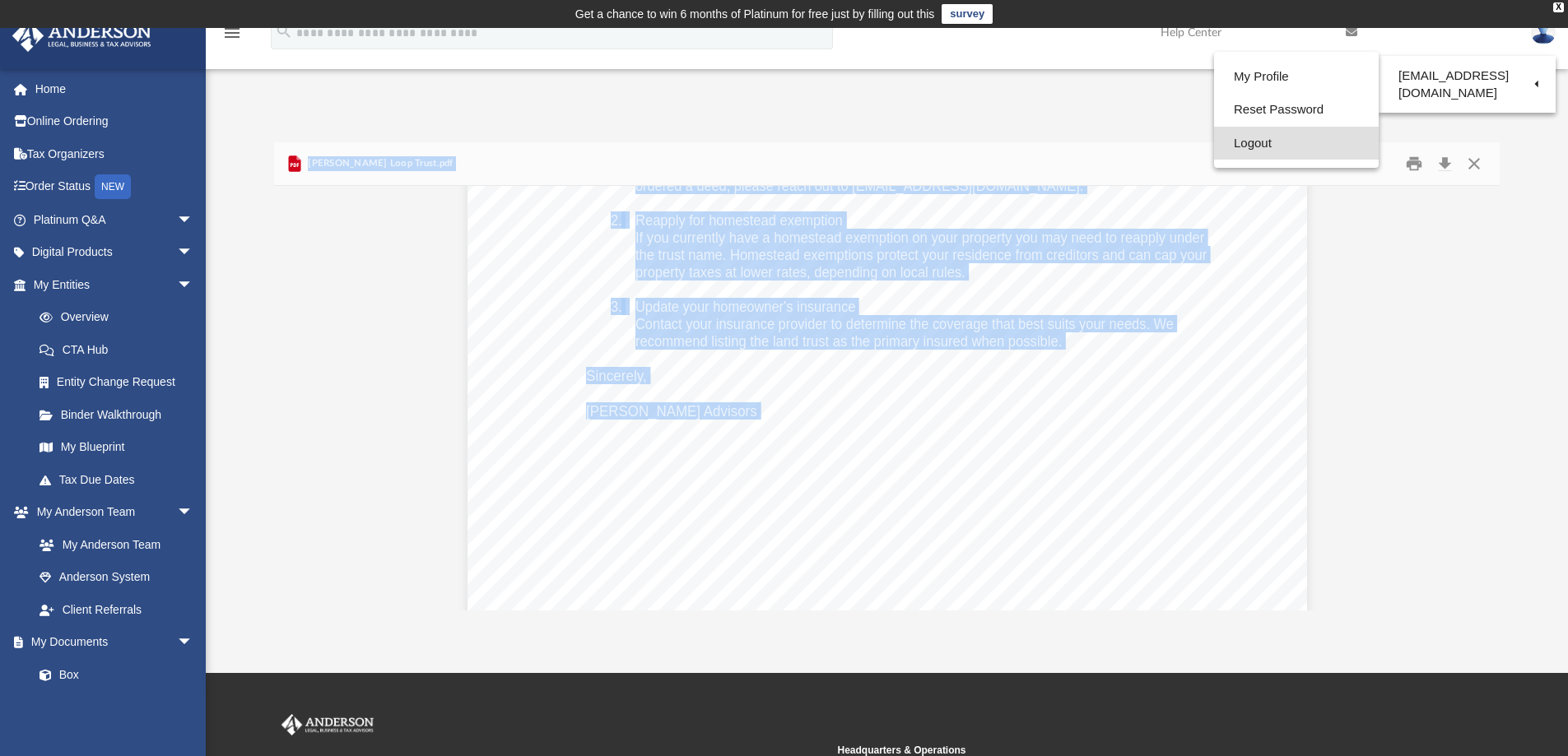
click at [1264, 140] on link "Logout" at bounding box center [1296, 144] width 164 height 34
